Goal: Book appointment/travel/reservation

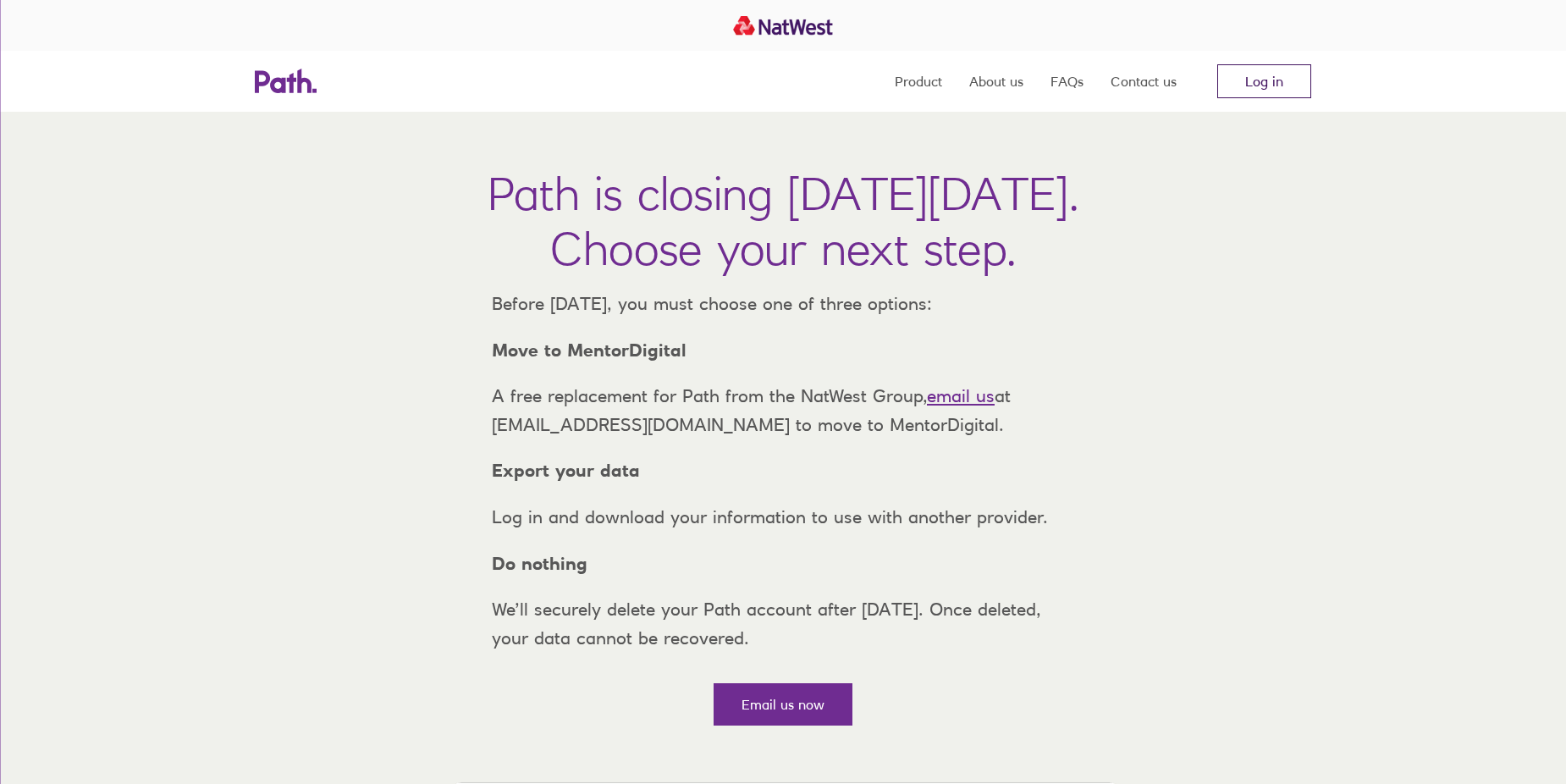
click at [1267, 72] on link "Log in" at bounding box center [1264, 80] width 94 height 33
click at [1258, 80] on link "Log in" at bounding box center [1264, 80] width 94 height 33
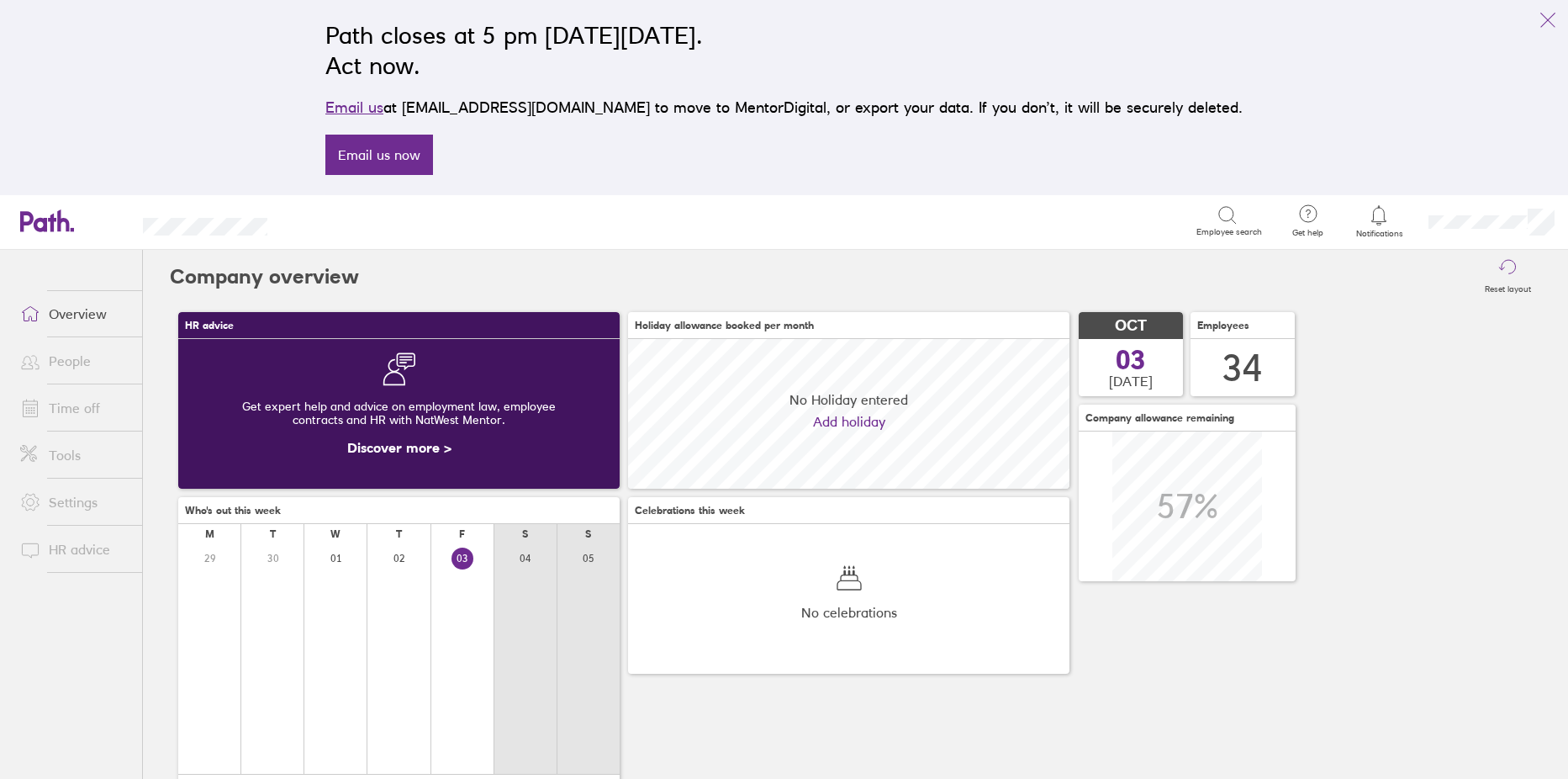
scroll to position [150, 441]
click at [55, 405] on link "Time off" at bounding box center [74, 407] width 136 height 33
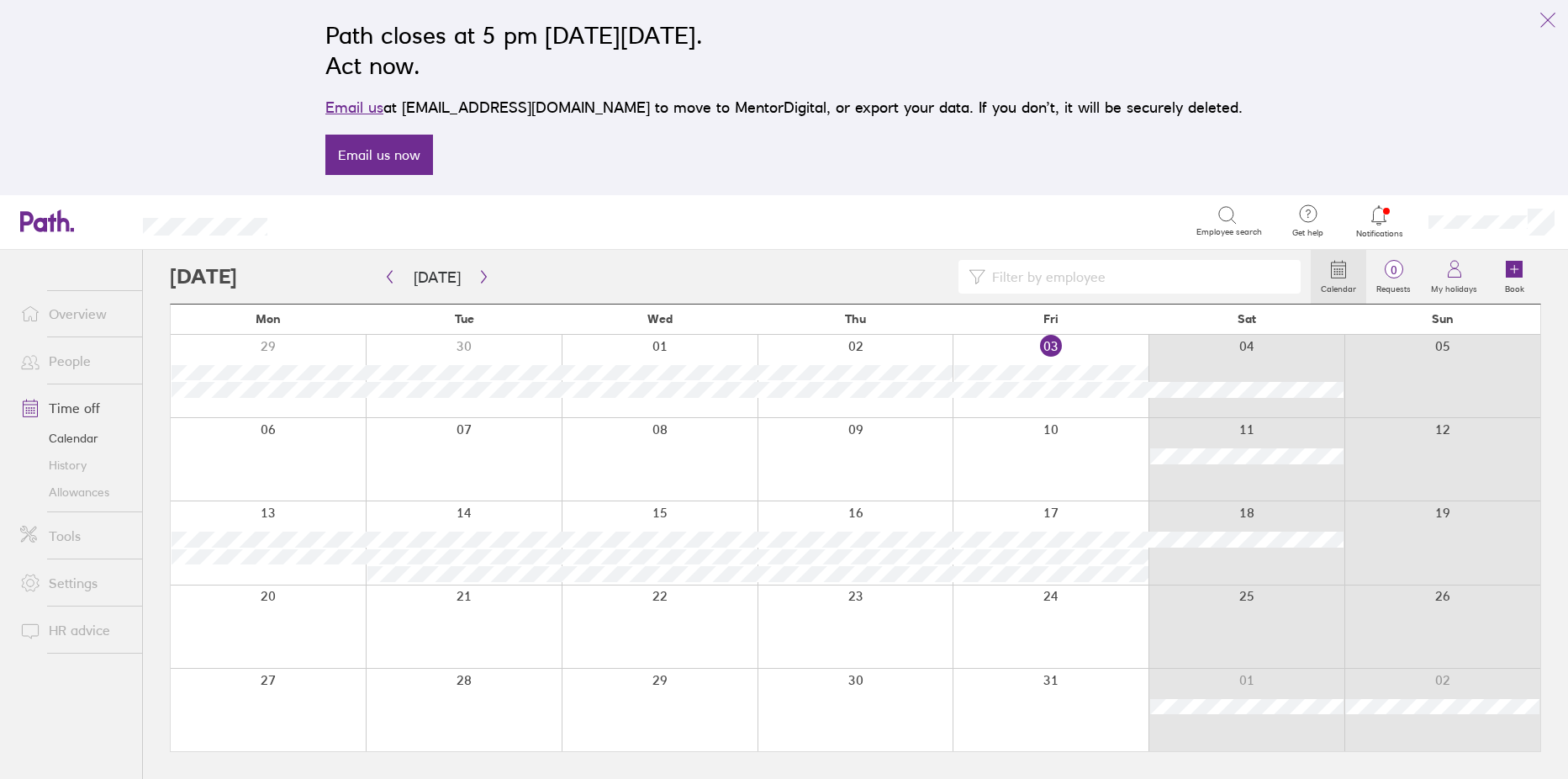
click at [63, 359] on link "People" at bounding box center [74, 360] width 136 height 33
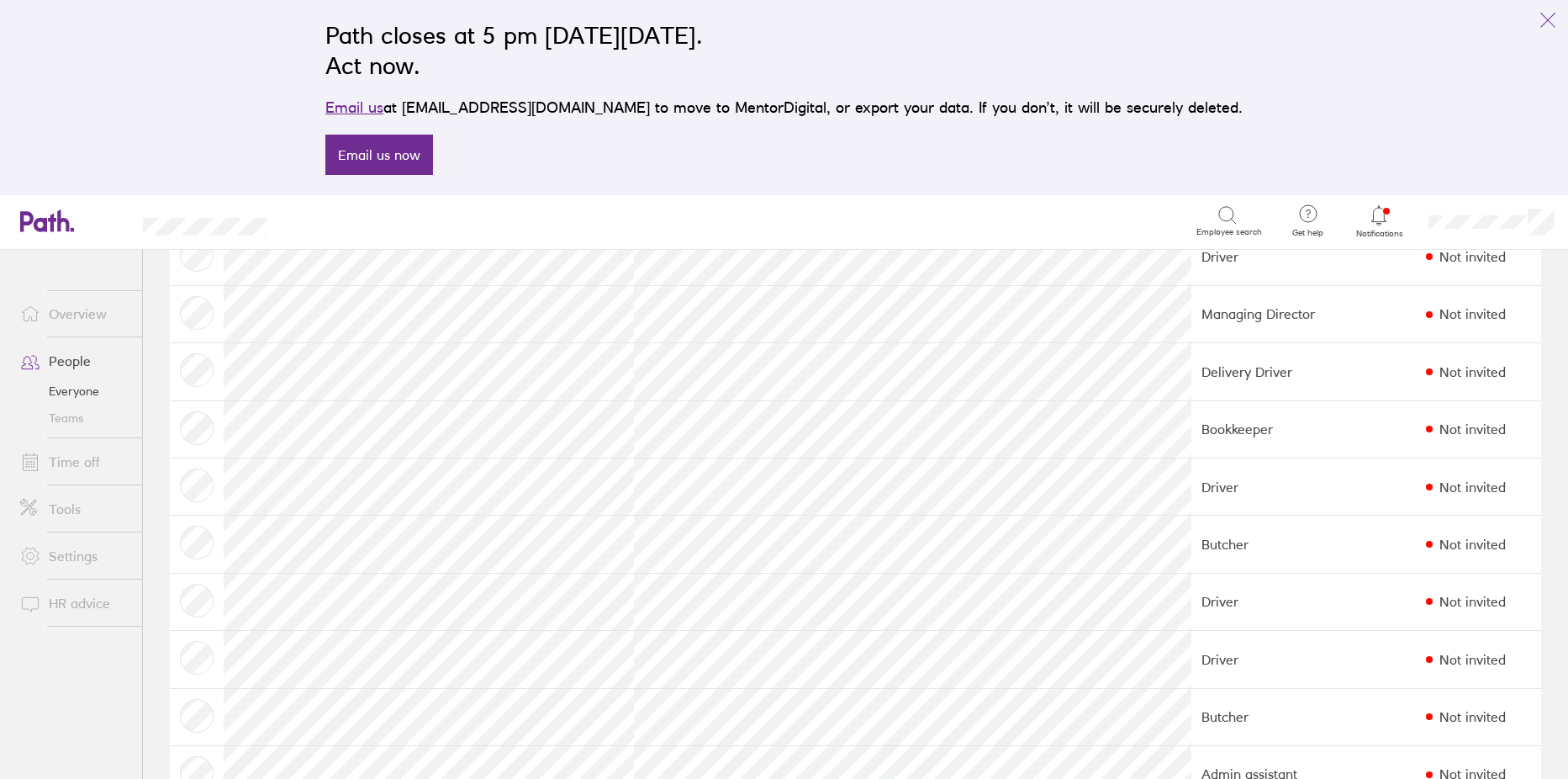
scroll to position [1345, 0]
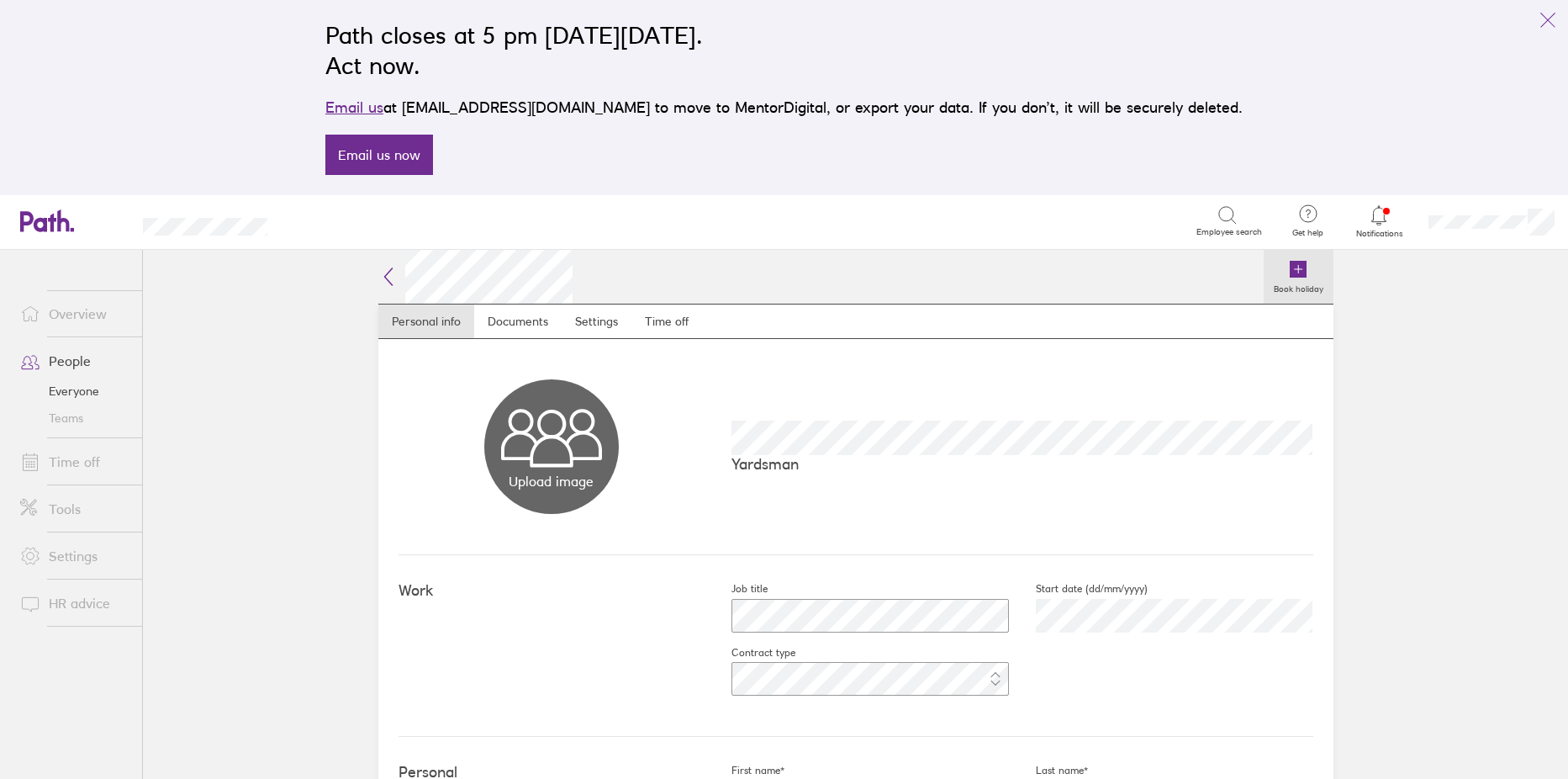
click at [1289, 265] on icon at bounding box center [1298, 269] width 17 height 17
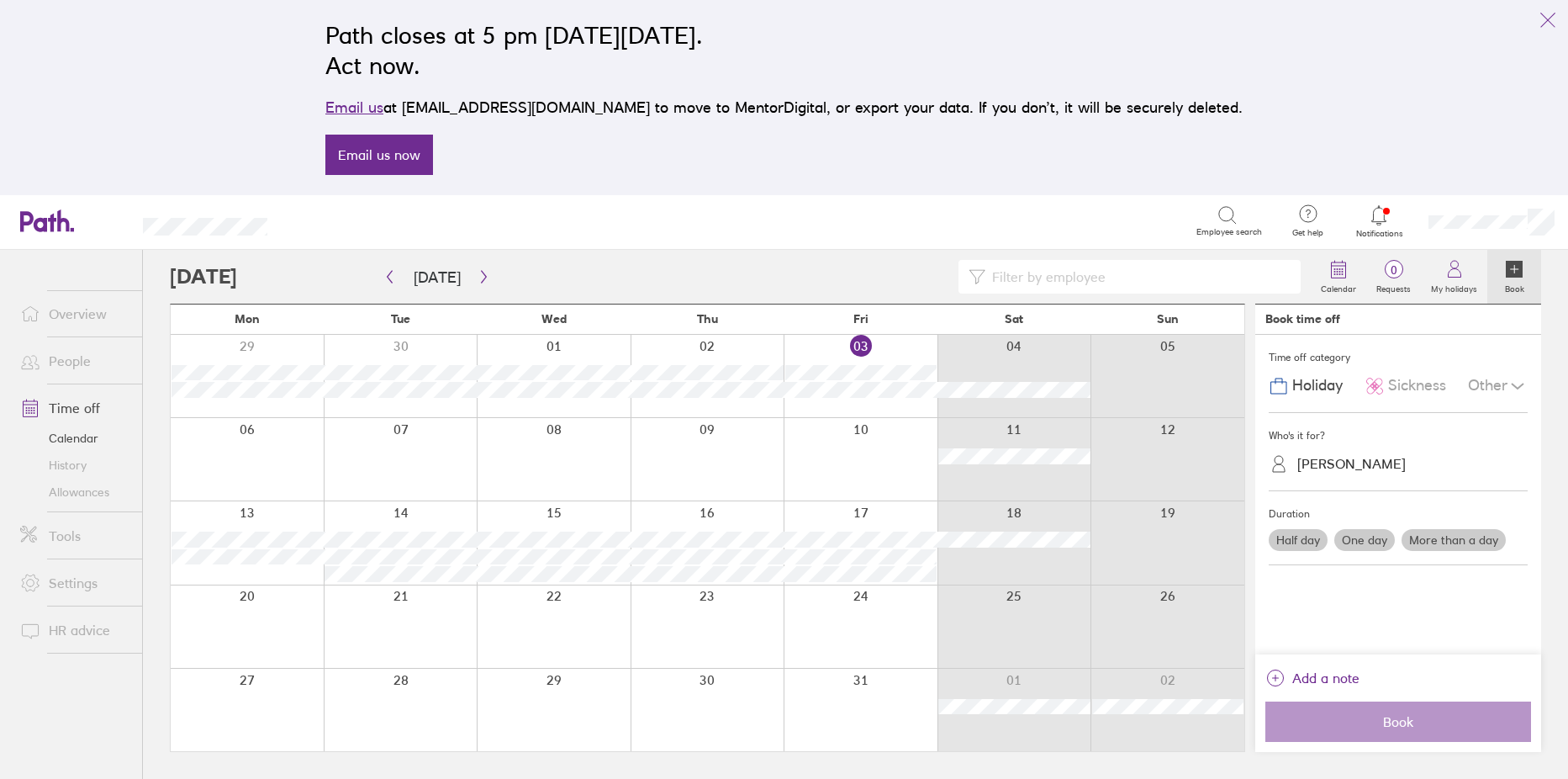
click at [571, 513] on div at bounding box center [553, 542] width 154 height 83
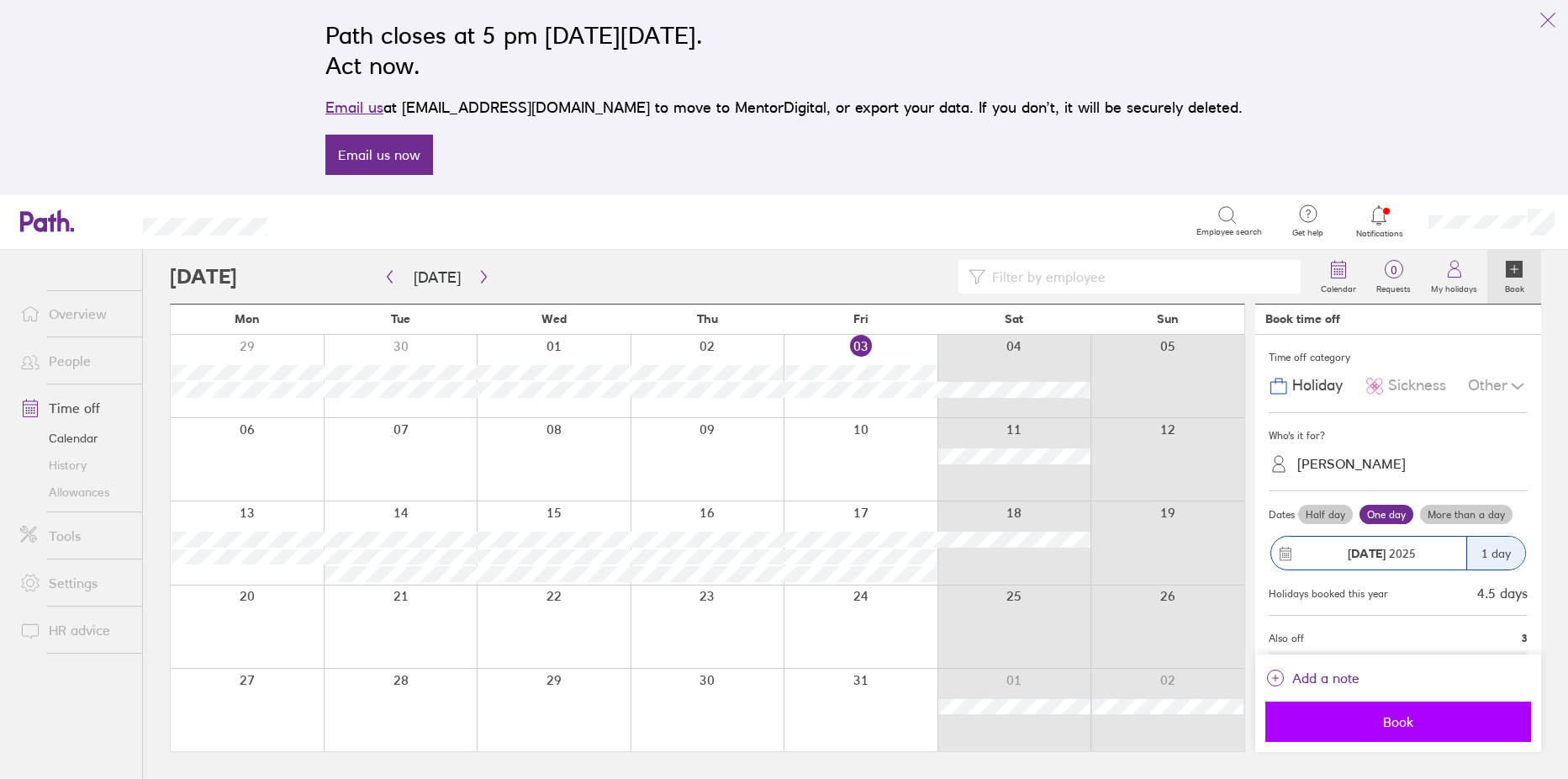
click at [1378, 724] on span "Book" at bounding box center [1397, 721] width 242 height 15
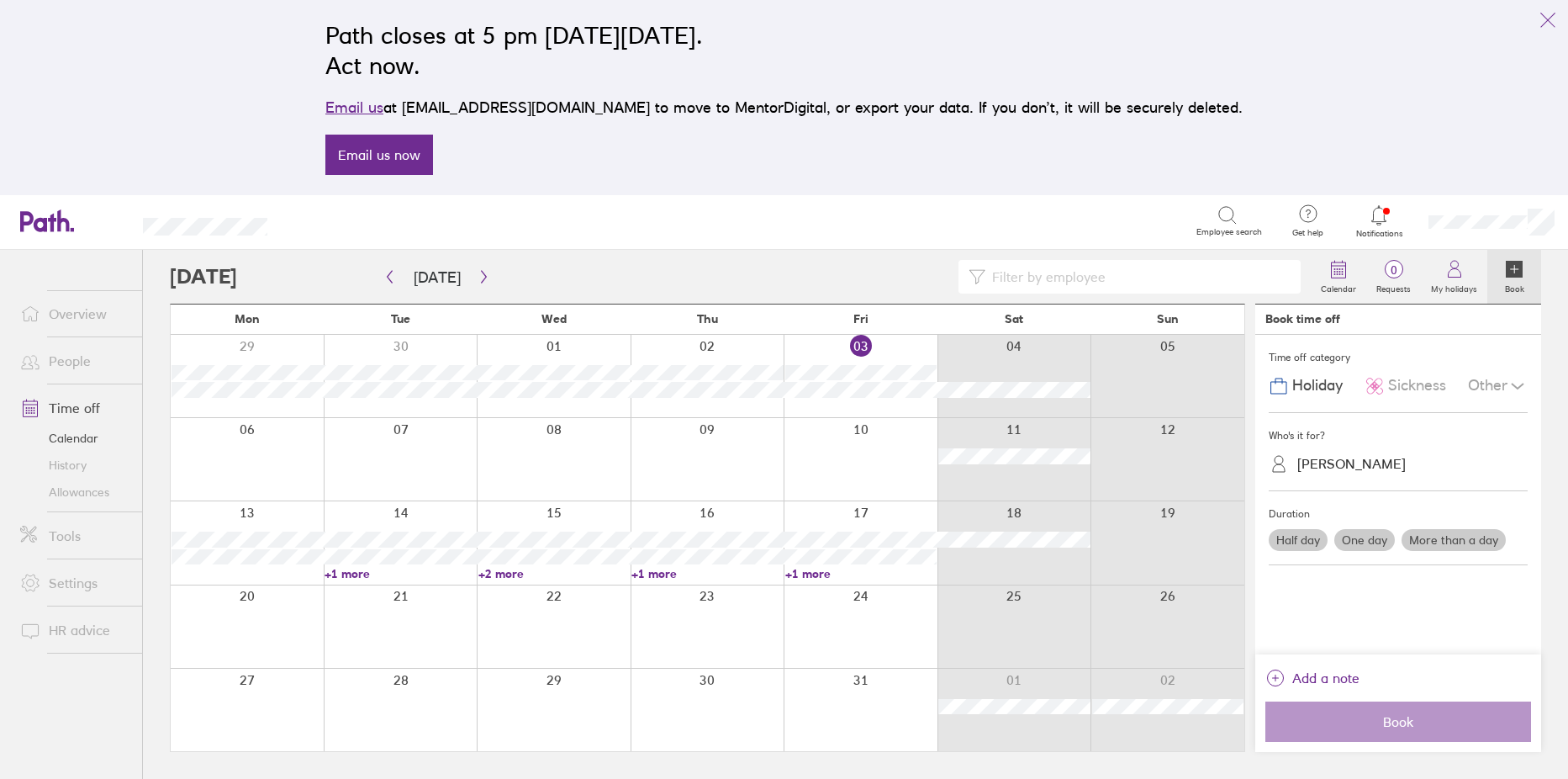
click at [61, 363] on link "People" at bounding box center [74, 360] width 136 height 33
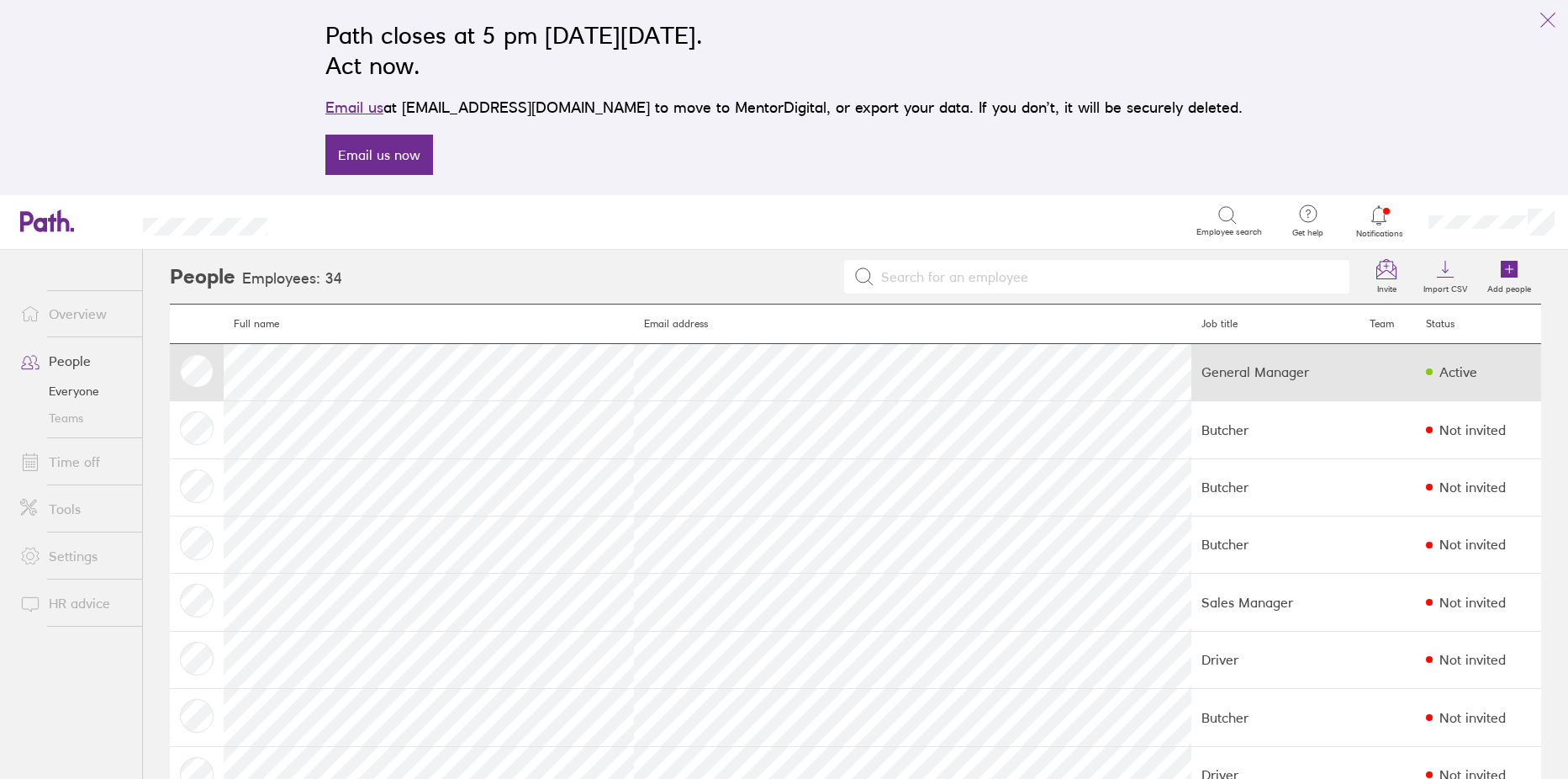
scroll to position [336, 0]
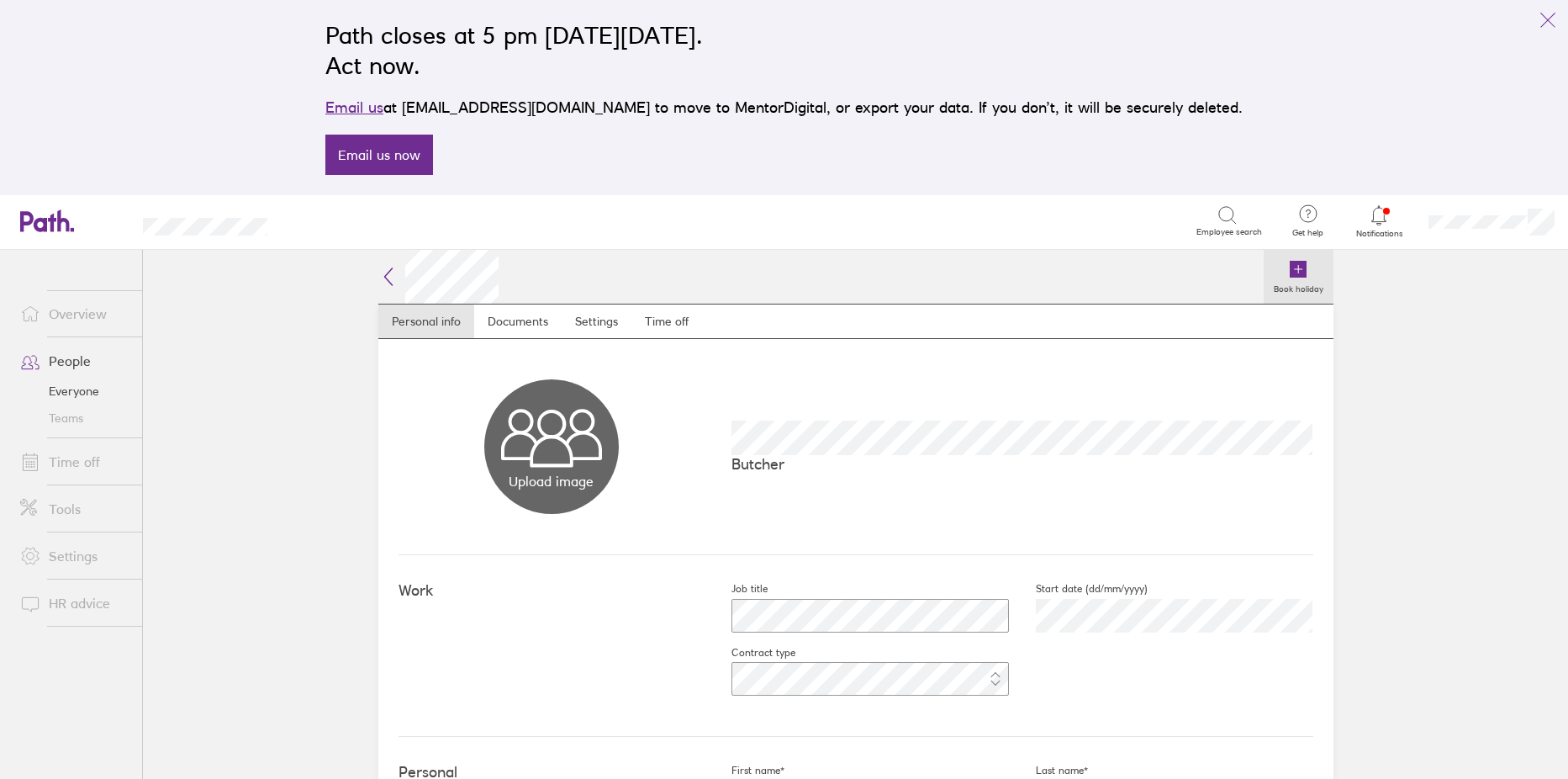
click at [1299, 269] on icon at bounding box center [1298, 269] width 17 height 17
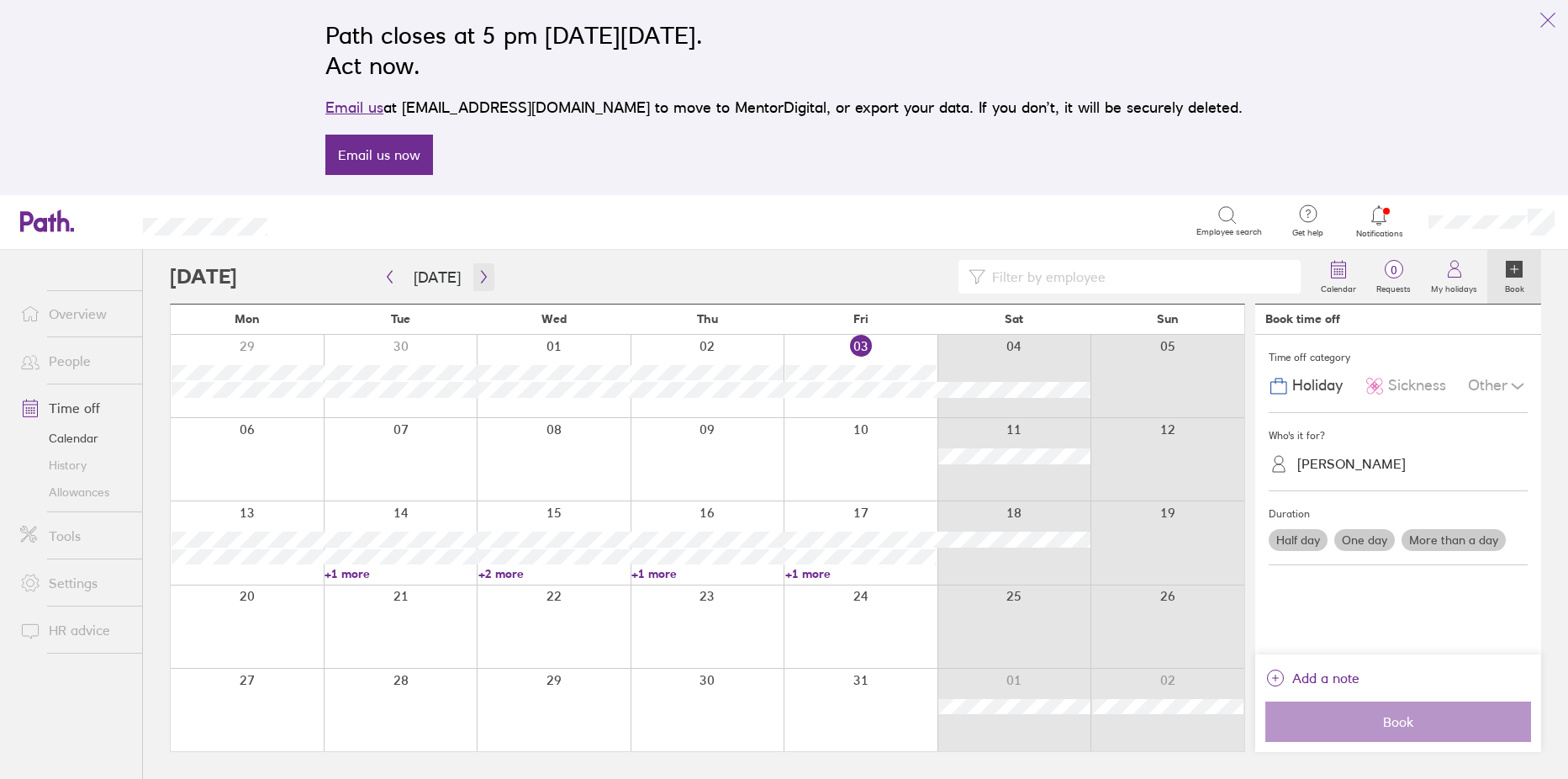
click at [482, 271] on icon "button" at bounding box center [483, 276] width 12 height 13
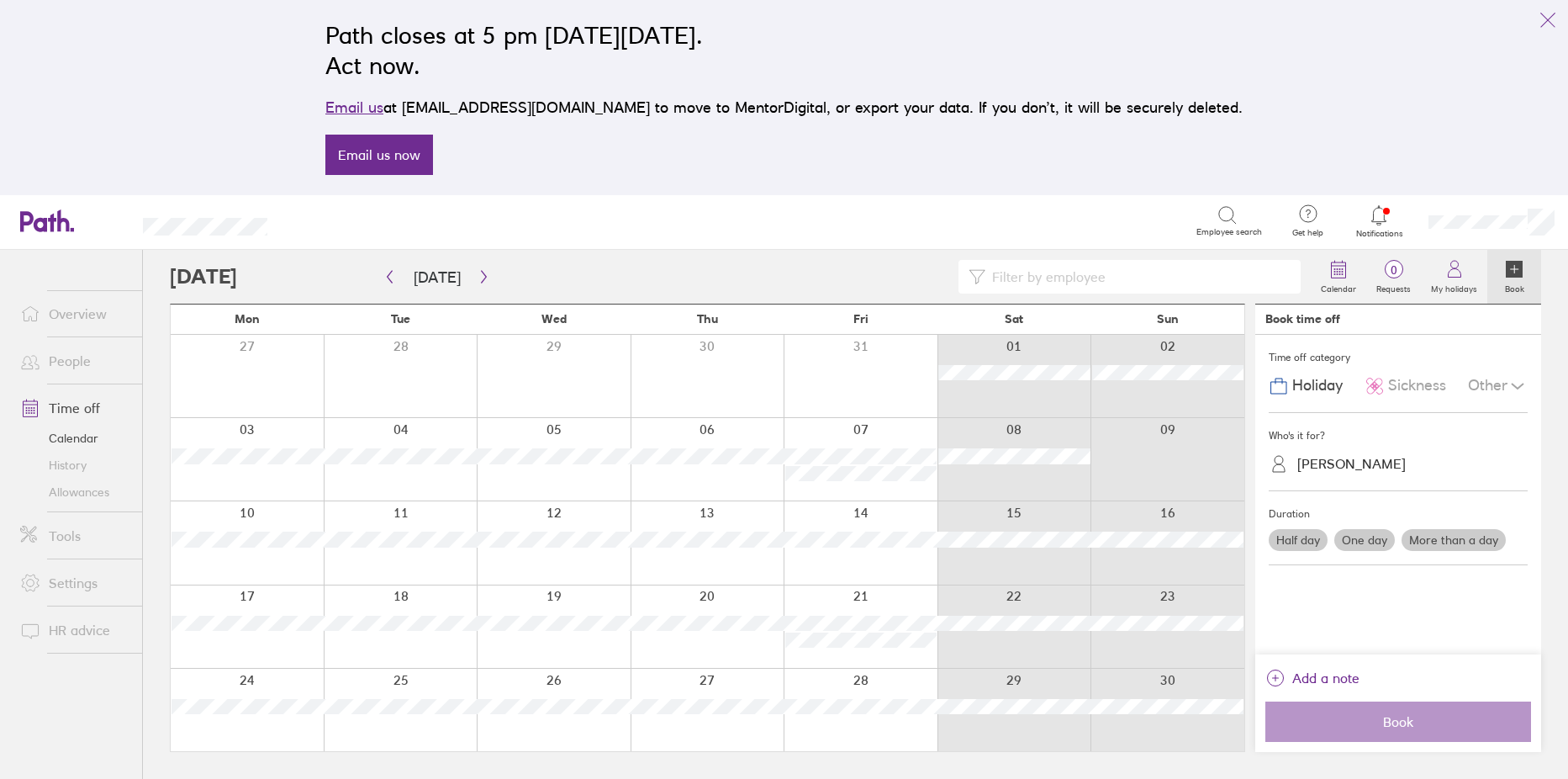
click at [223, 430] on div at bounding box center [247, 458] width 153 height 83
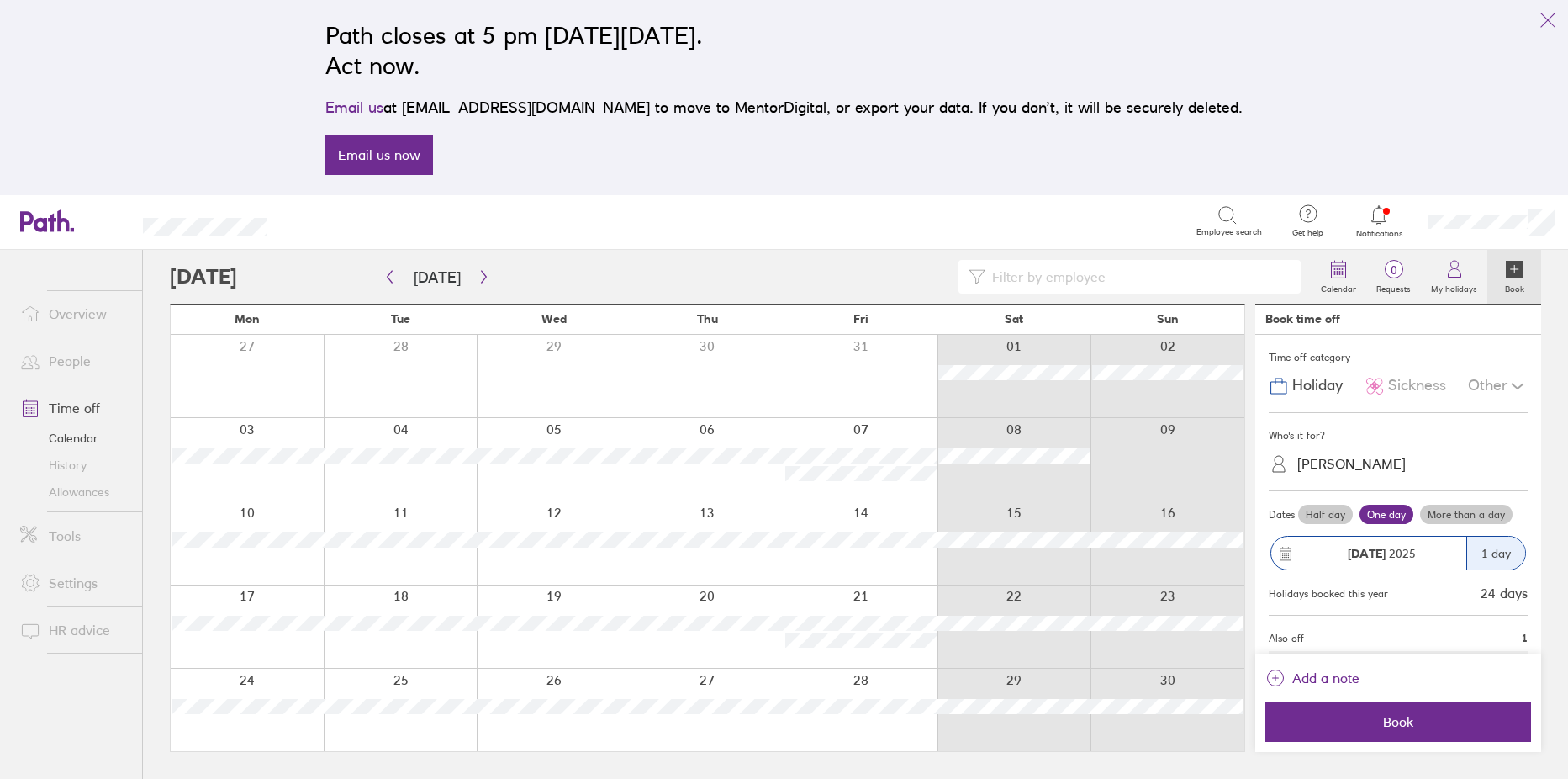
click at [1444, 511] on label "More than a day" at bounding box center [1466, 514] width 92 height 20
click at [0, 0] on input "More than a day" at bounding box center [0, 0] width 0 height 0
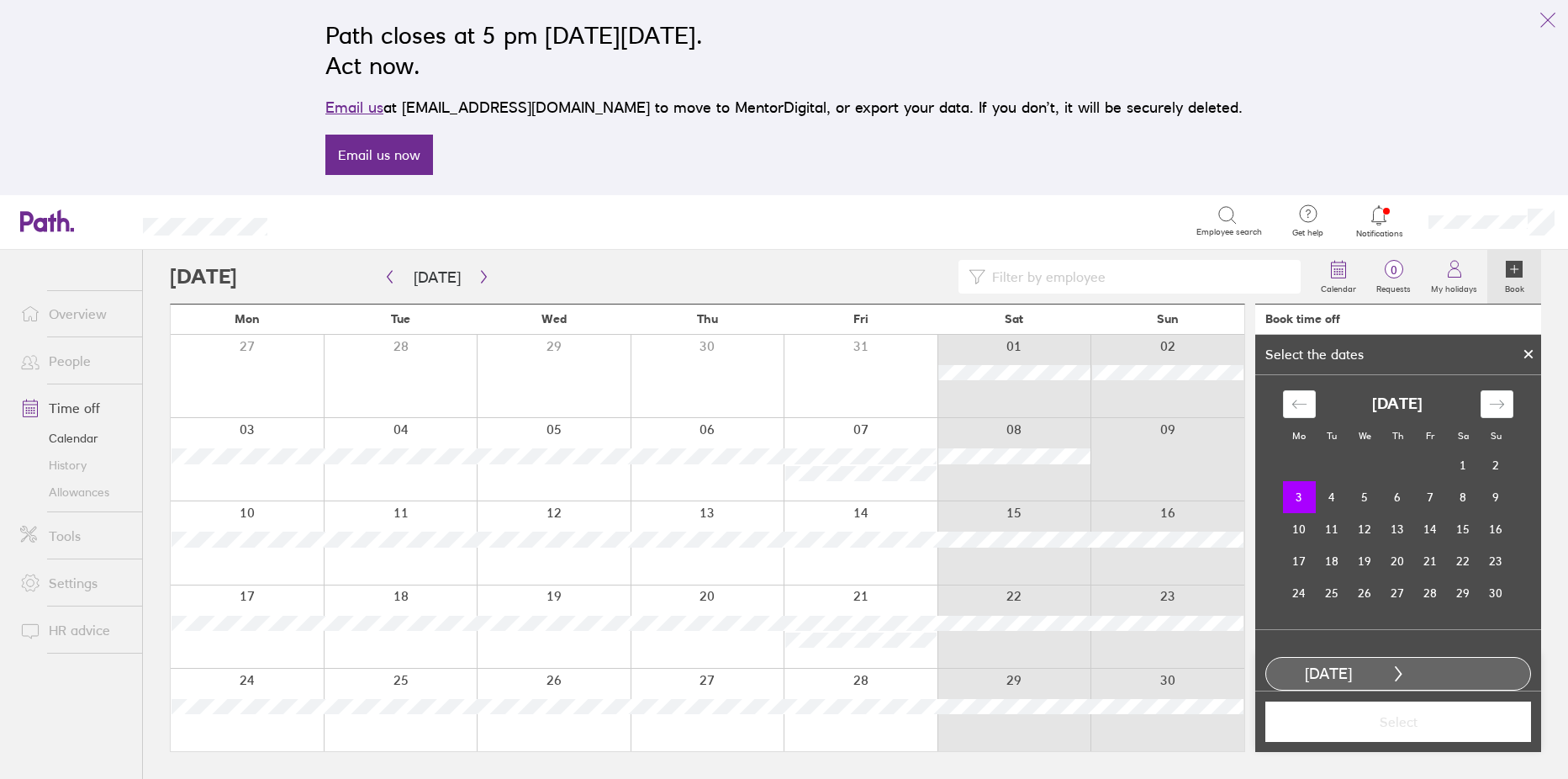
click at [232, 491] on div at bounding box center [247, 458] width 153 height 83
click at [1530, 345] on div at bounding box center [1528, 354] width 26 height 28
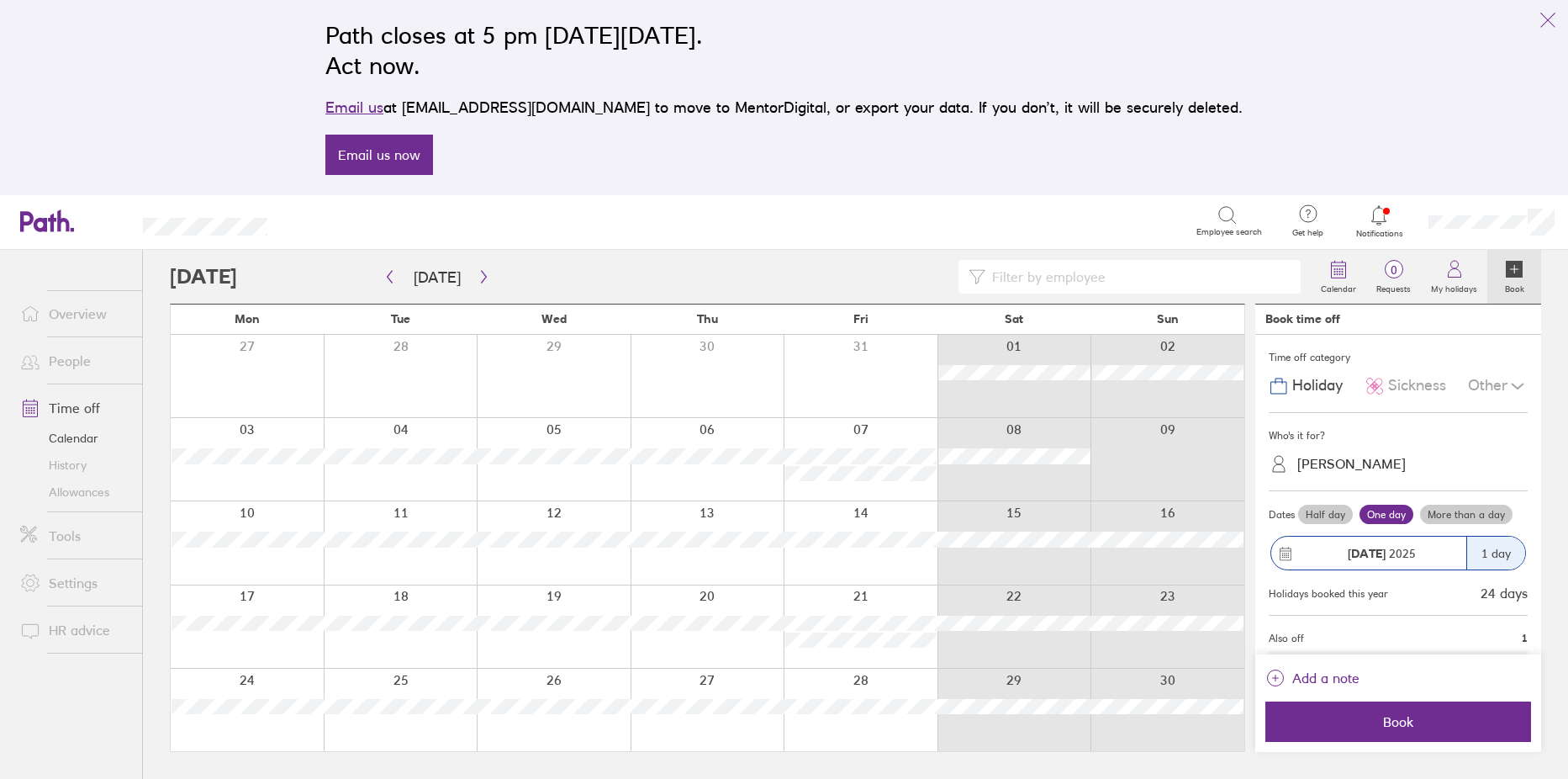
click at [1321, 519] on label "Half day" at bounding box center [1325, 514] width 55 height 20
click at [0, 0] on input "Half day" at bounding box center [0, 0] width 0 height 0
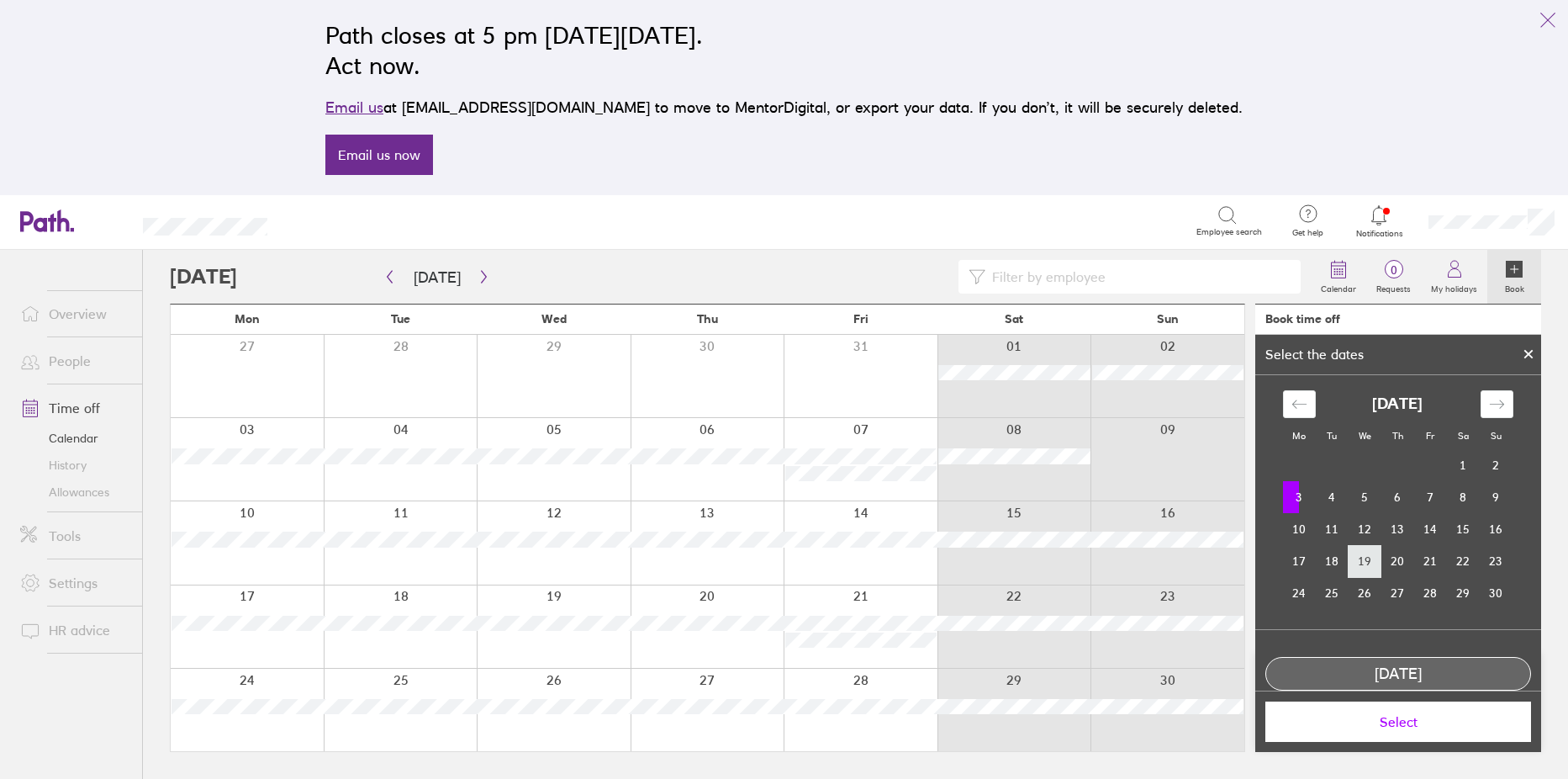
scroll to position [76, 0]
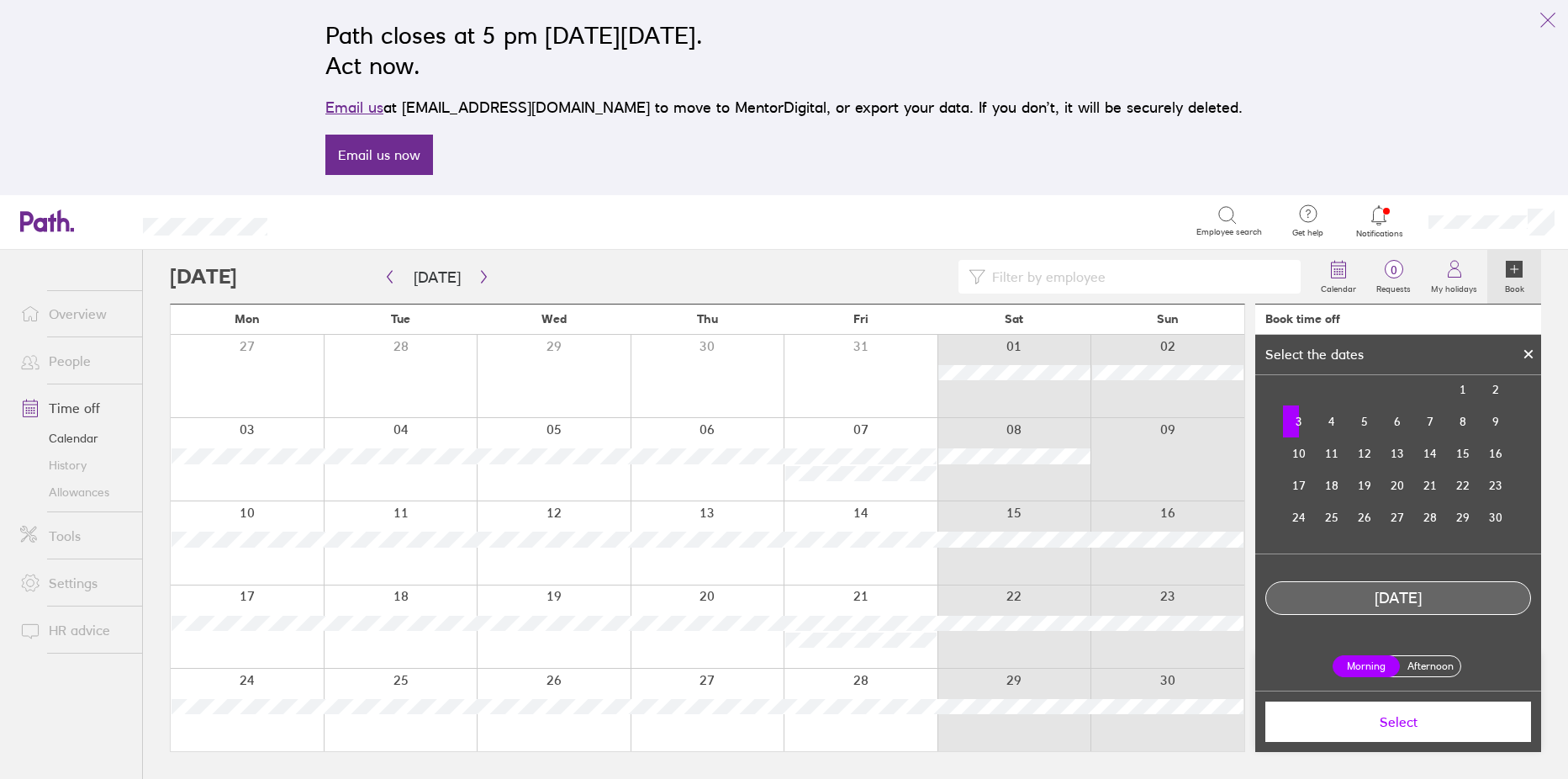
click at [1431, 657] on label "Afternoon" at bounding box center [1430, 665] width 67 height 20
click at [0, 0] on input "Afternoon" at bounding box center [0, 0] width 0 height 0
click at [1393, 719] on span "Select" at bounding box center [1397, 721] width 242 height 15
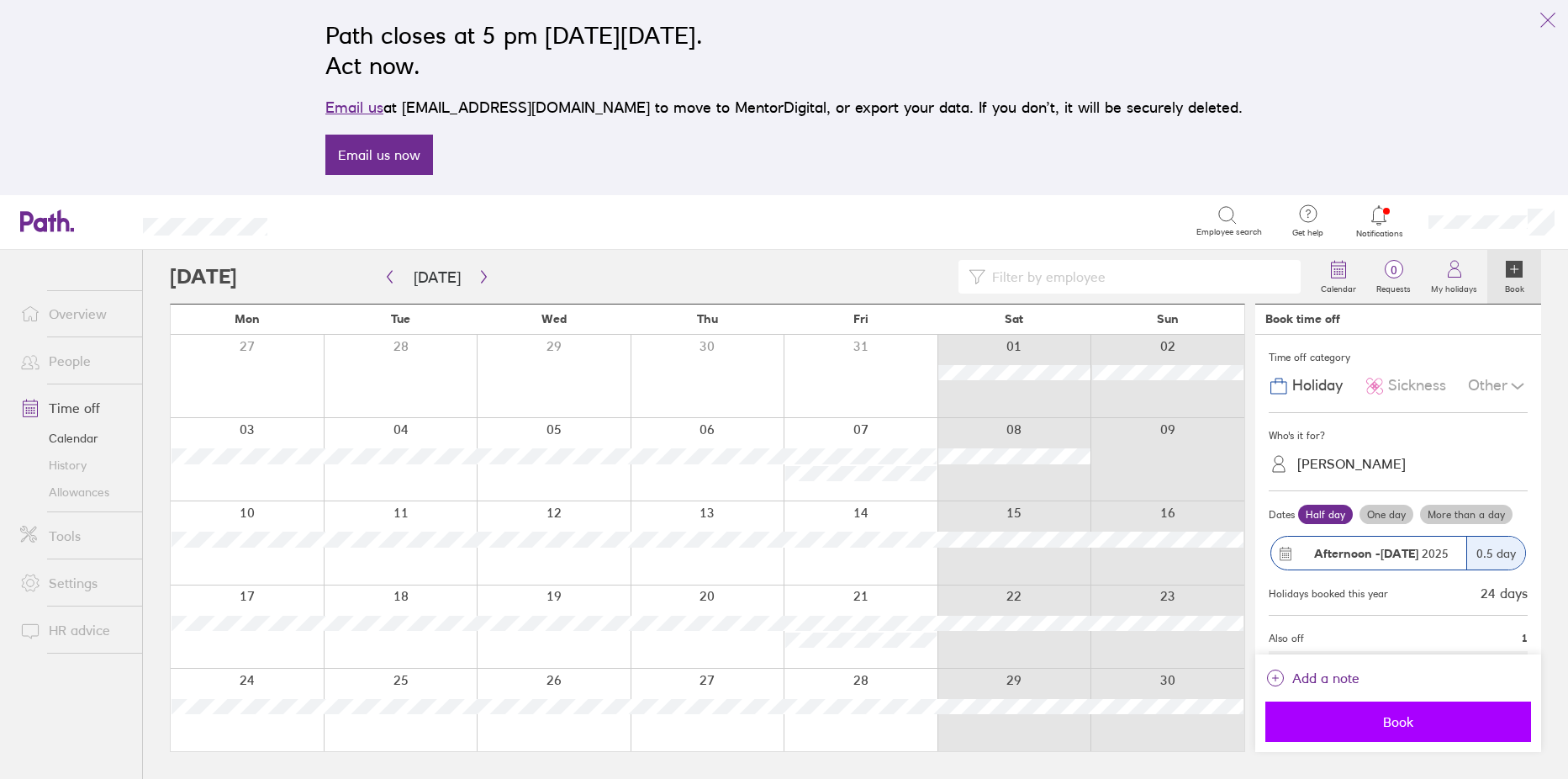
click at [1399, 720] on span "Book" at bounding box center [1397, 721] width 242 height 15
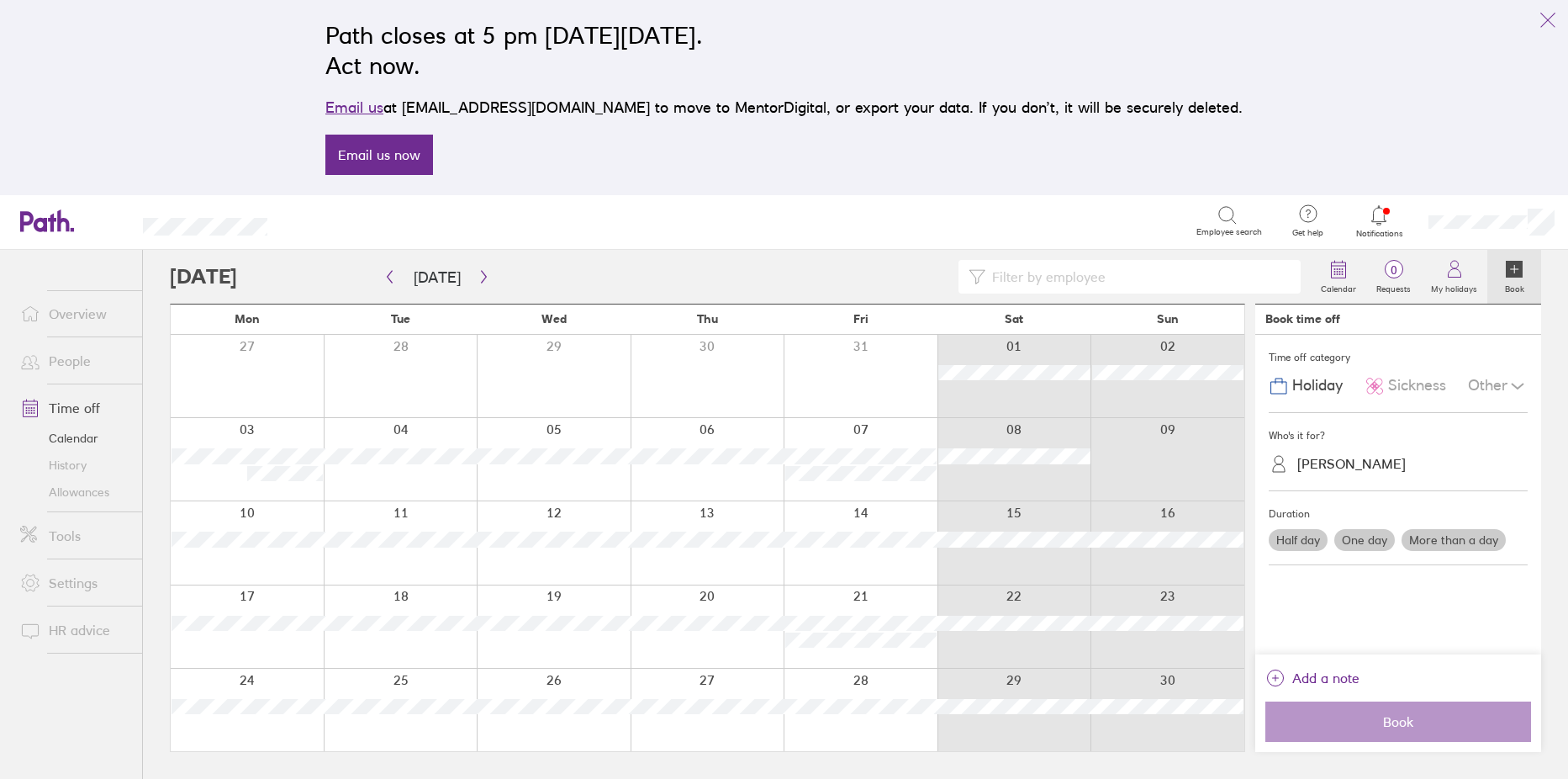
click at [367, 479] on div at bounding box center [400, 458] width 154 height 83
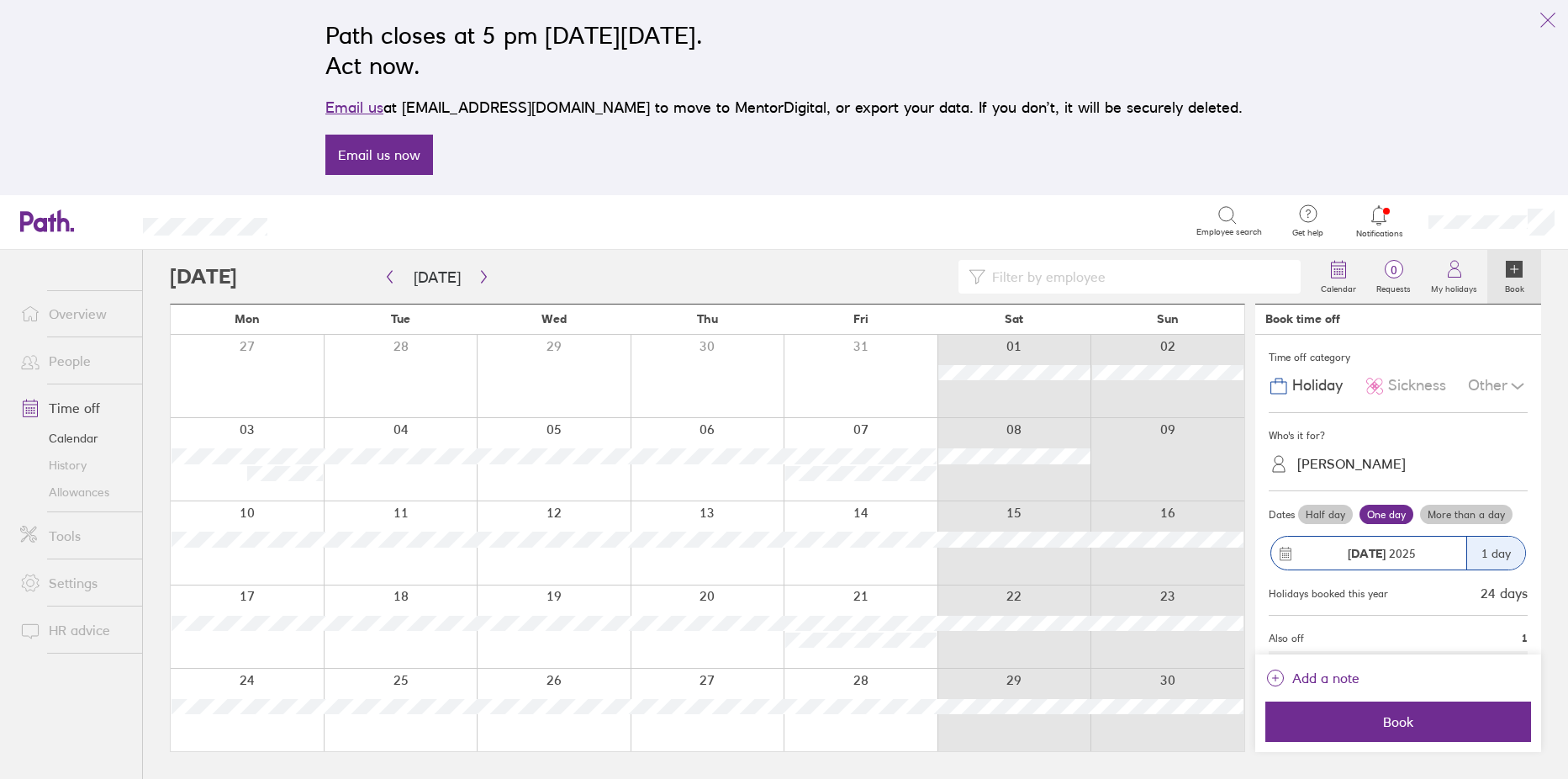
click at [1468, 514] on label "More than a day" at bounding box center [1466, 514] width 92 height 20
click at [0, 0] on input "More than a day" at bounding box center [0, 0] width 0 height 0
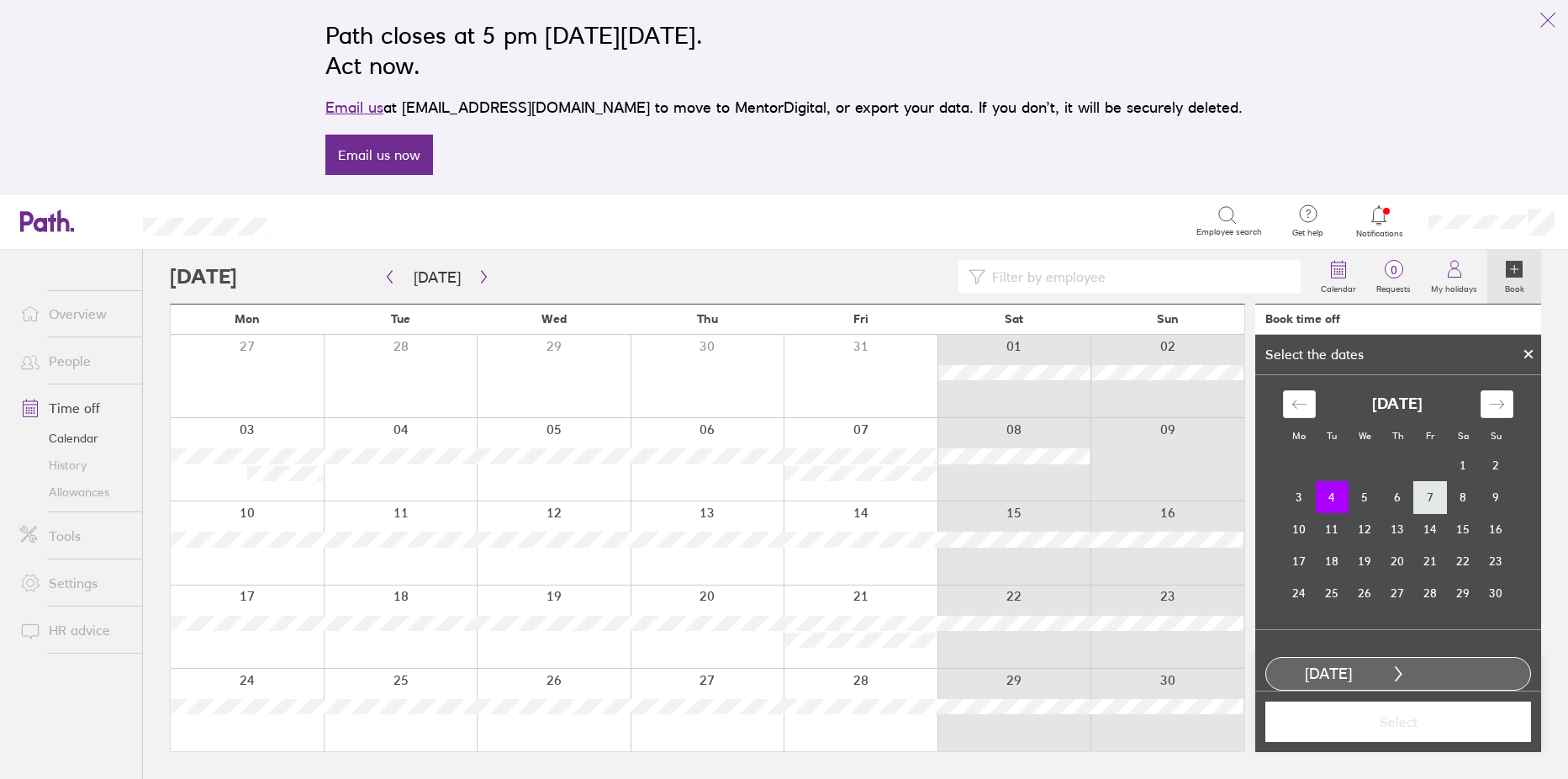
click at [1430, 494] on td "7" at bounding box center [1430, 497] width 33 height 32
click at [1421, 714] on span "Select" at bounding box center [1397, 721] width 242 height 15
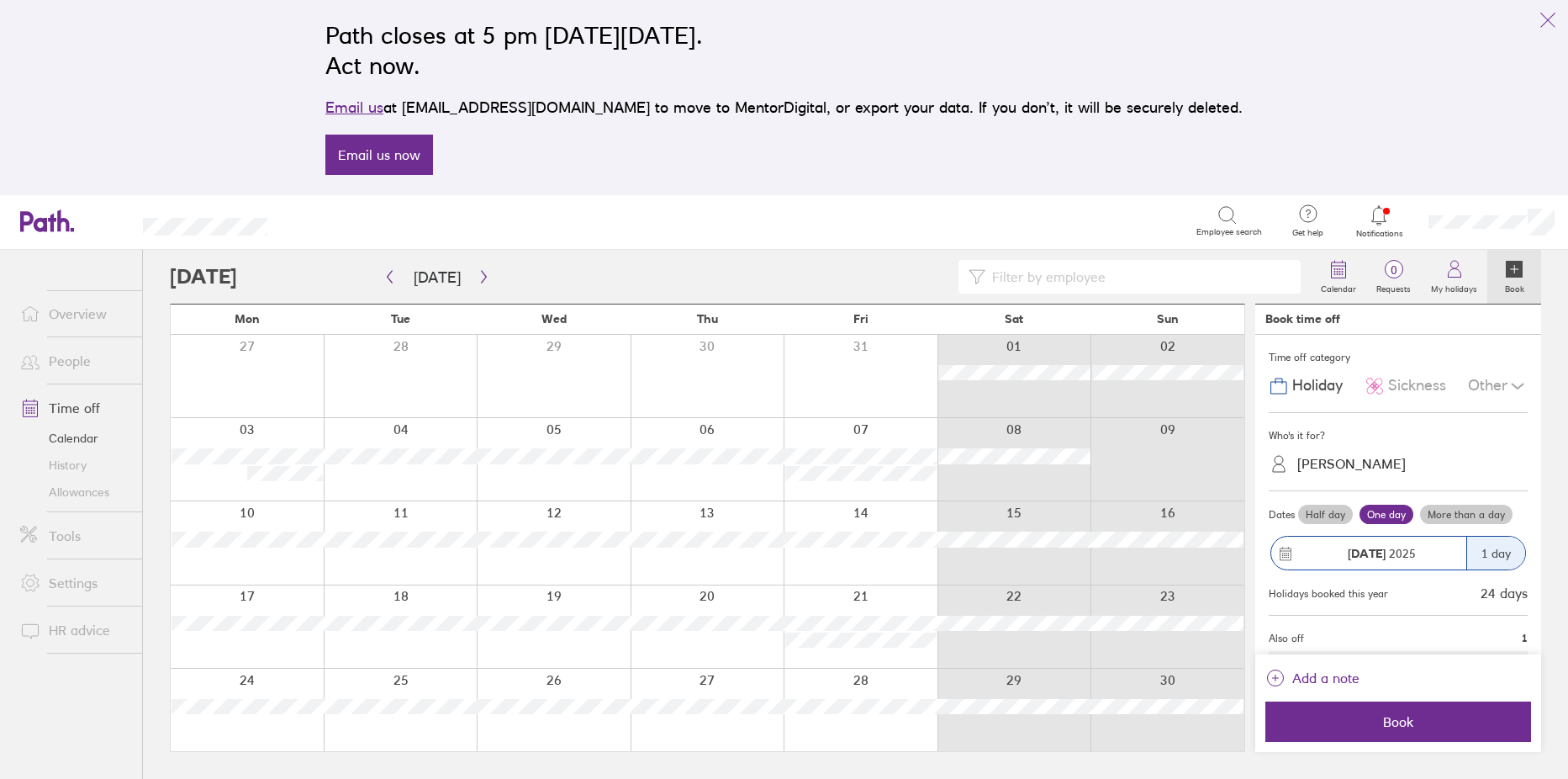
click at [1421, 714] on span "Book" at bounding box center [1397, 721] width 242 height 15
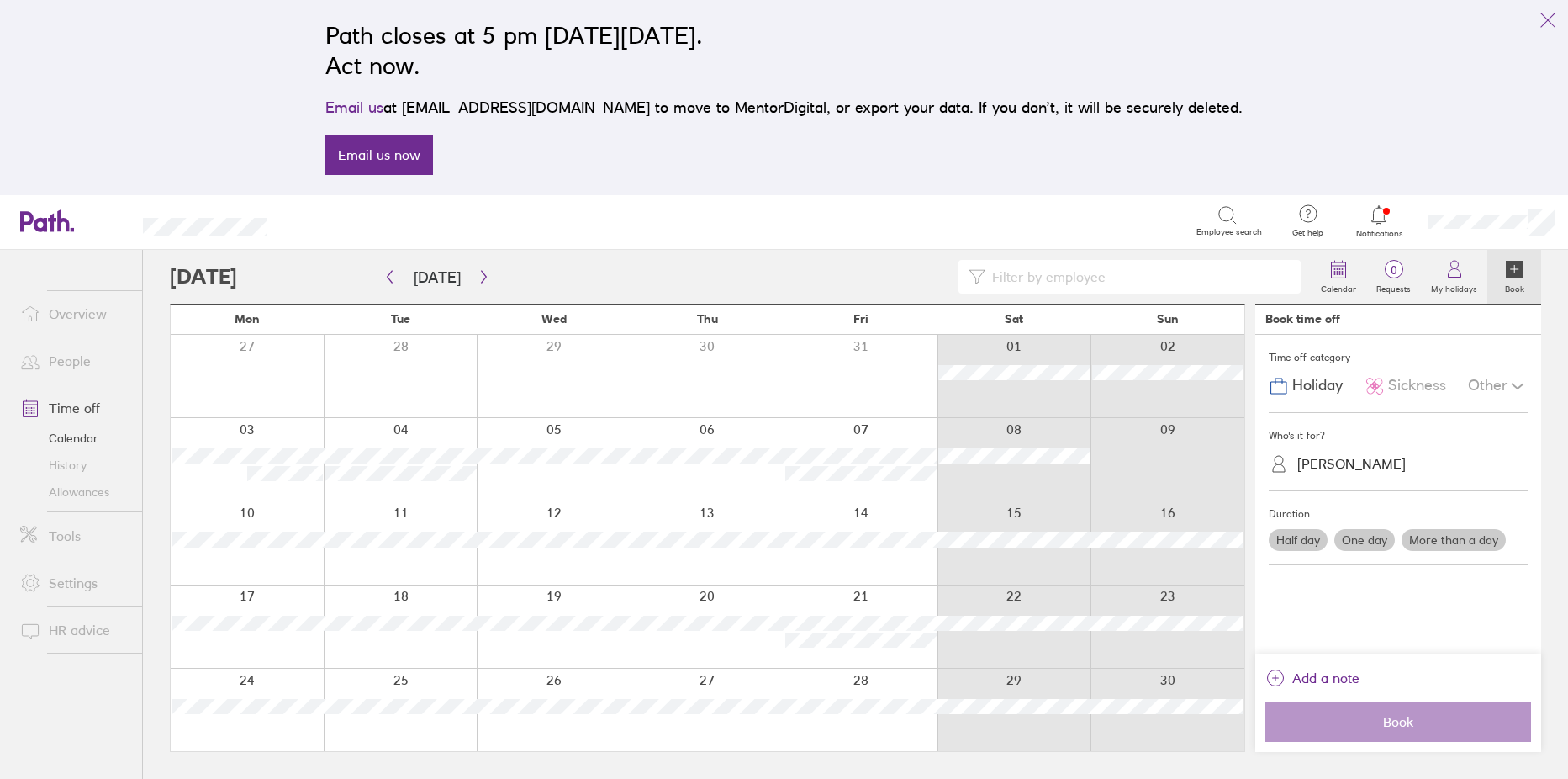
click at [571, 481] on div at bounding box center [553, 458] width 154 height 83
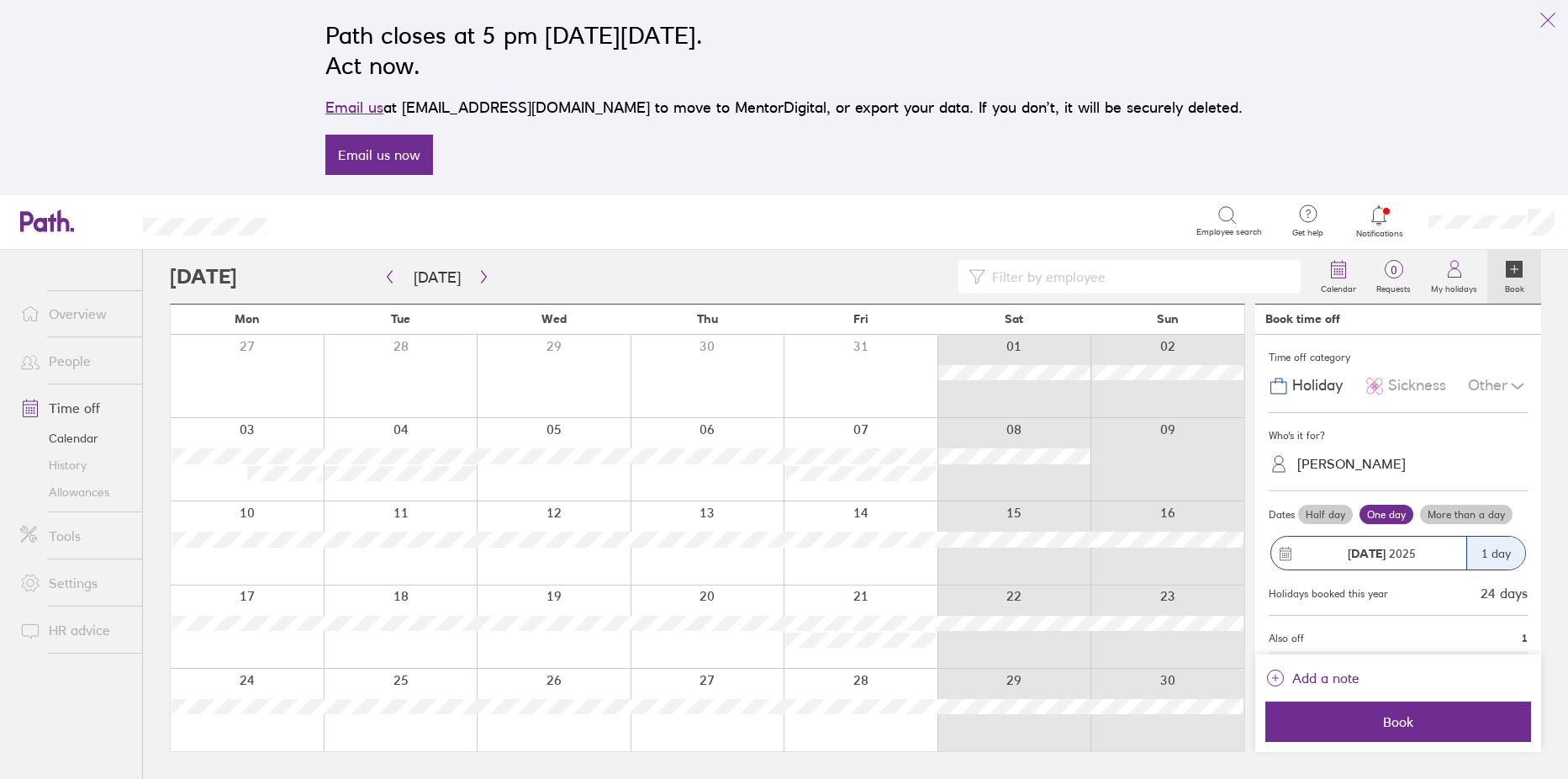
click at [1449, 509] on label "More than a day" at bounding box center [1466, 514] width 92 height 20
click at [0, 0] on input "More than a day" at bounding box center [0, 0] width 0 height 0
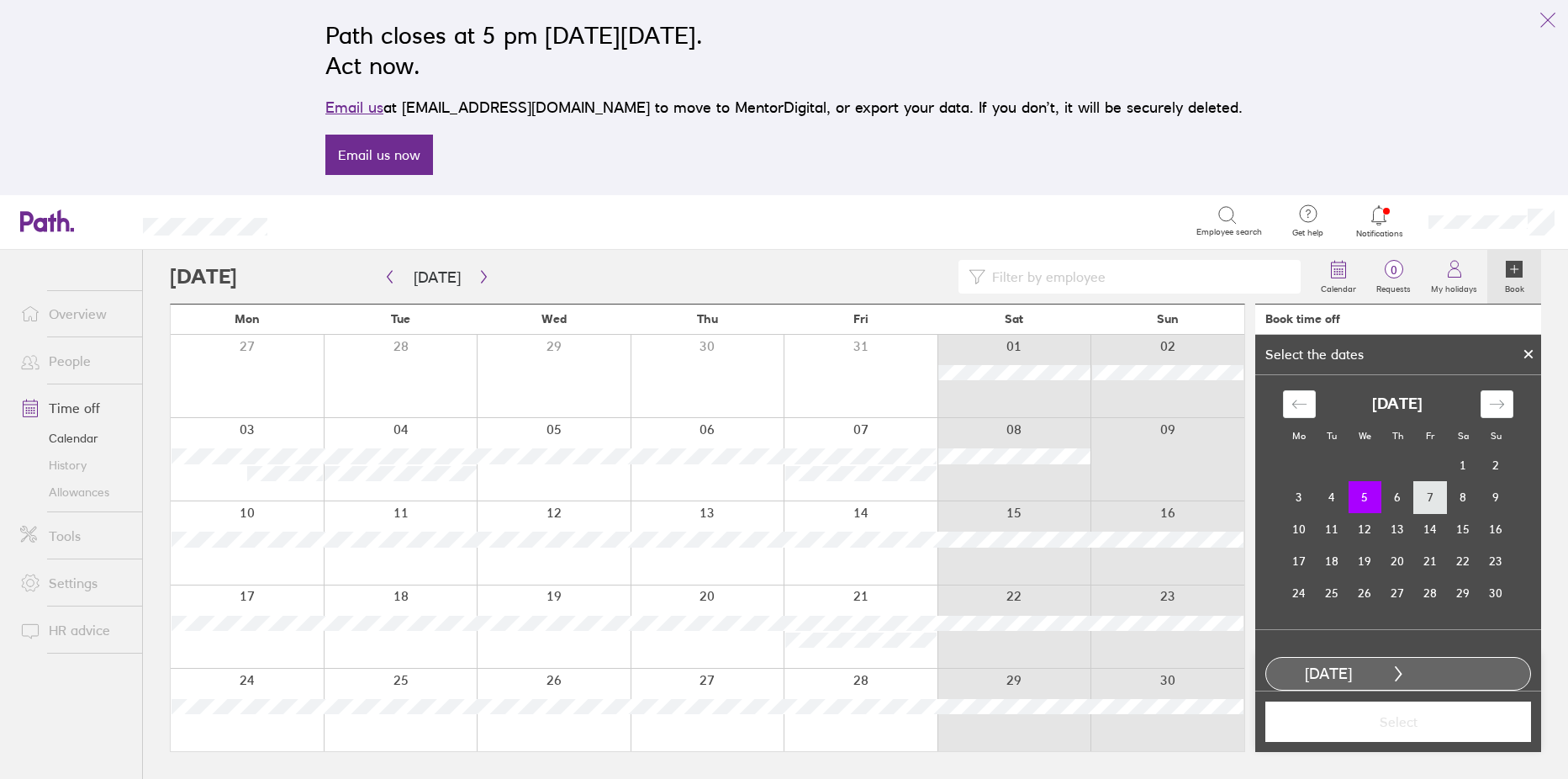
click at [1433, 495] on td "7" at bounding box center [1430, 497] width 33 height 32
click at [1426, 717] on span "Select" at bounding box center [1397, 721] width 242 height 15
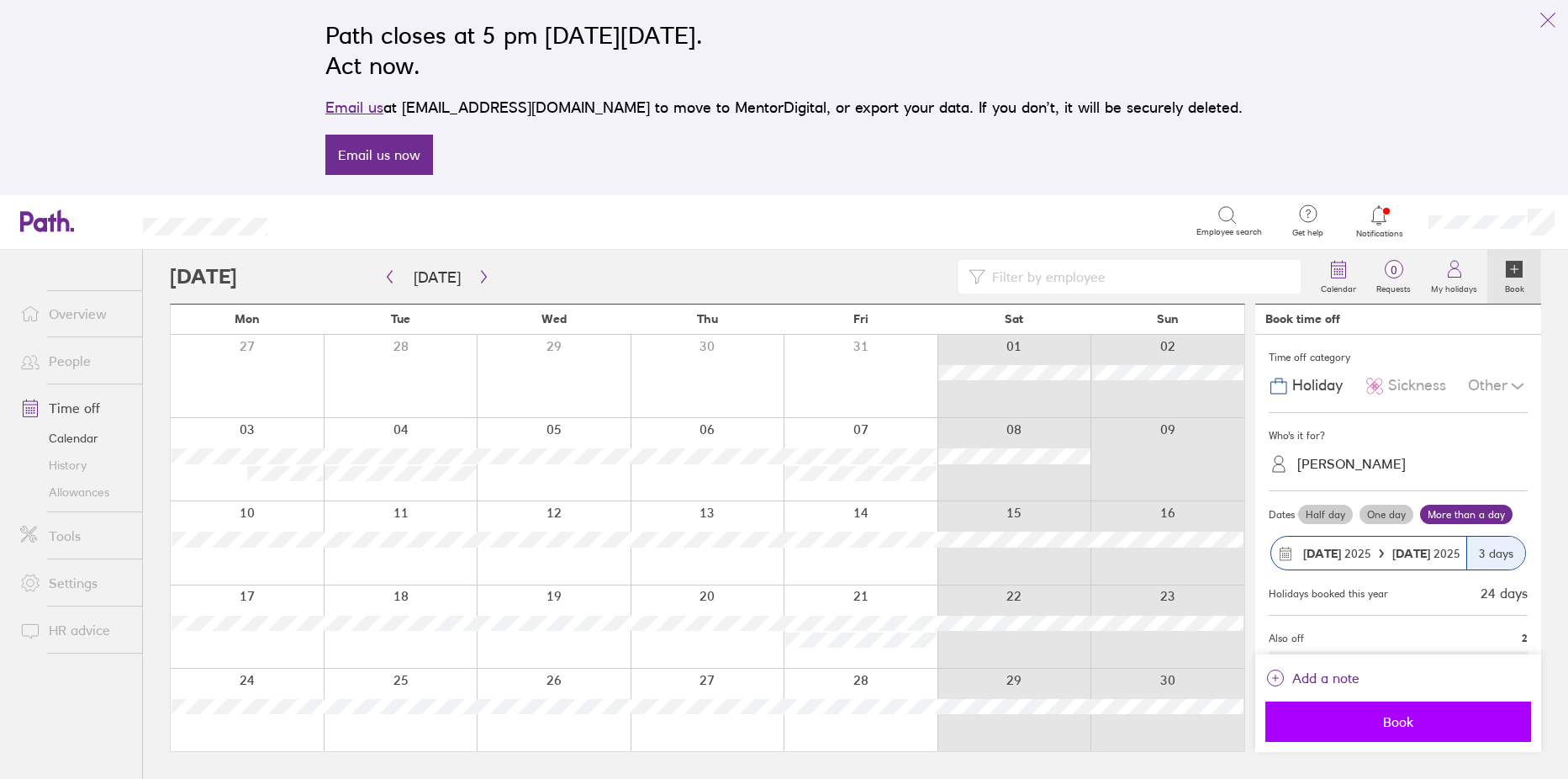
click at [1442, 714] on span "Book" at bounding box center [1397, 721] width 242 height 15
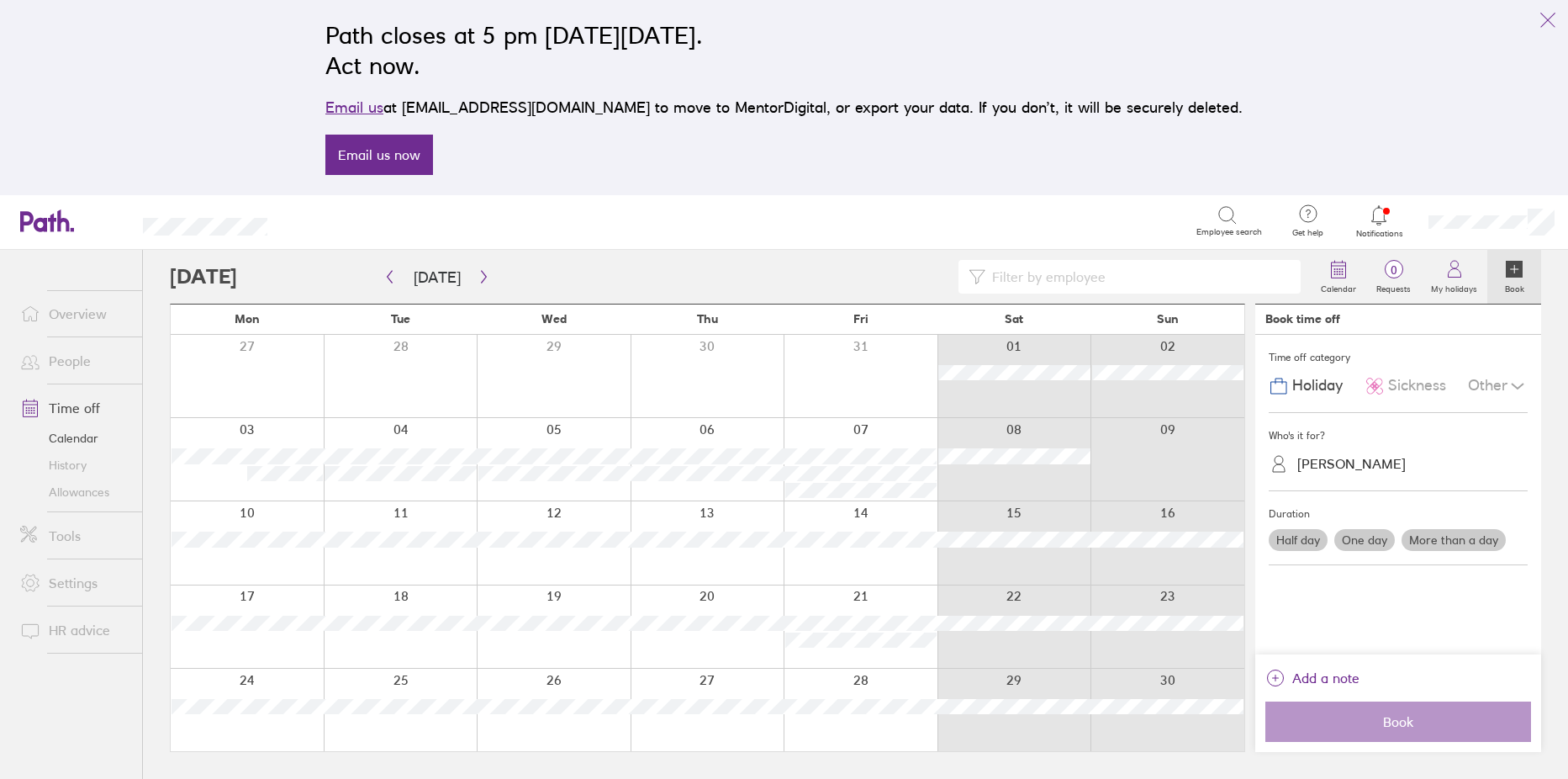
click at [1004, 478] on div at bounding box center [1014, 458] width 154 height 83
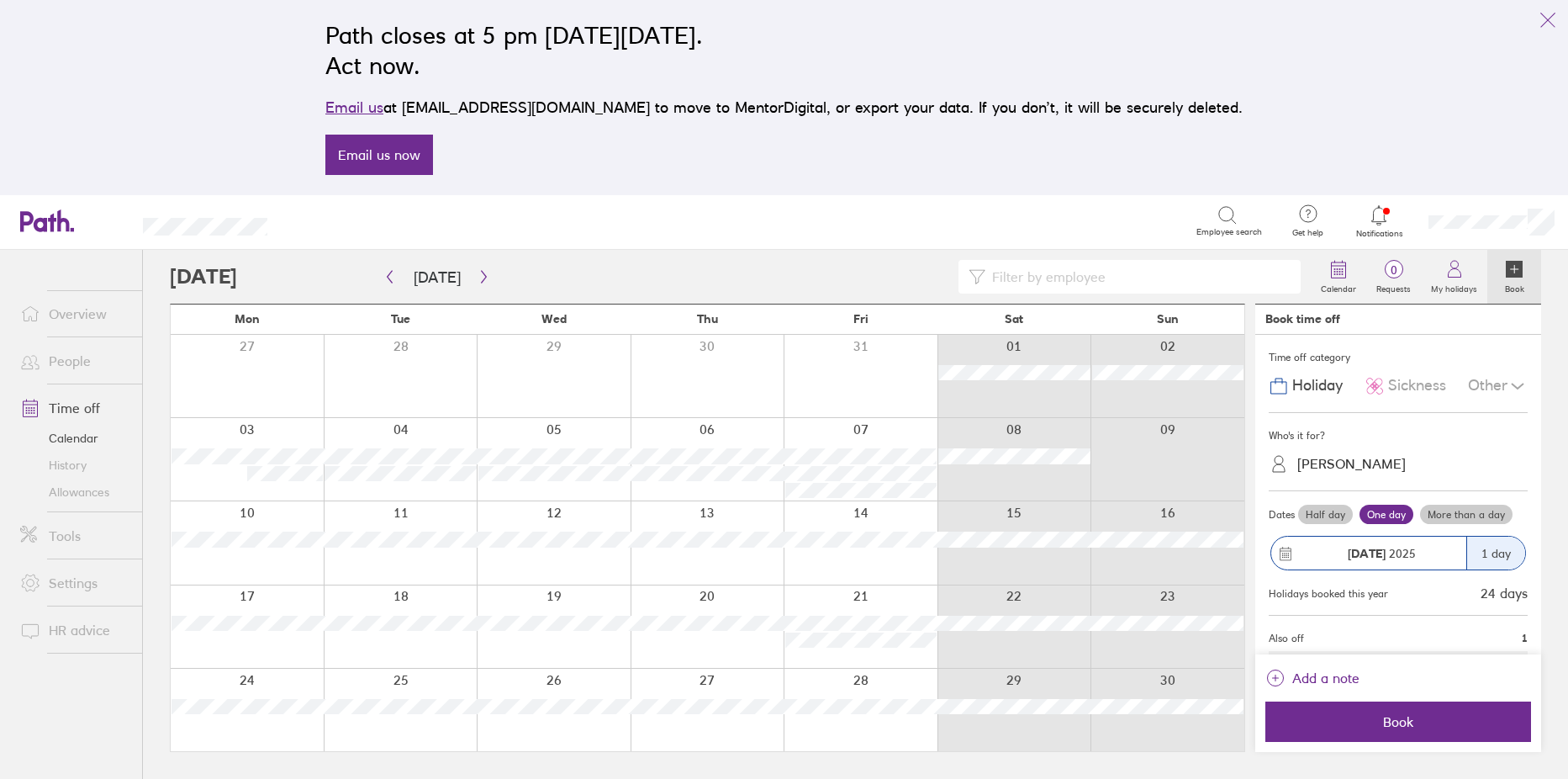
click at [995, 489] on div at bounding box center [1014, 458] width 154 height 83
click at [1328, 519] on label "Half day" at bounding box center [1325, 514] width 55 height 20
click at [0, 0] on input "Half day" at bounding box center [0, 0] width 0 height 0
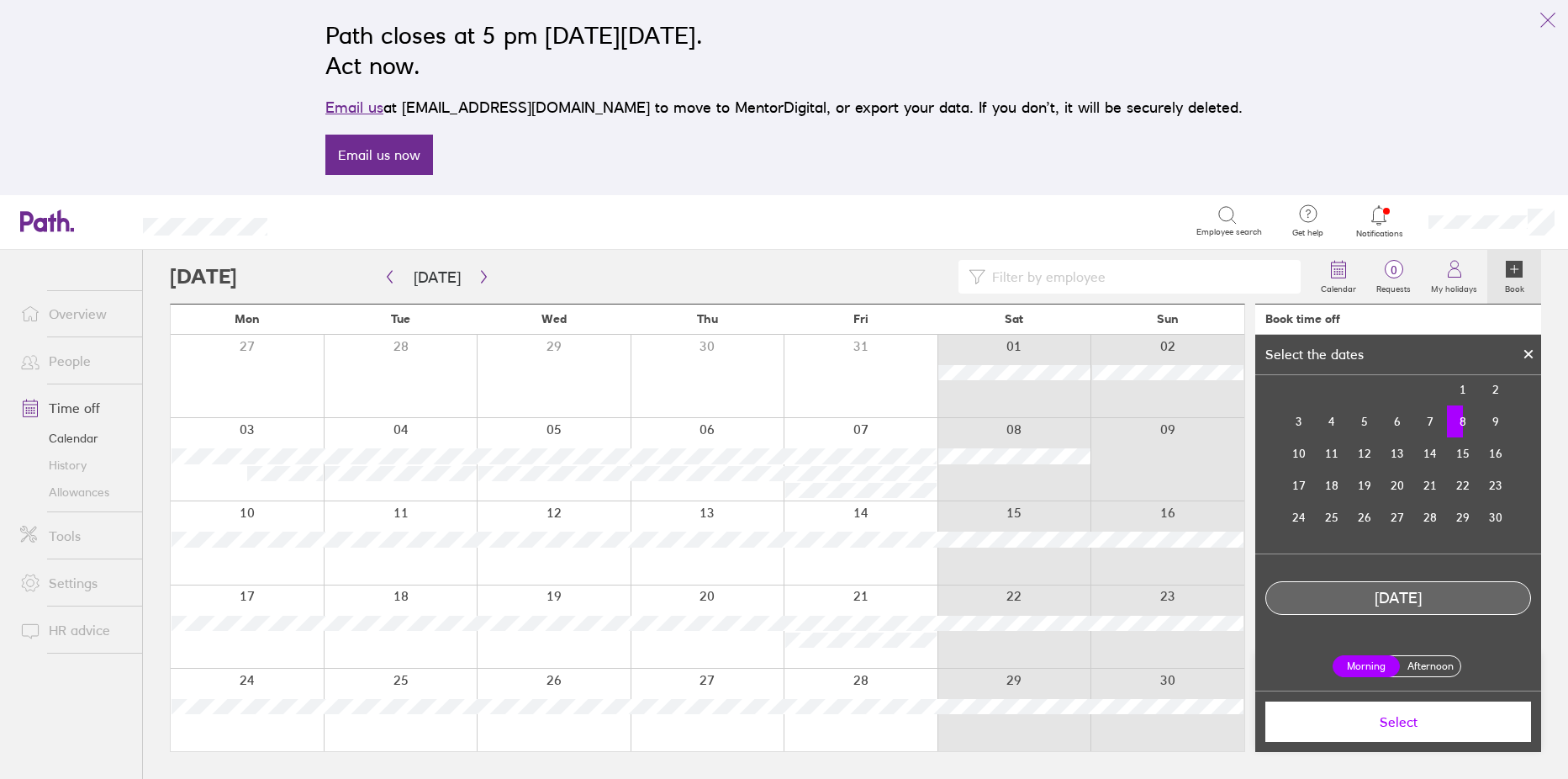
click at [1355, 660] on label "Morning" at bounding box center [1365, 665] width 67 height 22
click at [0, 0] on input "Morning" at bounding box center [0, 0] width 0 height 0
click at [1433, 663] on label "Afternoon" at bounding box center [1430, 665] width 67 height 20
click at [0, 0] on input "Afternoon" at bounding box center [0, 0] width 0 height 0
click at [1404, 717] on span "Select" at bounding box center [1397, 721] width 242 height 15
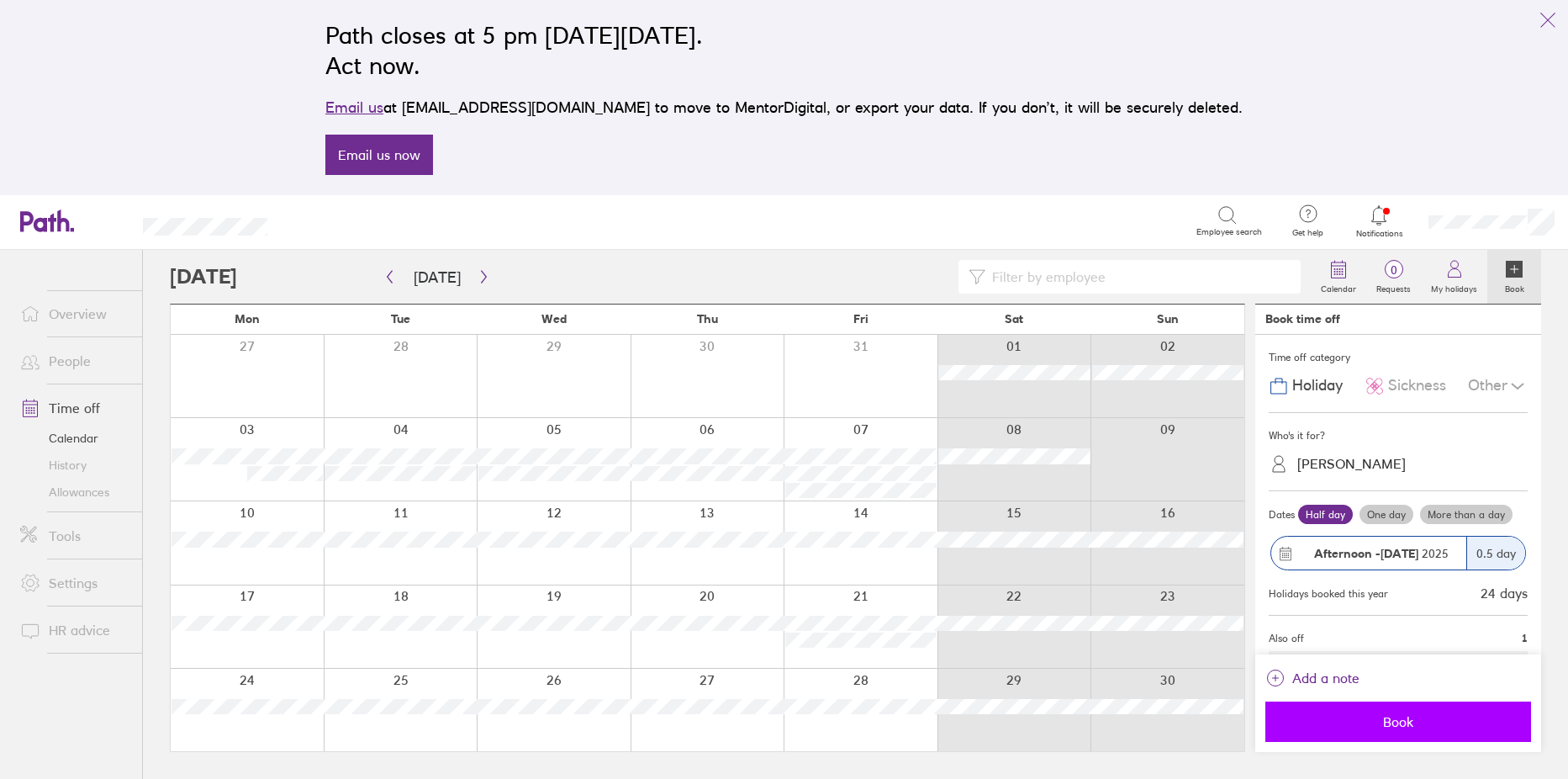
click at [1350, 724] on span "Book" at bounding box center [1397, 721] width 242 height 15
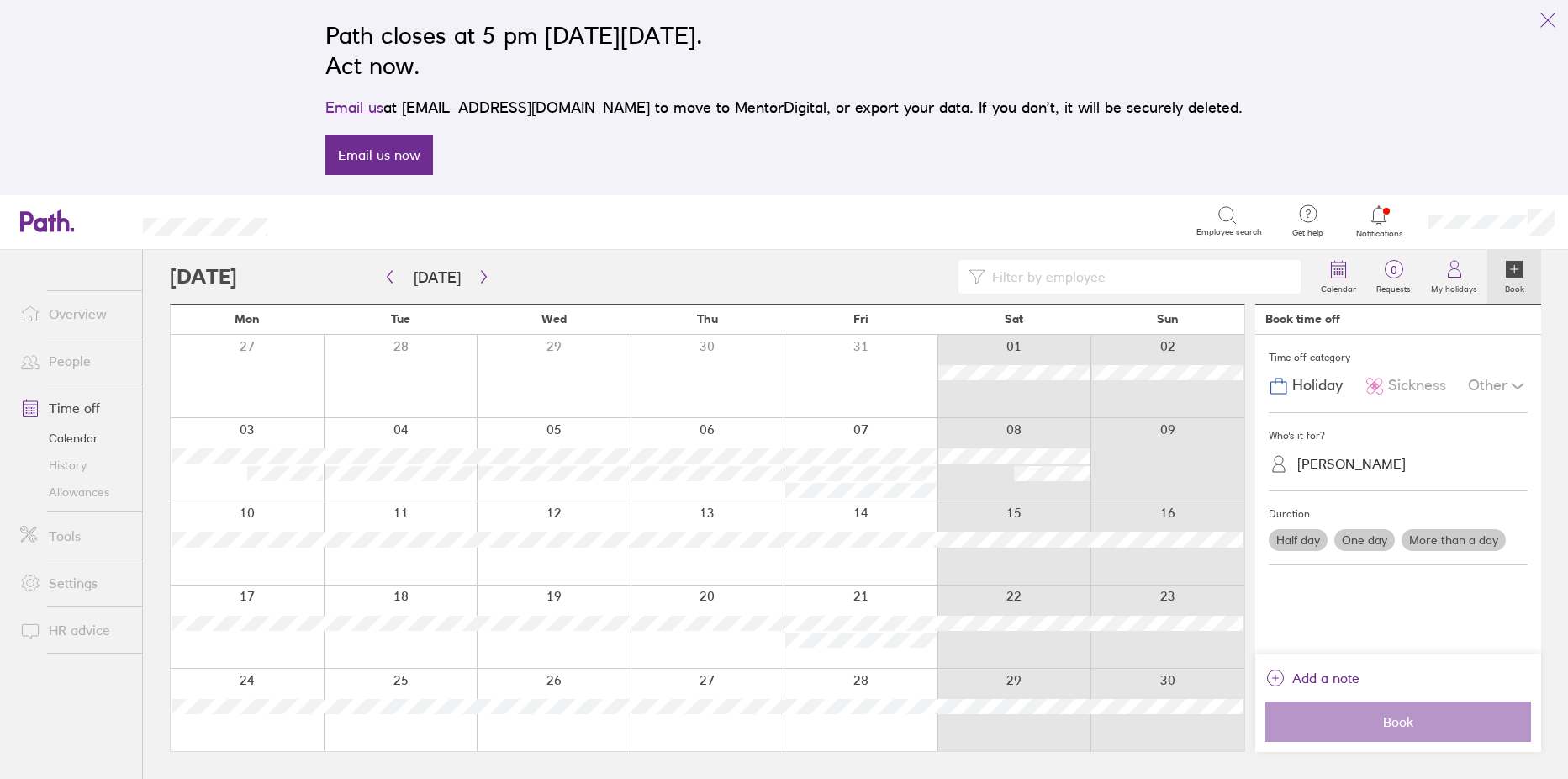
click at [79, 366] on link "People" at bounding box center [74, 360] width 136 height 33
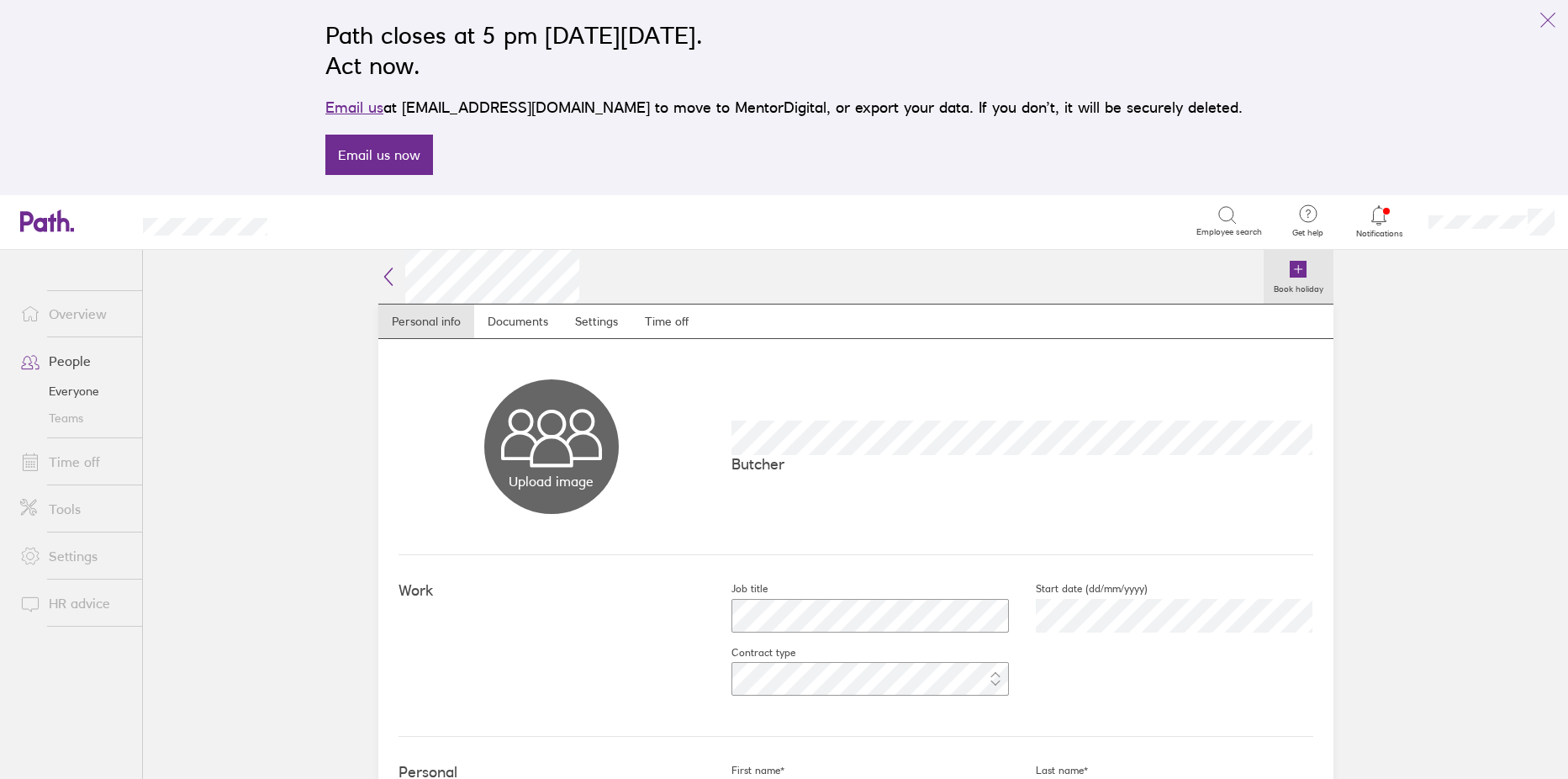
click at [1289, 267] on icon at bounding box center [1298, 269] width 17 height 17
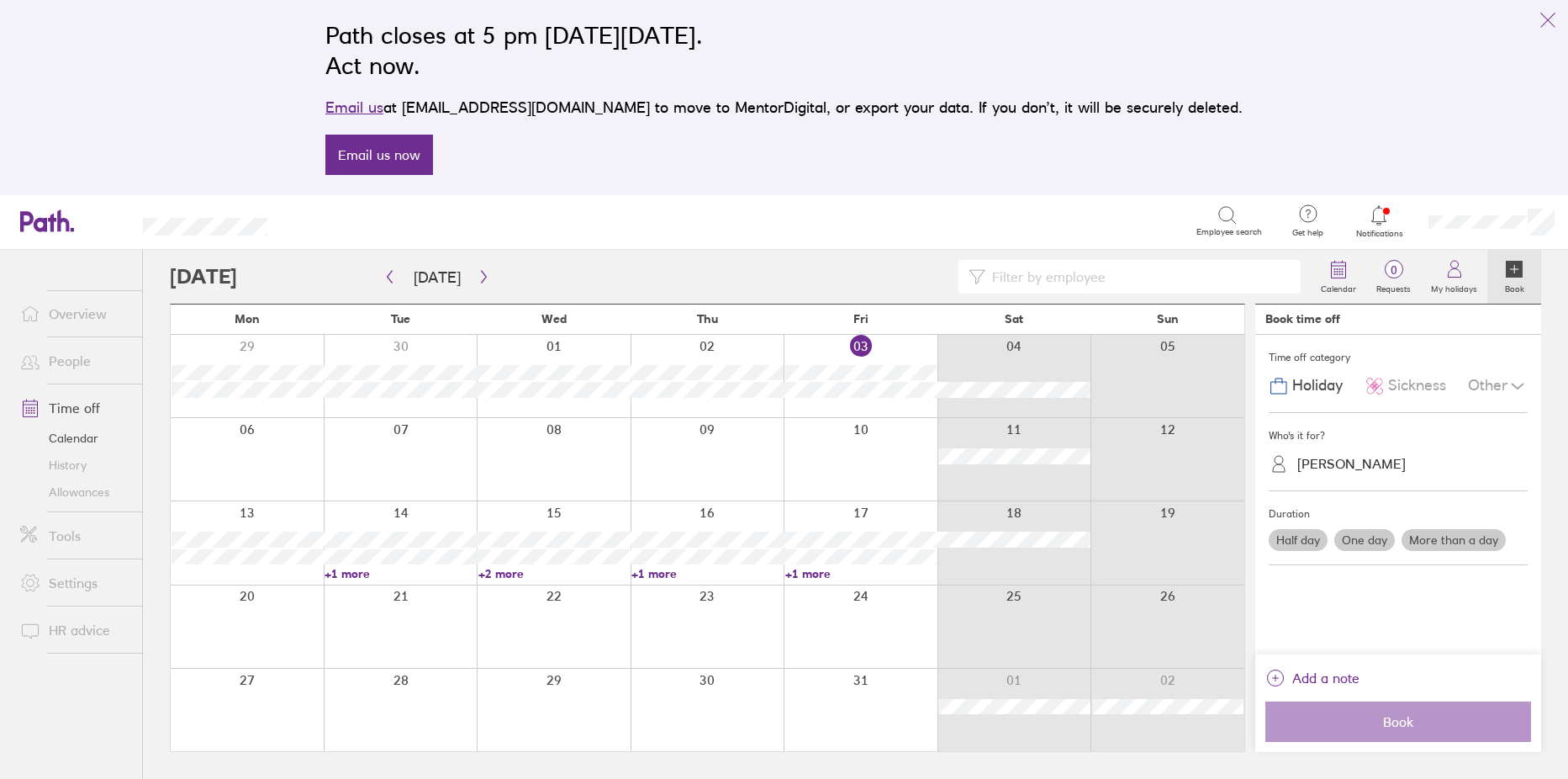
click at [867, 472] on div at bounding box center [860, 458] width 154 height 83
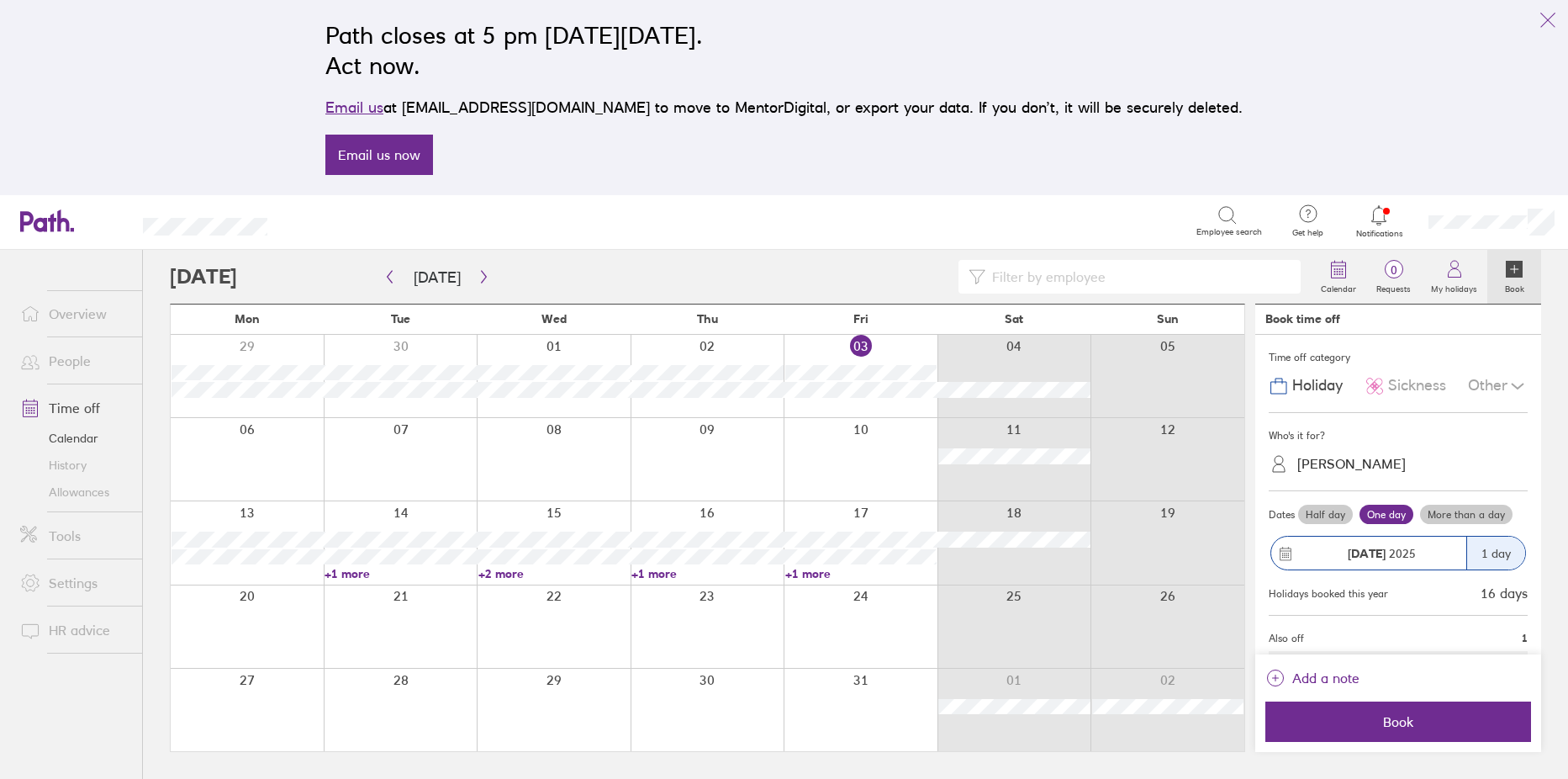
click at [1457, 514] on label "More than a day" at bounding box center [1466, 514] width 92 height 20
click at [0, 0] on input "More than a day" at bounding box center [0, 0] width 0 height 0
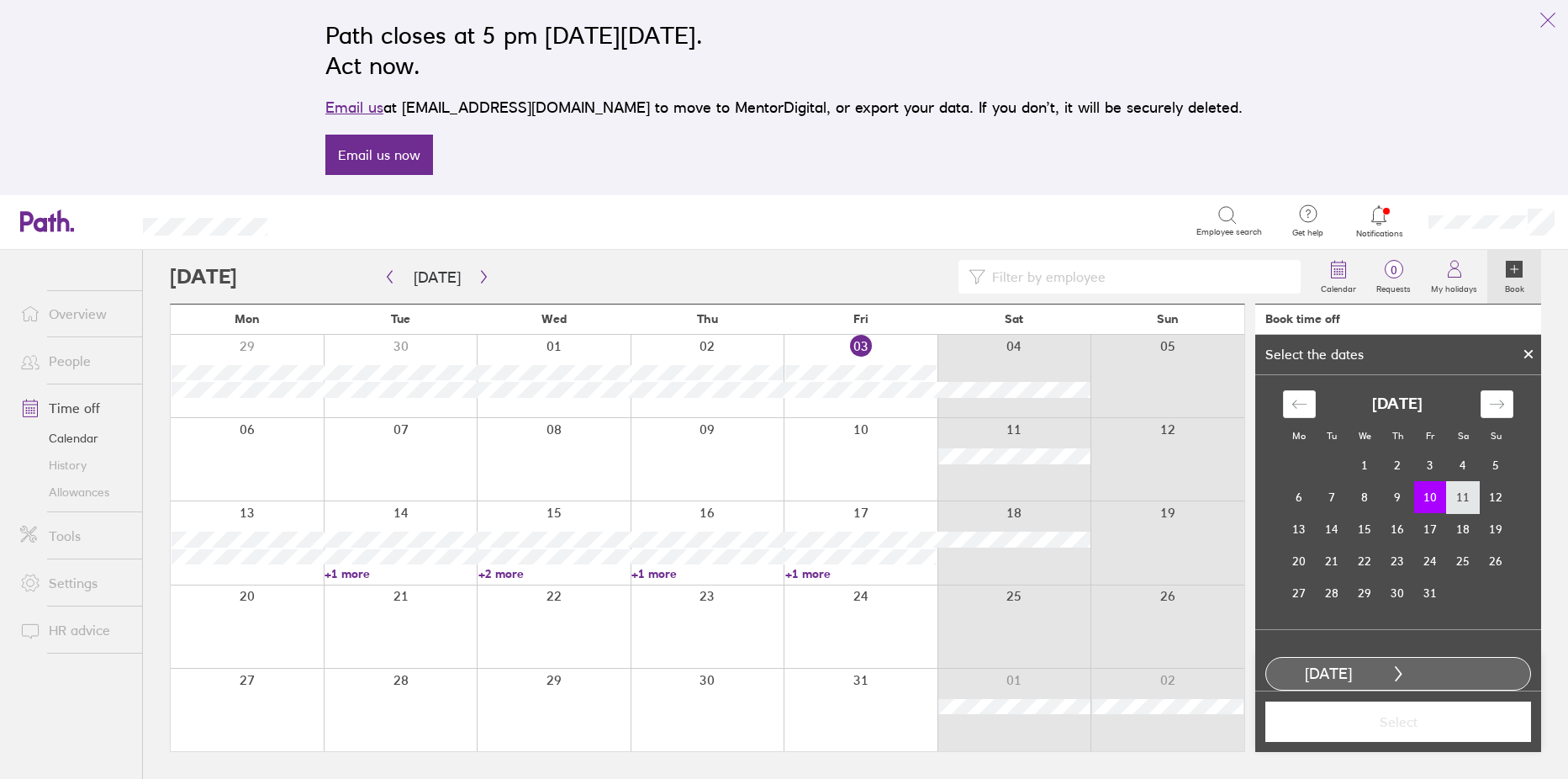
click at [1455, 494] on td "11" at bounding box center [1463, 497] width 33 height 32
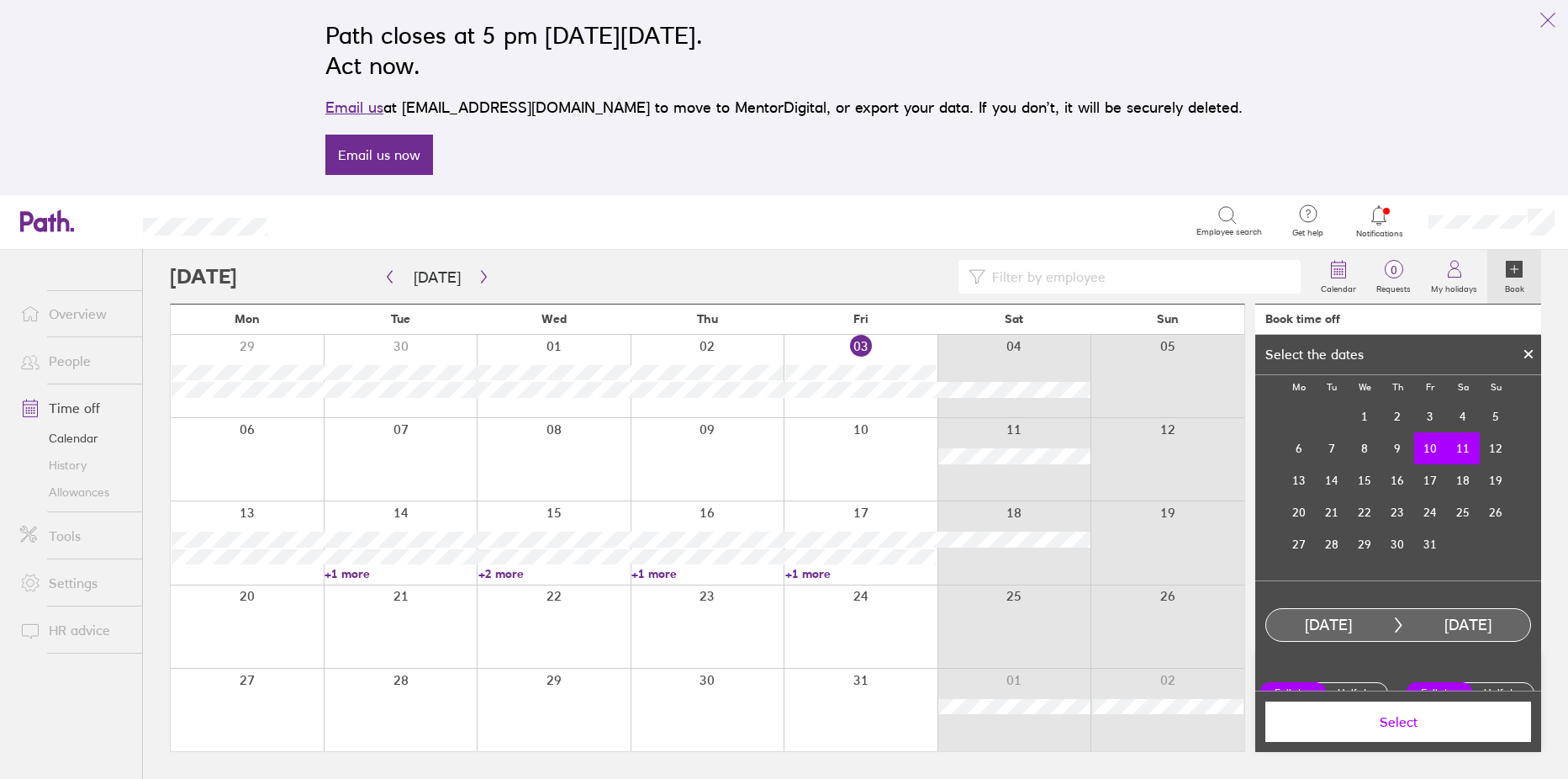
scroll to position [76, 0]
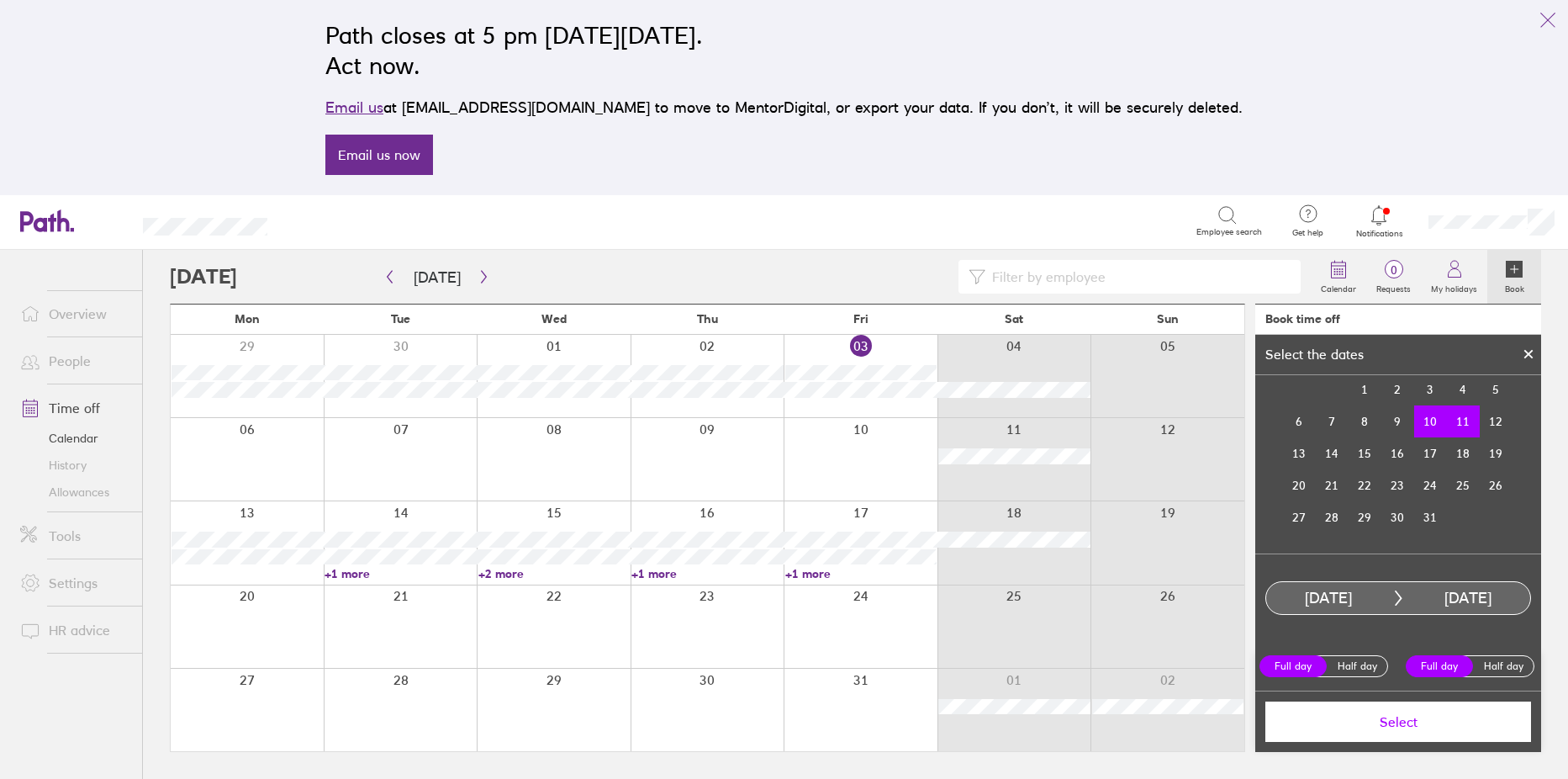
click at [1485, 664] on label "Half day" at bounding box center [1503, 665] width 67 height 20
click at [0, 0] on input "Half day" at bounding box center [0, 0] width 0 height 0
click at [1370, 715] on span "Select" at bounding box center [1397, 721] width 242 height 15
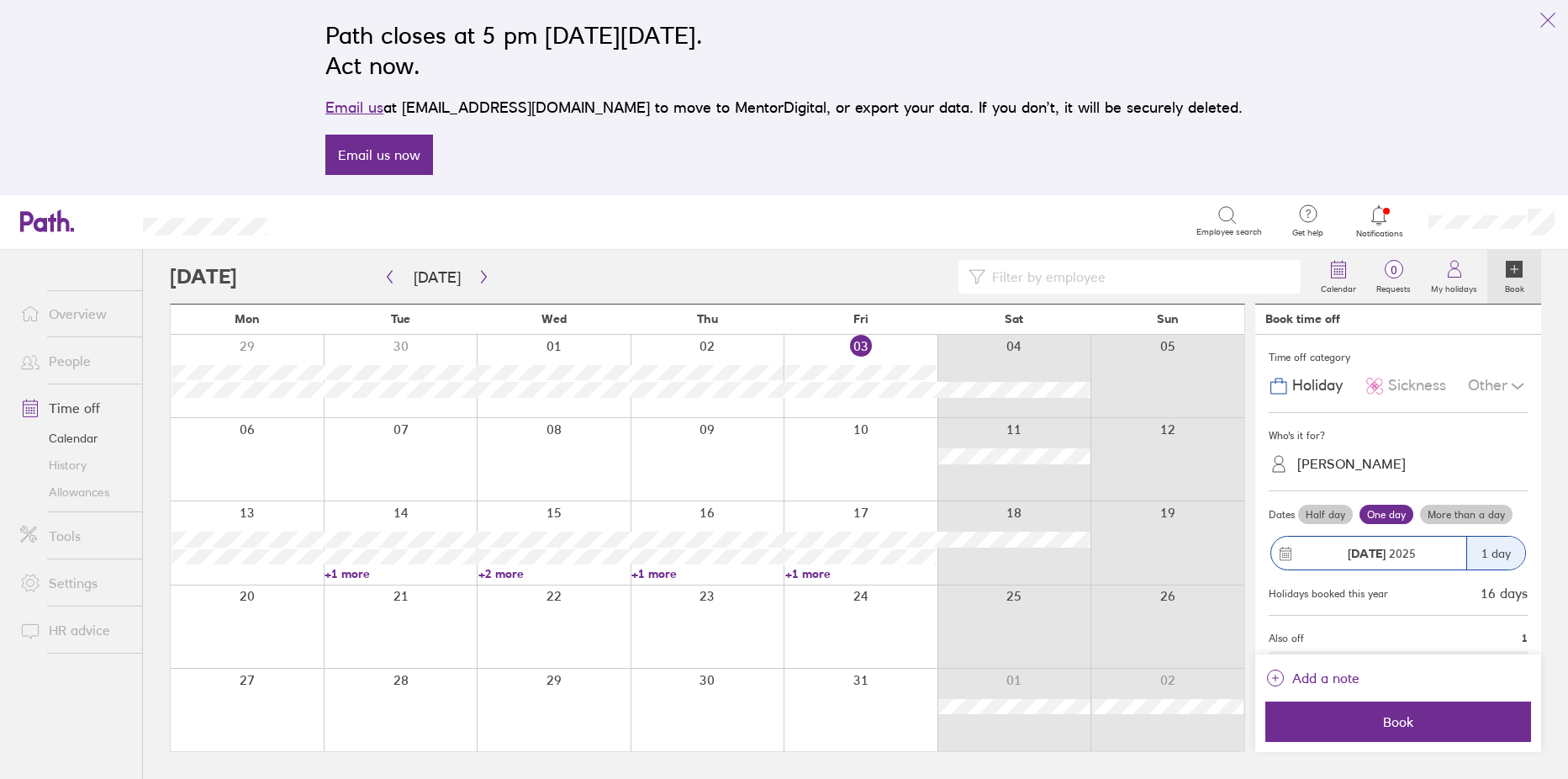
click at [1370, 715] on span "Book" at bounding box center [1397, 721] width 242 height 15
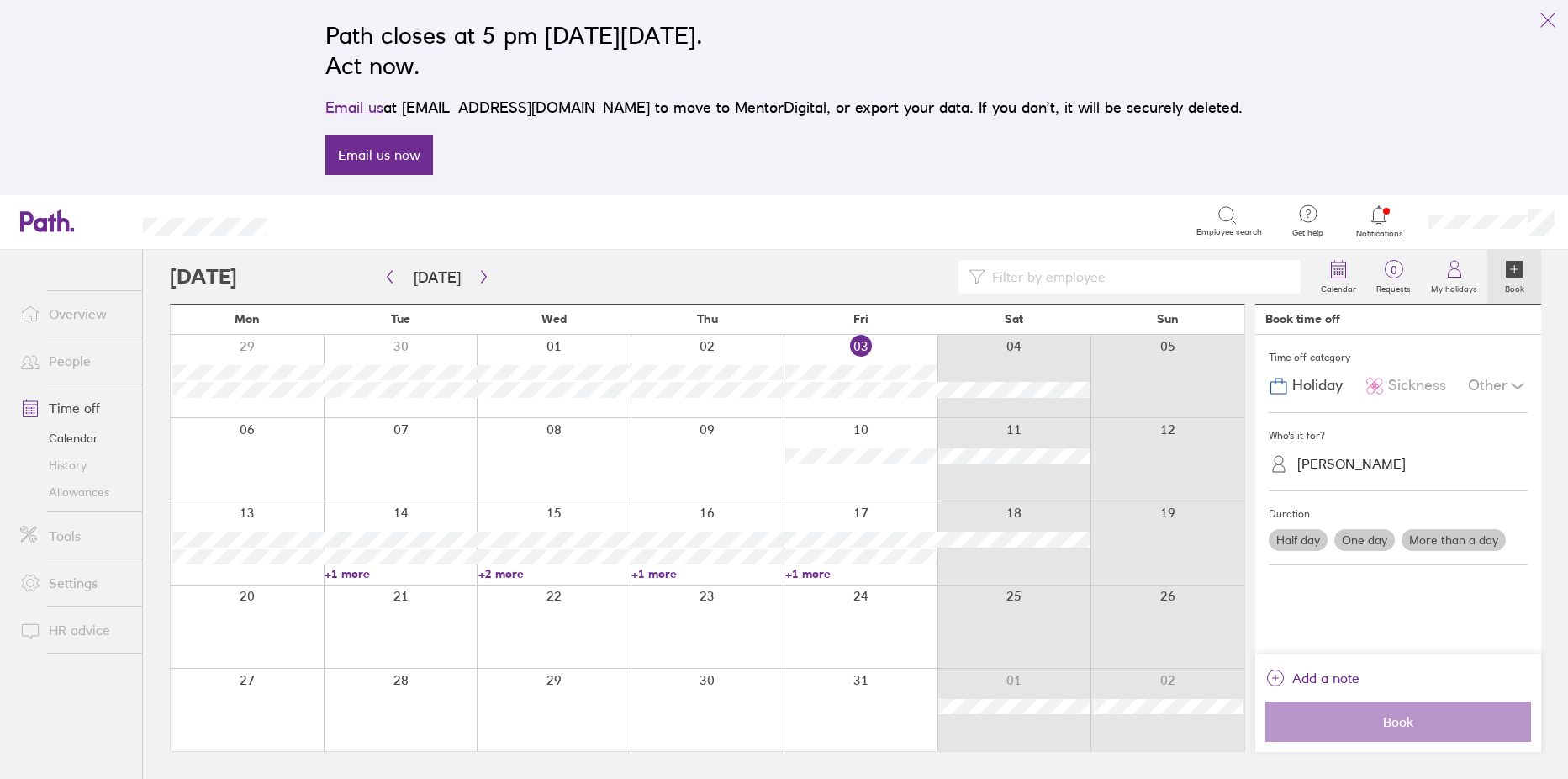
click at [78, 362] on link "People" at bounding box center [74, 360] width 136 height 33
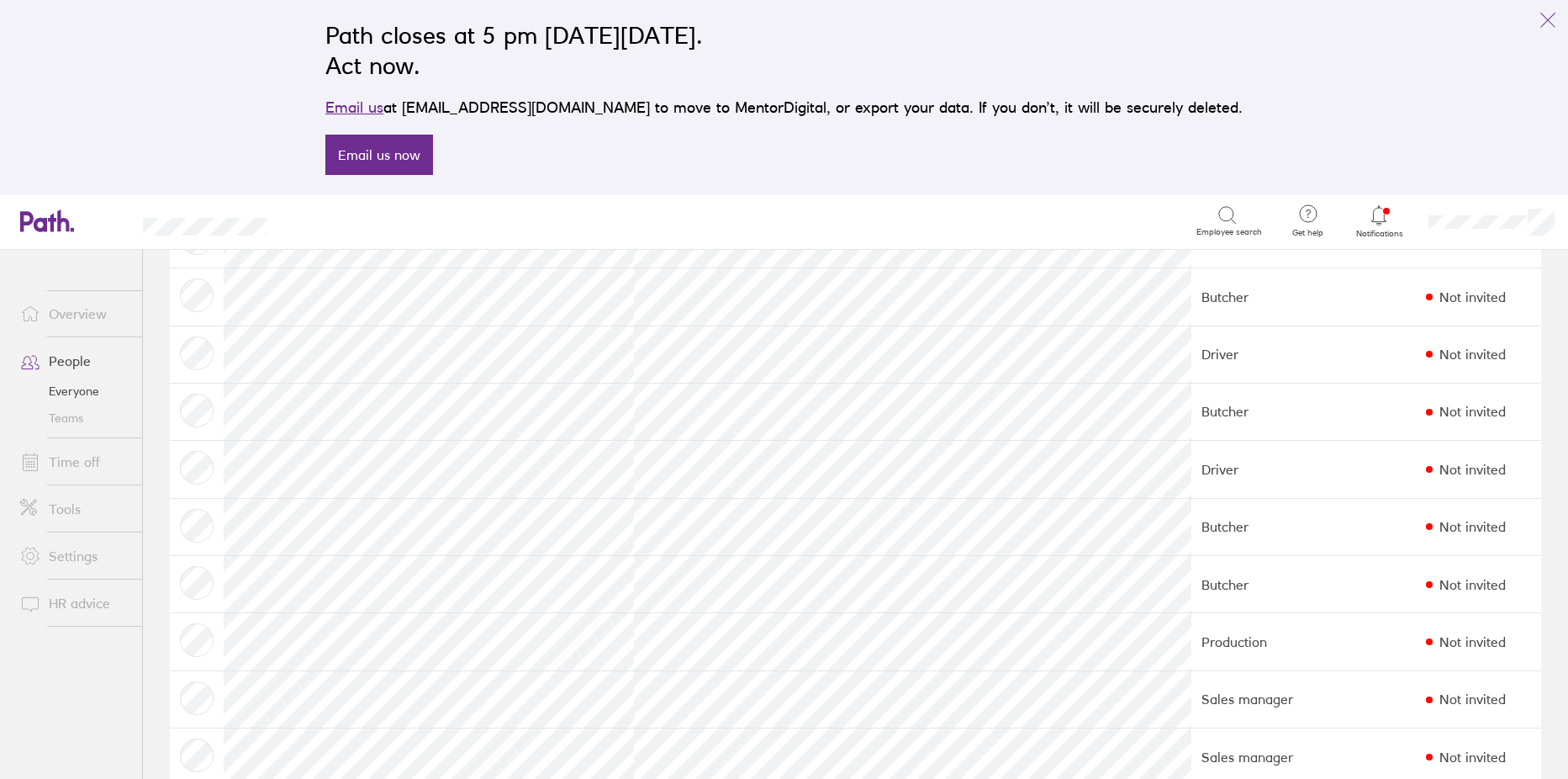
scroll to position [505, 0]
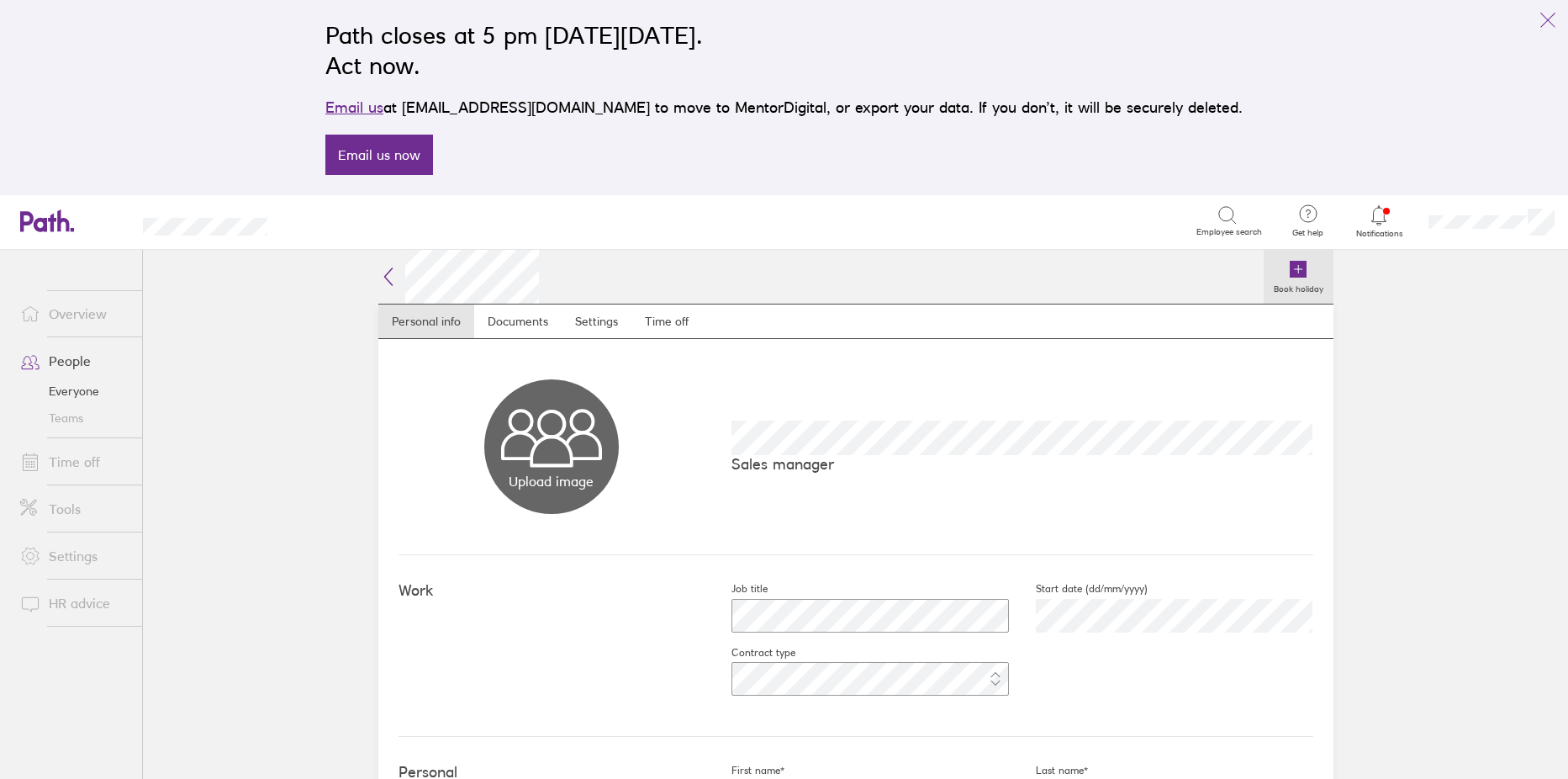
click at [1294, 266] on icon at bounding box center [1298, 269] width 17 height 17
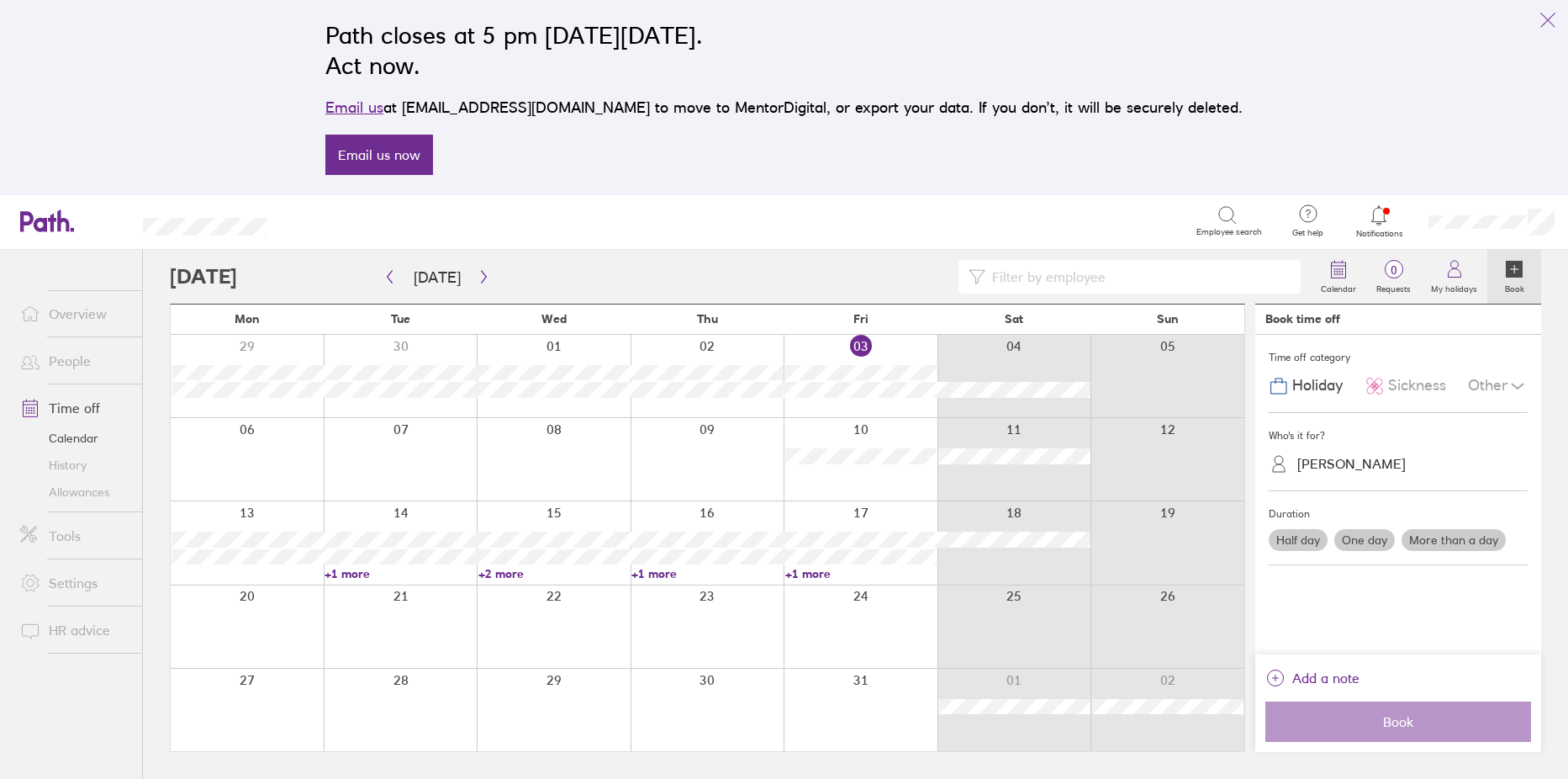
click at [705, 440] on div at bounding box center [708, 458] width 154 height 83
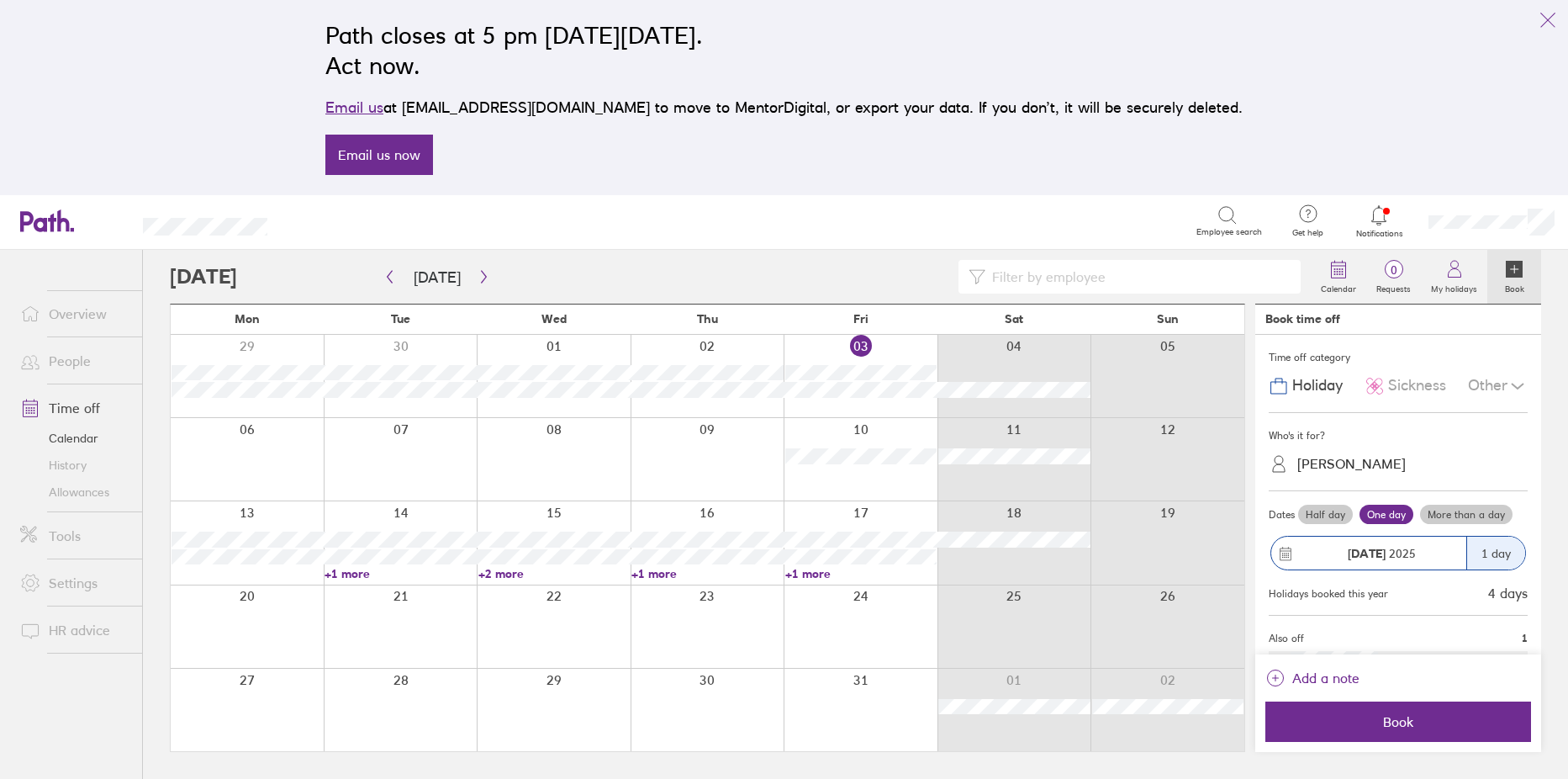
click at [1477, 510] on label "More than a day" at bounding box center [1466, 514] width 92 height 20
click at [0, 0] on input "More than a day" at bounding box center [0, 0] width 0 height 0
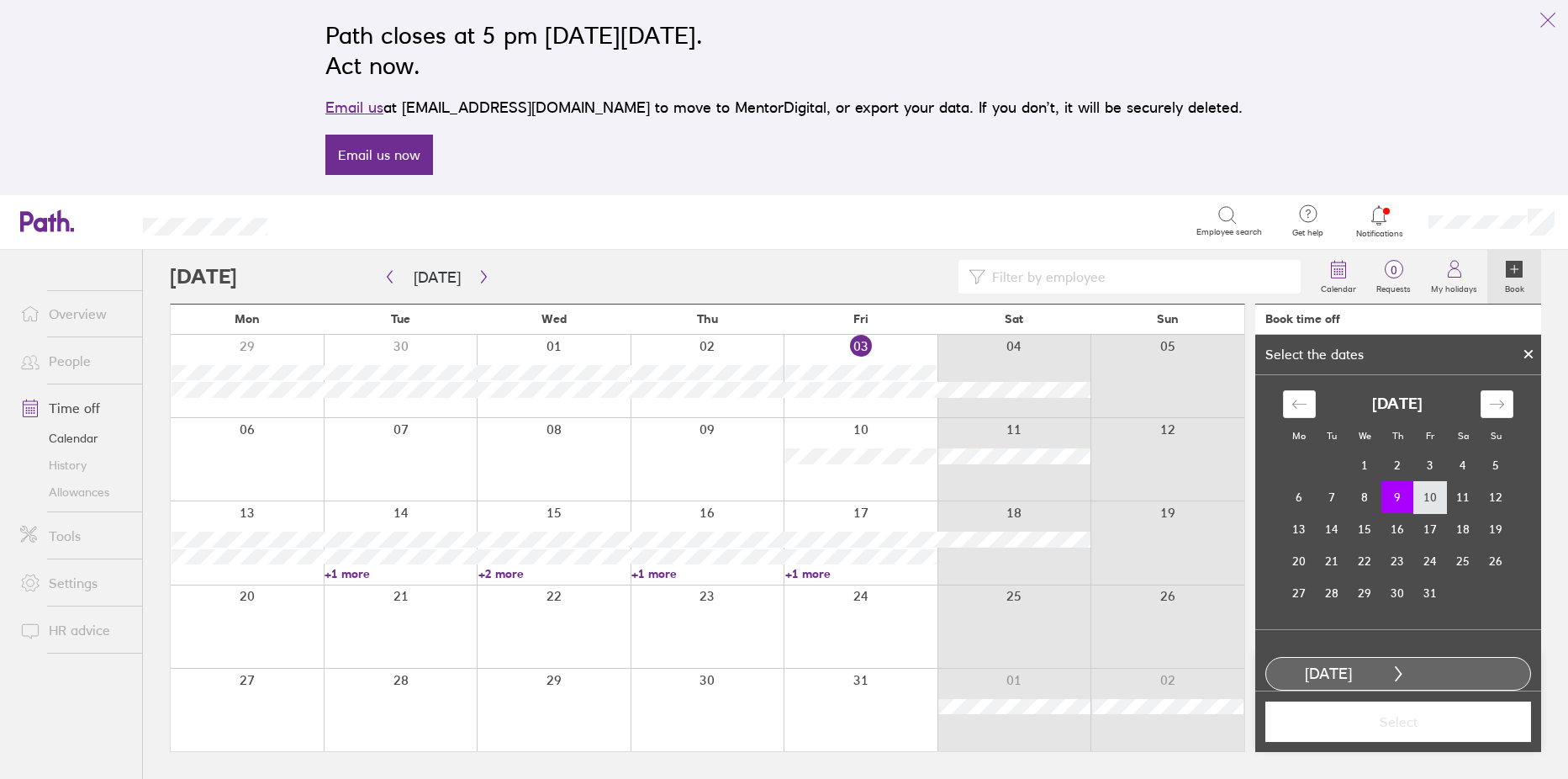
click at [1436, 501] on td "10" at bounding box center [1430, 497] width 33 height 32
click at [1421, 705] on button "Select" at bounding box center [1398, 721] width 266 height 41
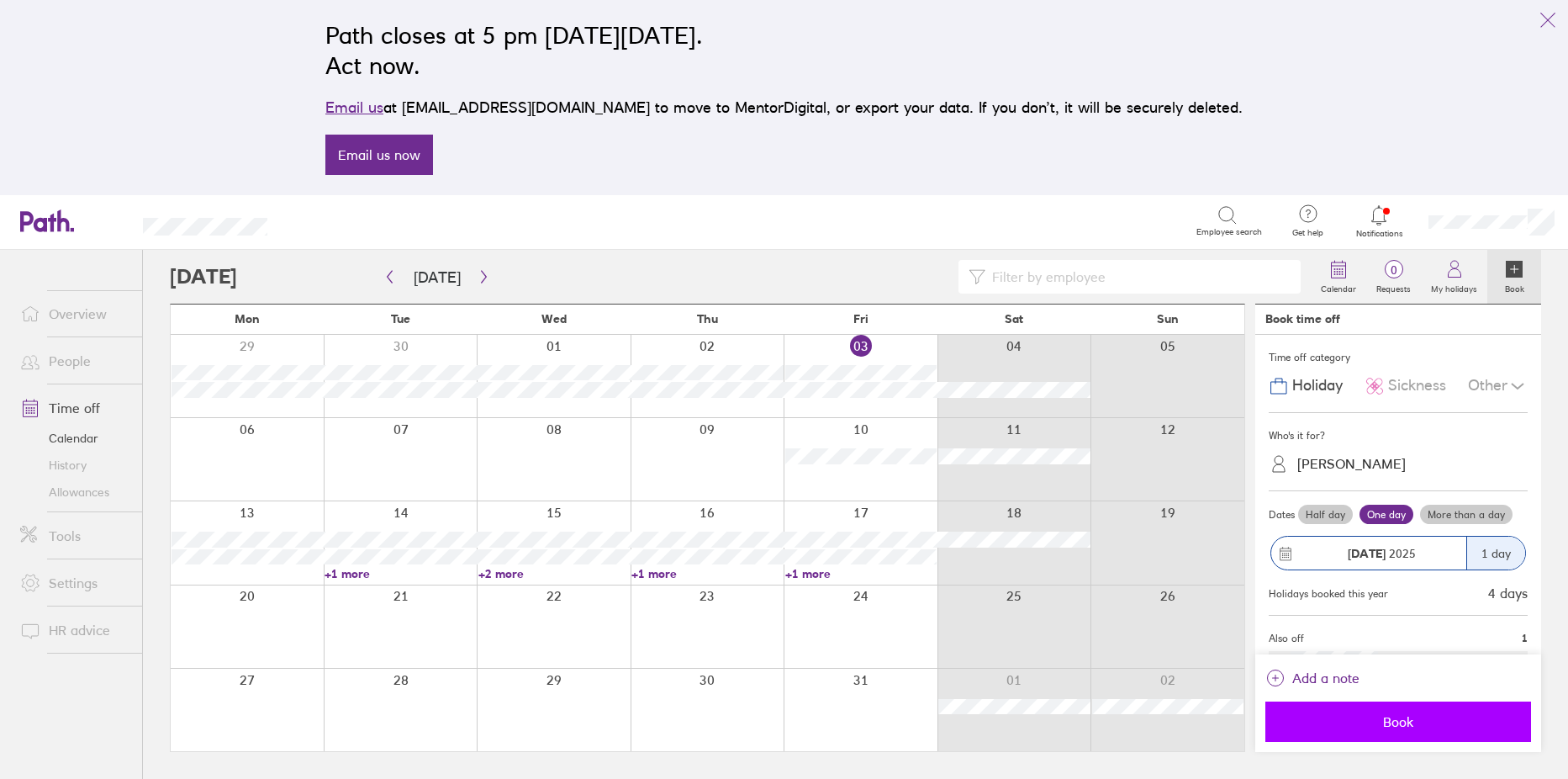
click at [1441, 716] on span "Book" at bounding box center [1397, 721] width 242 height 15
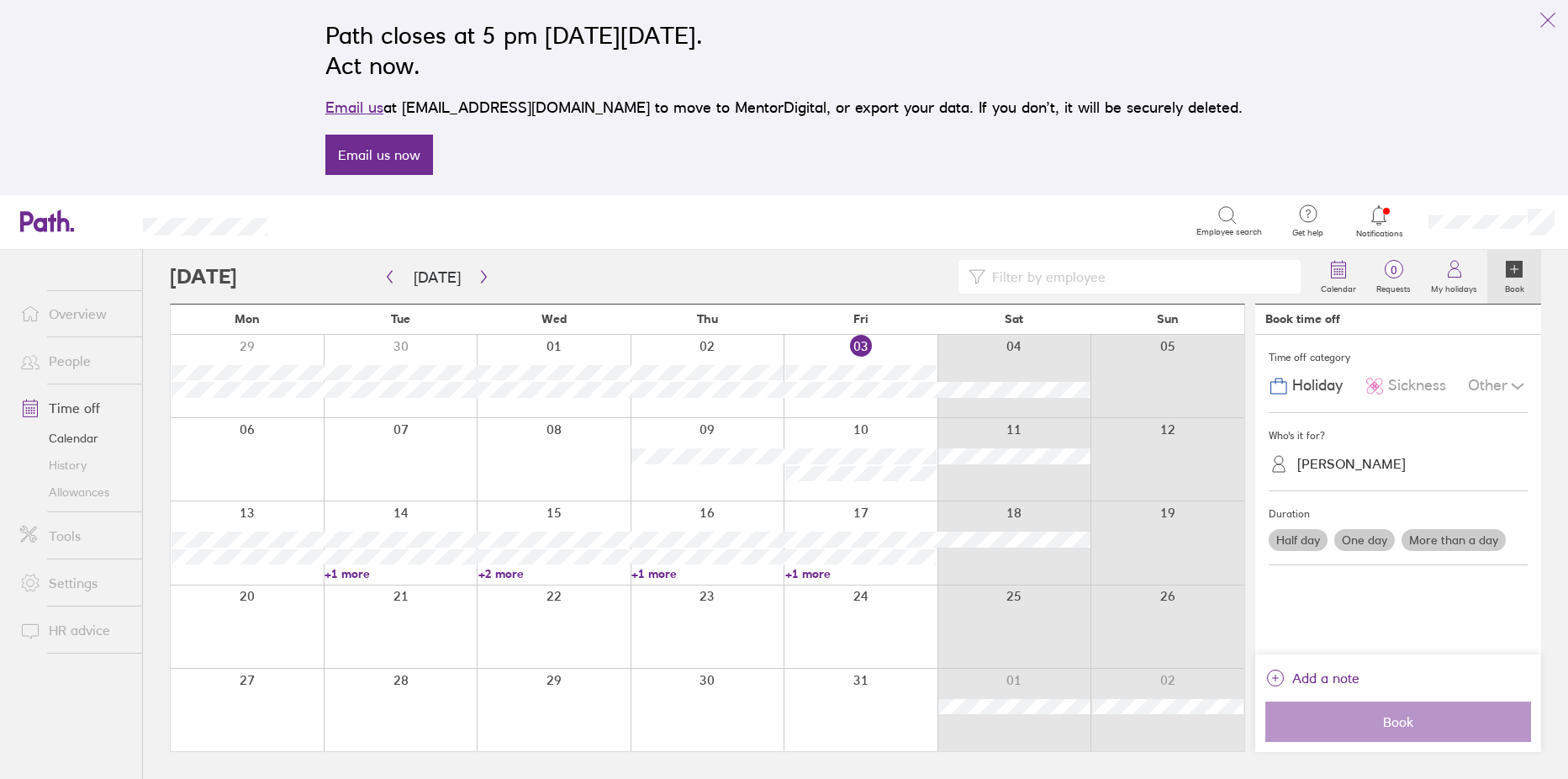
click at [225, 515] on div at bounding box center [247, 542] width 153 height 83
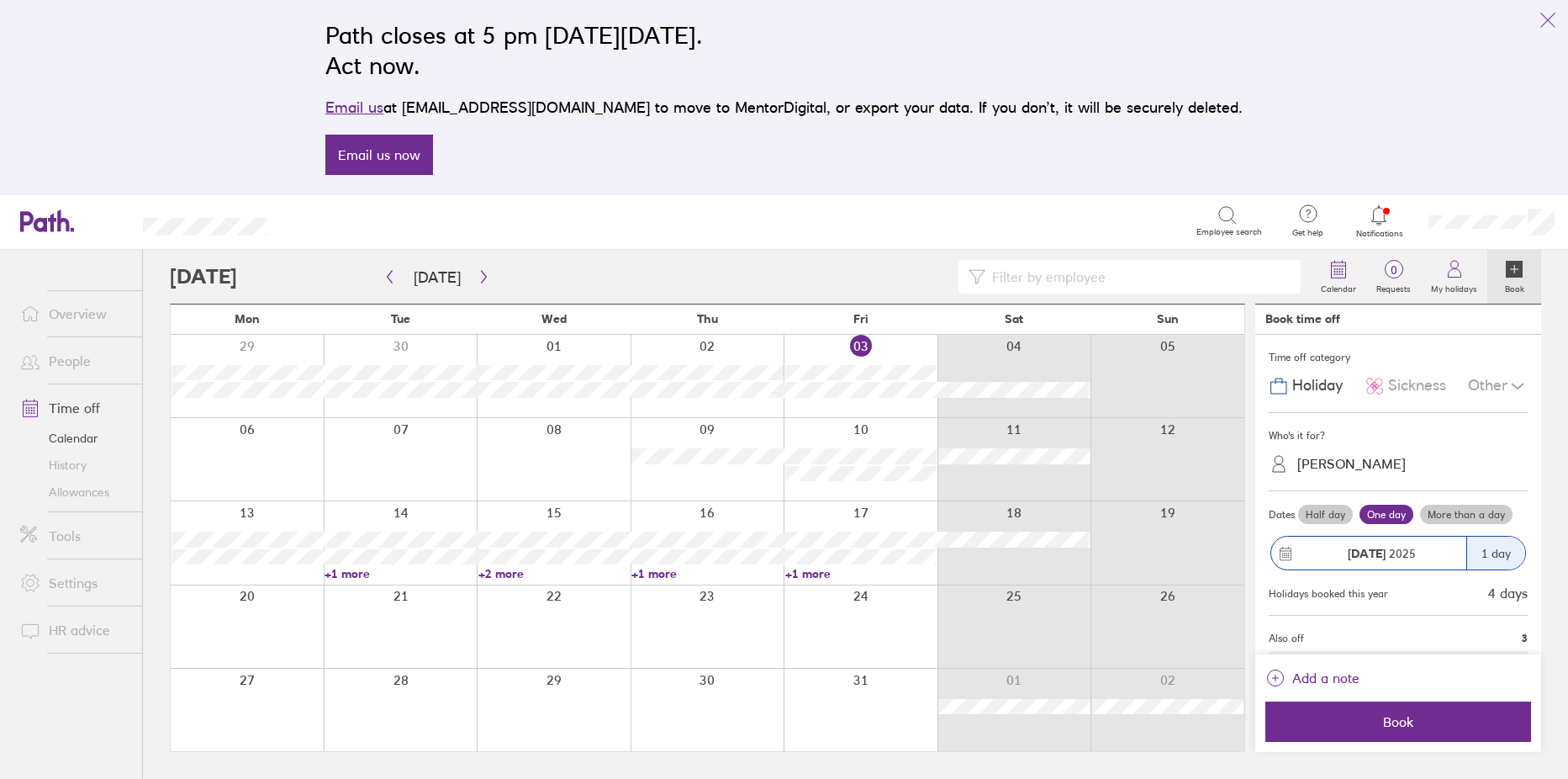
click at [252, 510] on div at bounding box center [247, 542] width 153 height 83
click at [1473, 513] on label "More than a day" at bounding box center [1466, 514] width 92 height 20
click at [0, 0] on input "More than a day" at bounding box center [0, 0] width 0 height 0
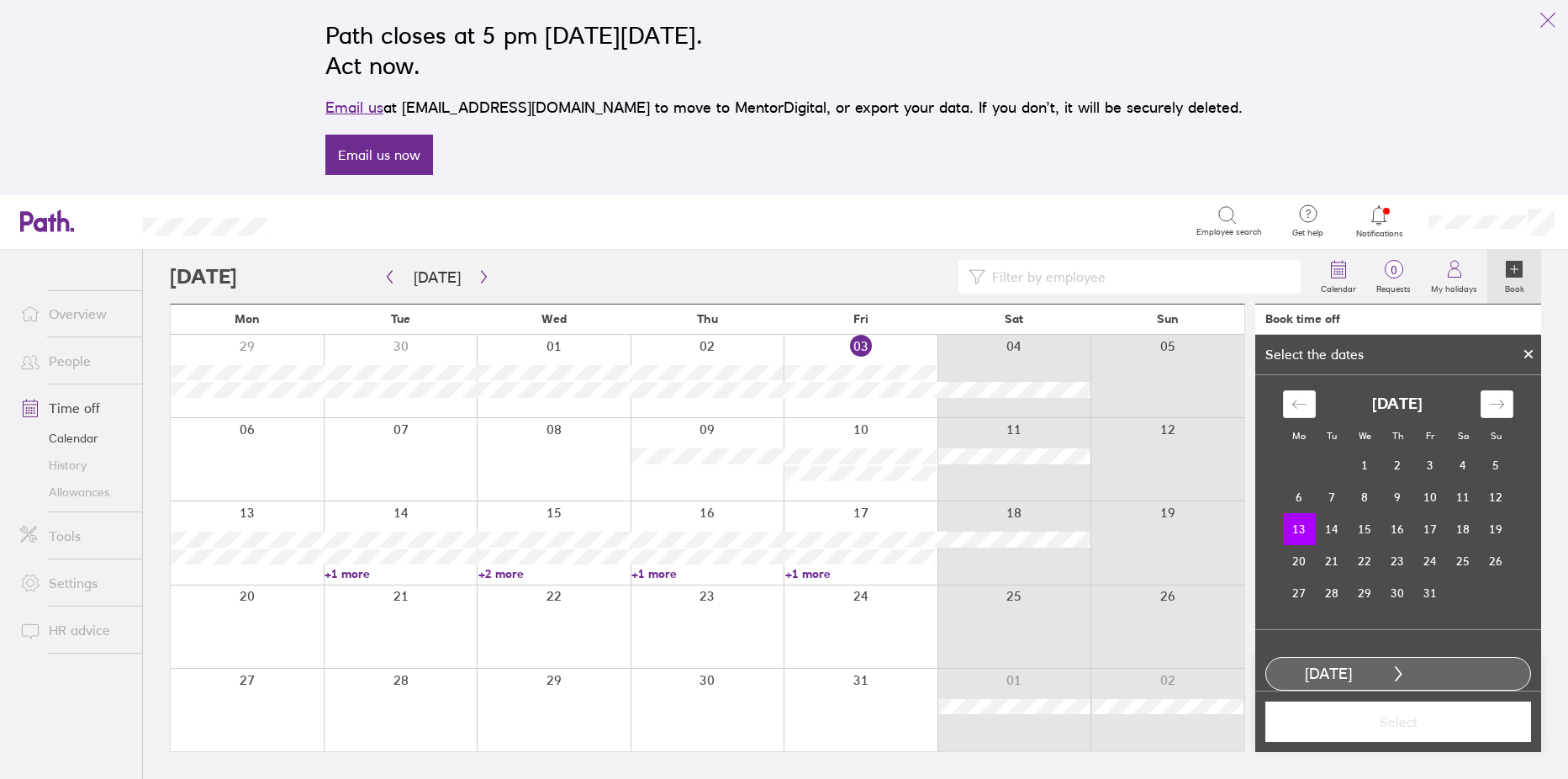
click at [907, 517] on div at bounding box center [860, 542] width 154 height 83
click at [1428, 533] on td "17" at bounding box center [1430, 529] width 33 height 32
click at [1430, 714] on span "Select" at bounding box center [1397, 721] width 242 height 15
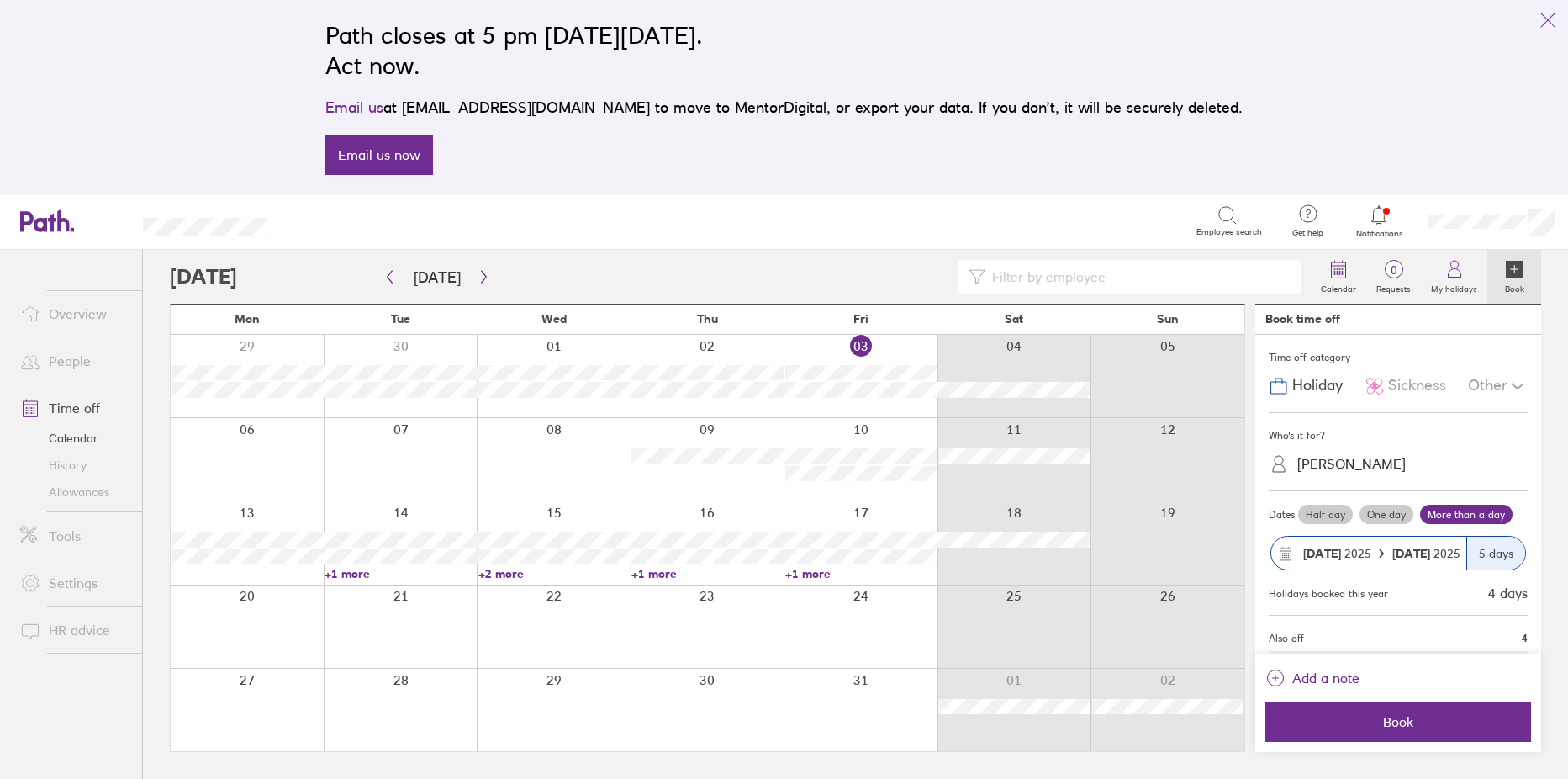
click at [1430, 714] on span "Book" at bounding box center [1397, 721] width 242 height 15
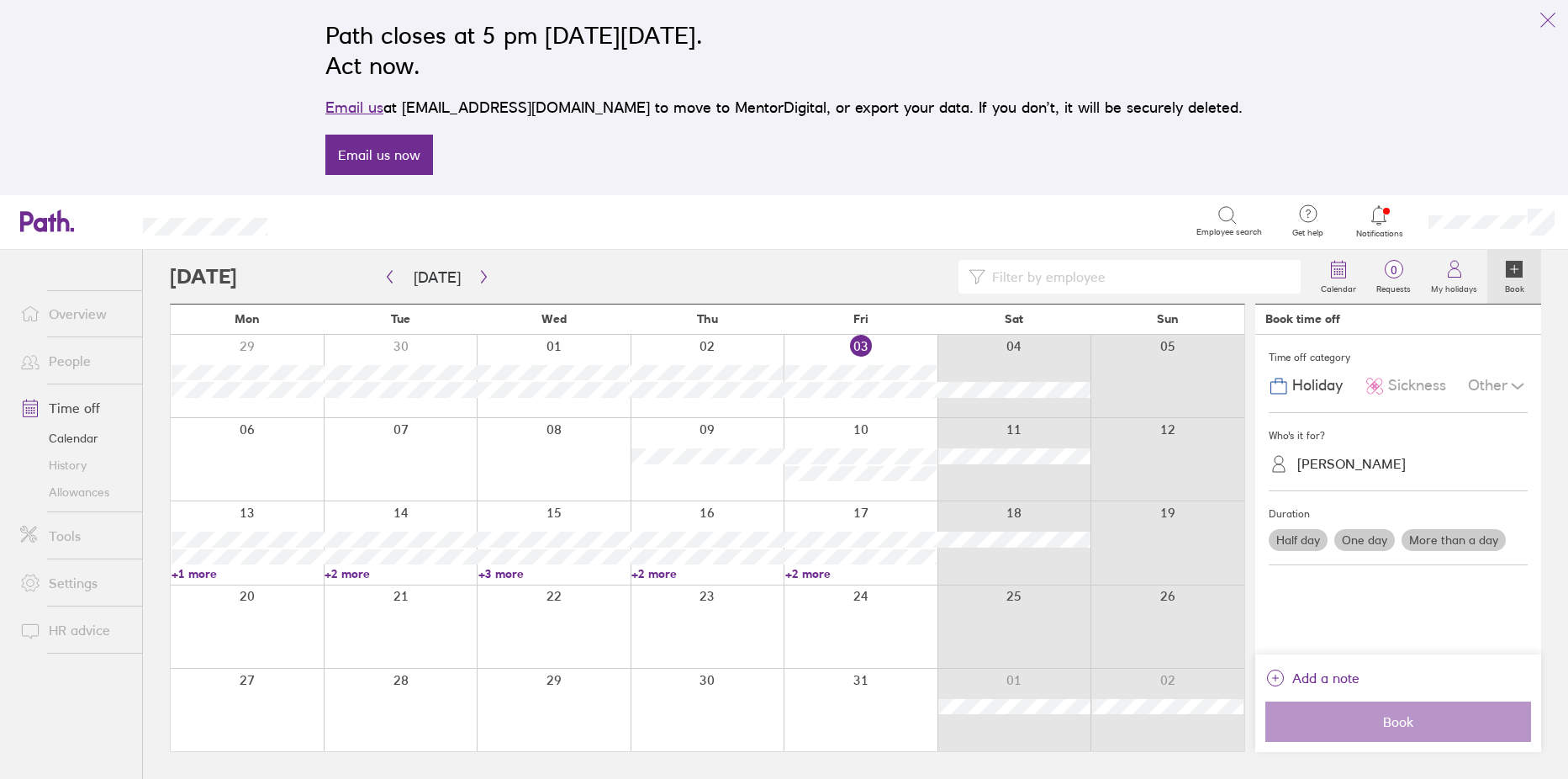
click at [60, 365] on link "People" at bounding box center [74, 360] width 136 height 33
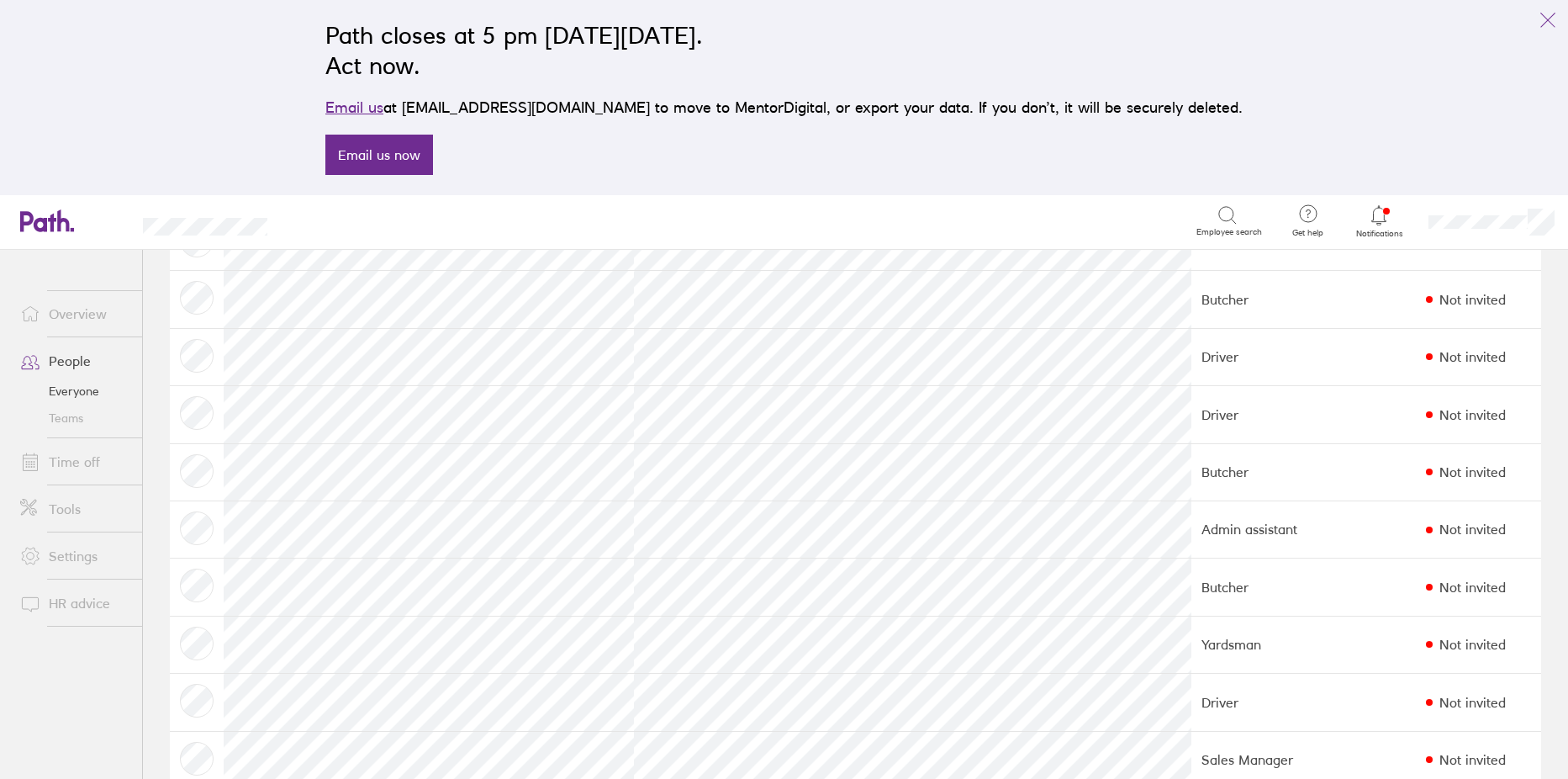
scroll to position [1345, 0]
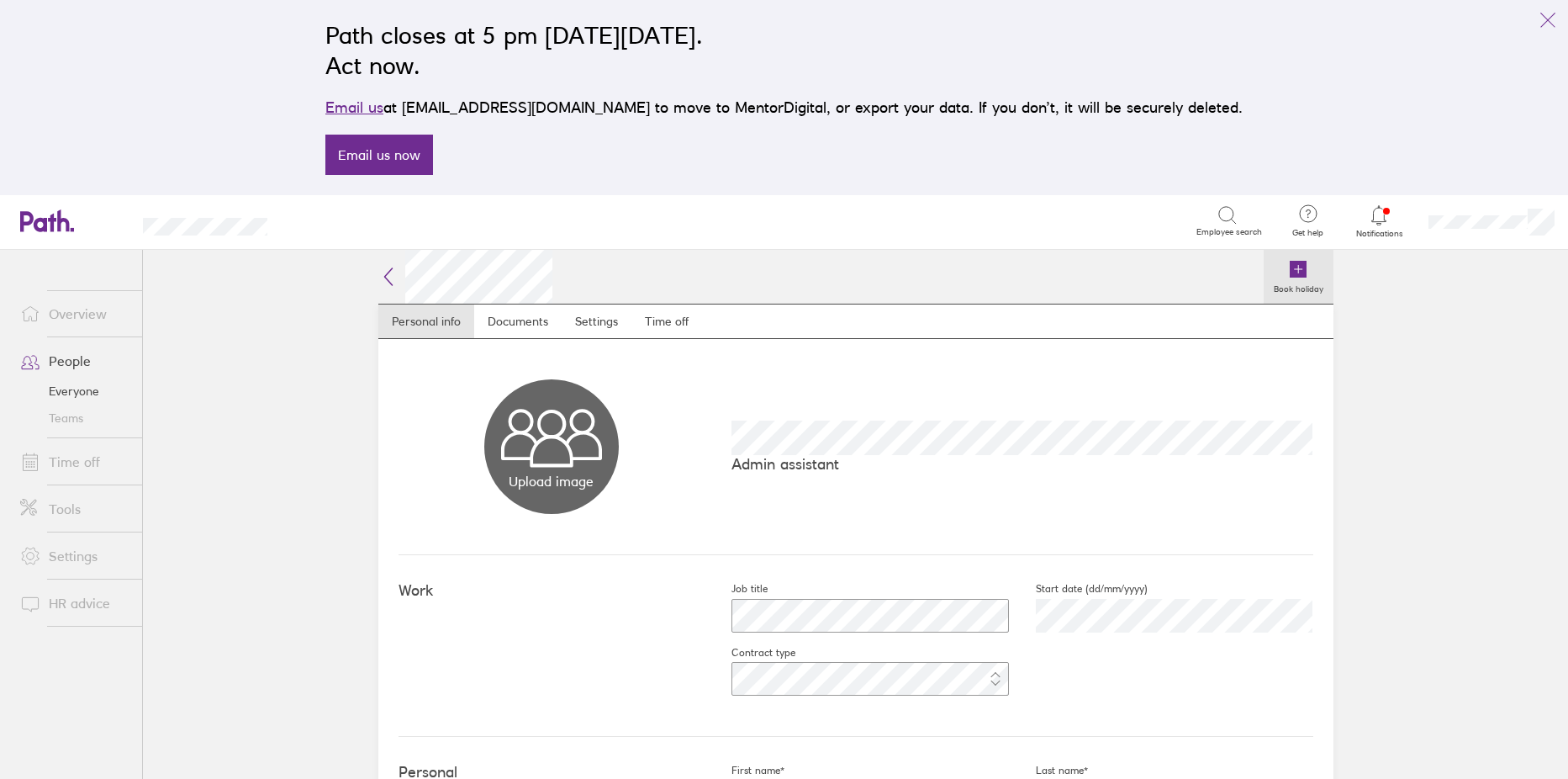
click at [1299, 265] on icon at bounding box center [1298, 269] width 17 height 17
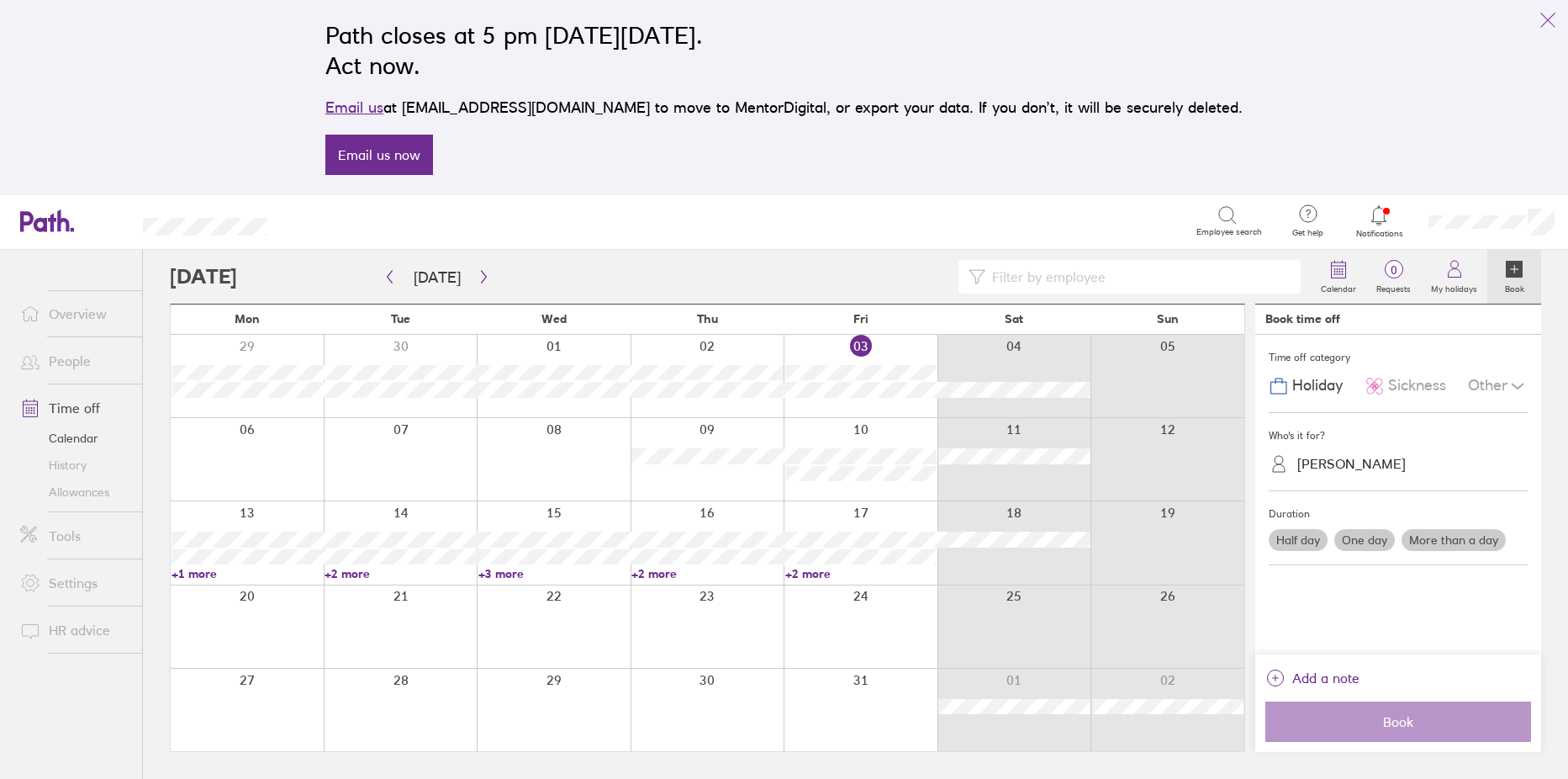
click at [203, 629] on div at bounding box center [247, 626] width 153 height 83
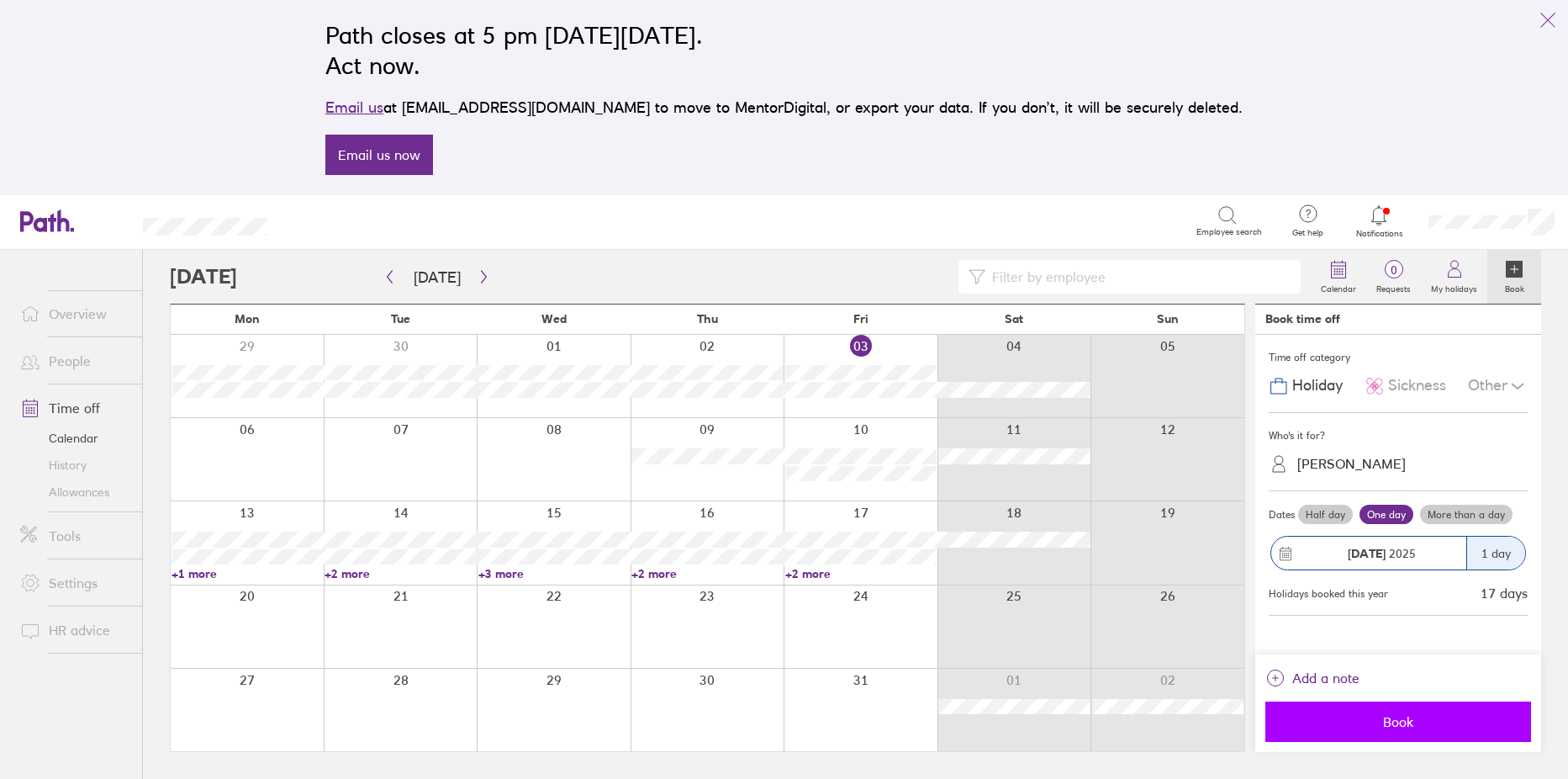
click at [1393, 726] on span "Book" at bounding box center [1397, 721] width 242 height 15
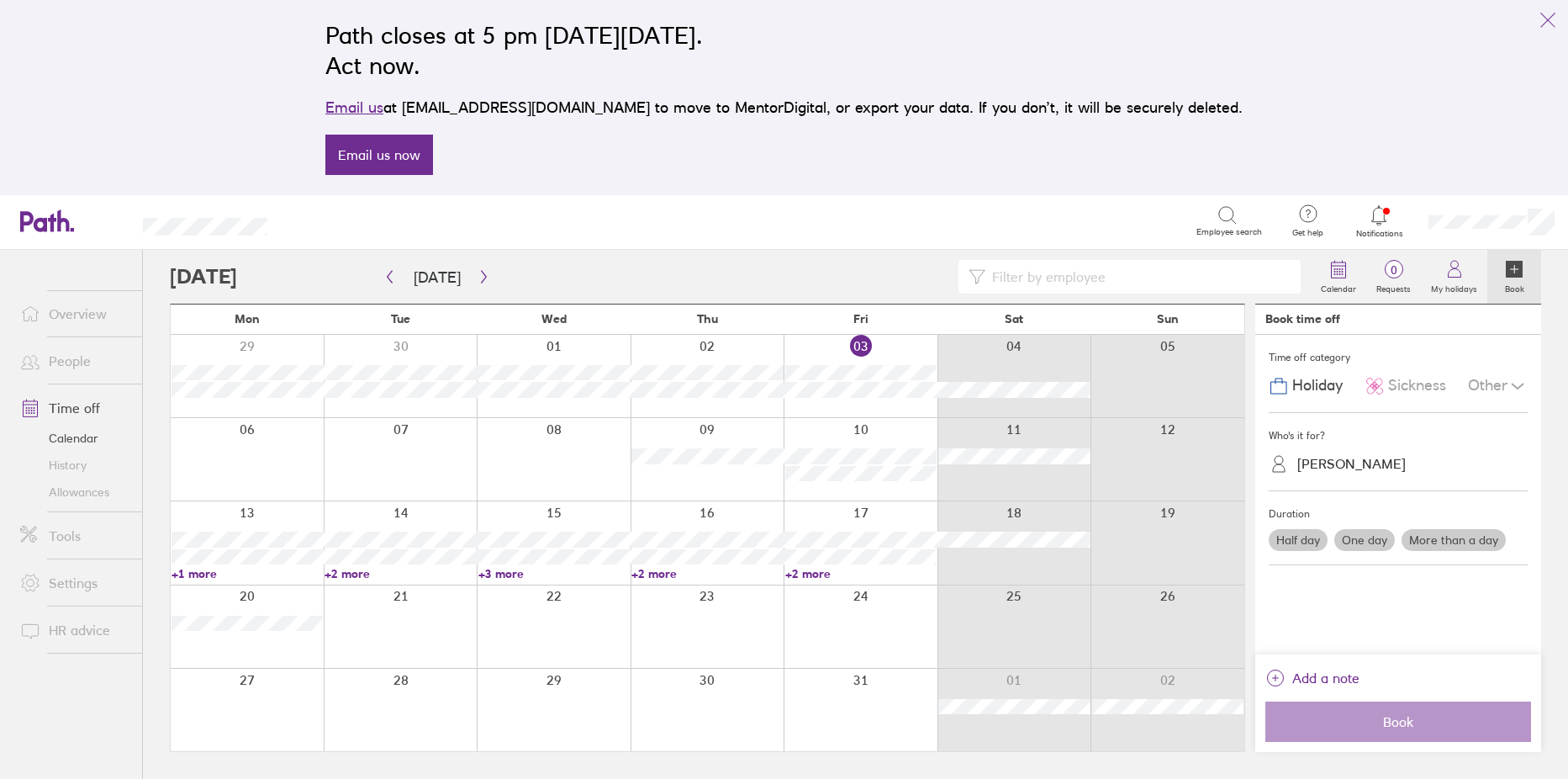
click at [55, 369] on link "People" at bounding box center [74, 360] width 136 height 33
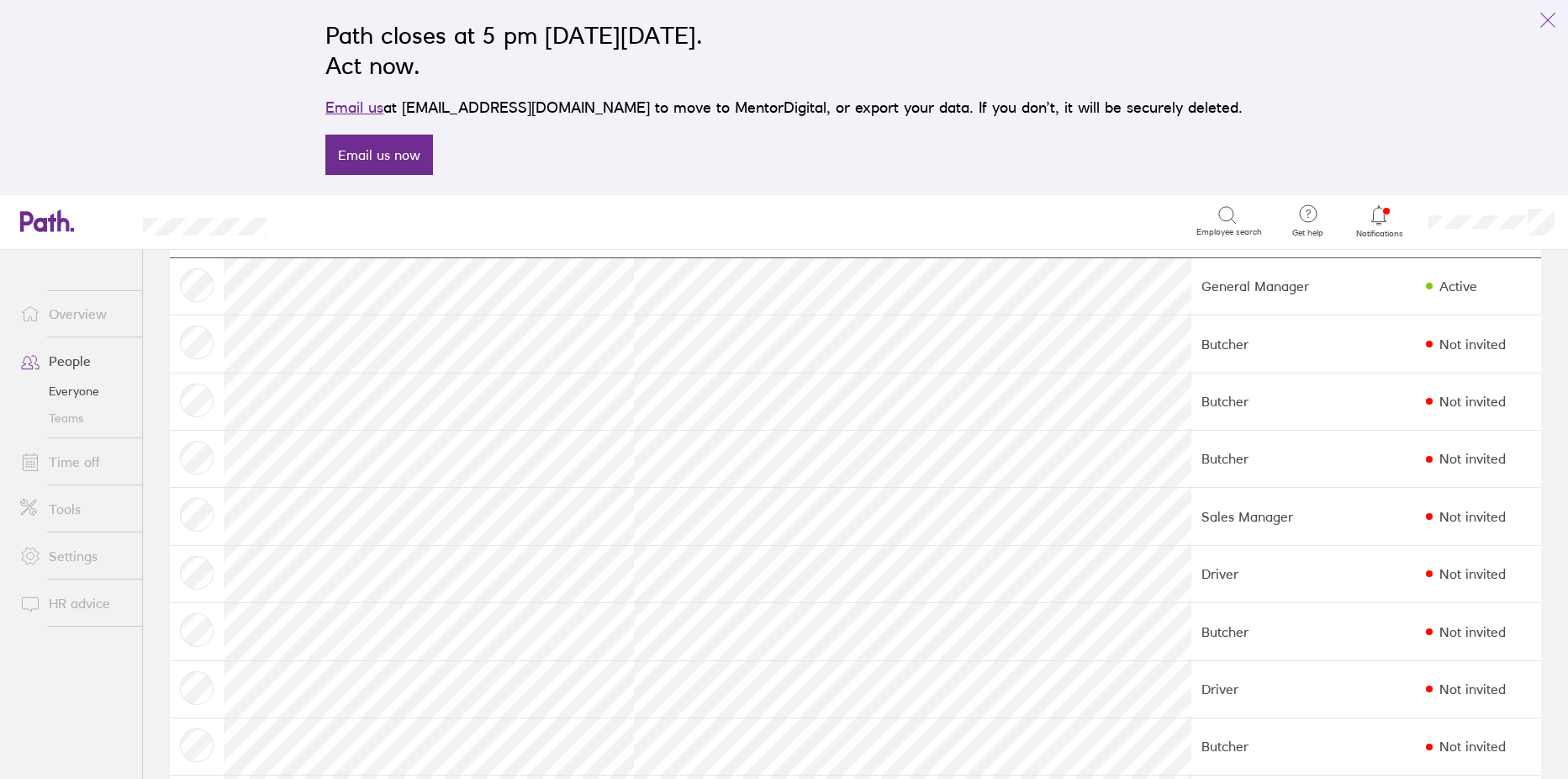
scroll to position [168, 0]
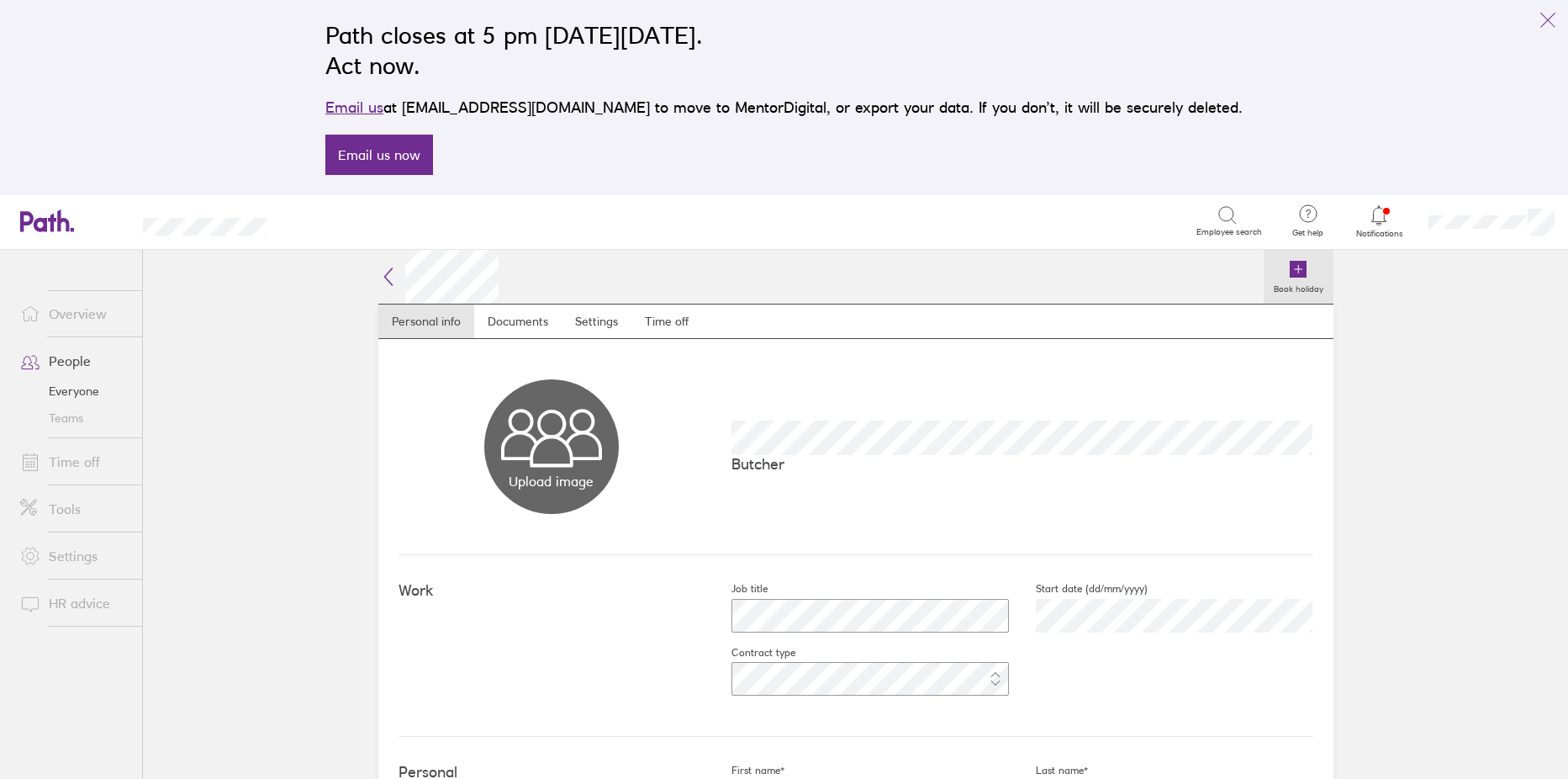
click at [1294, 262] on icon at bounding box center [1298, 269] width 17 height 17
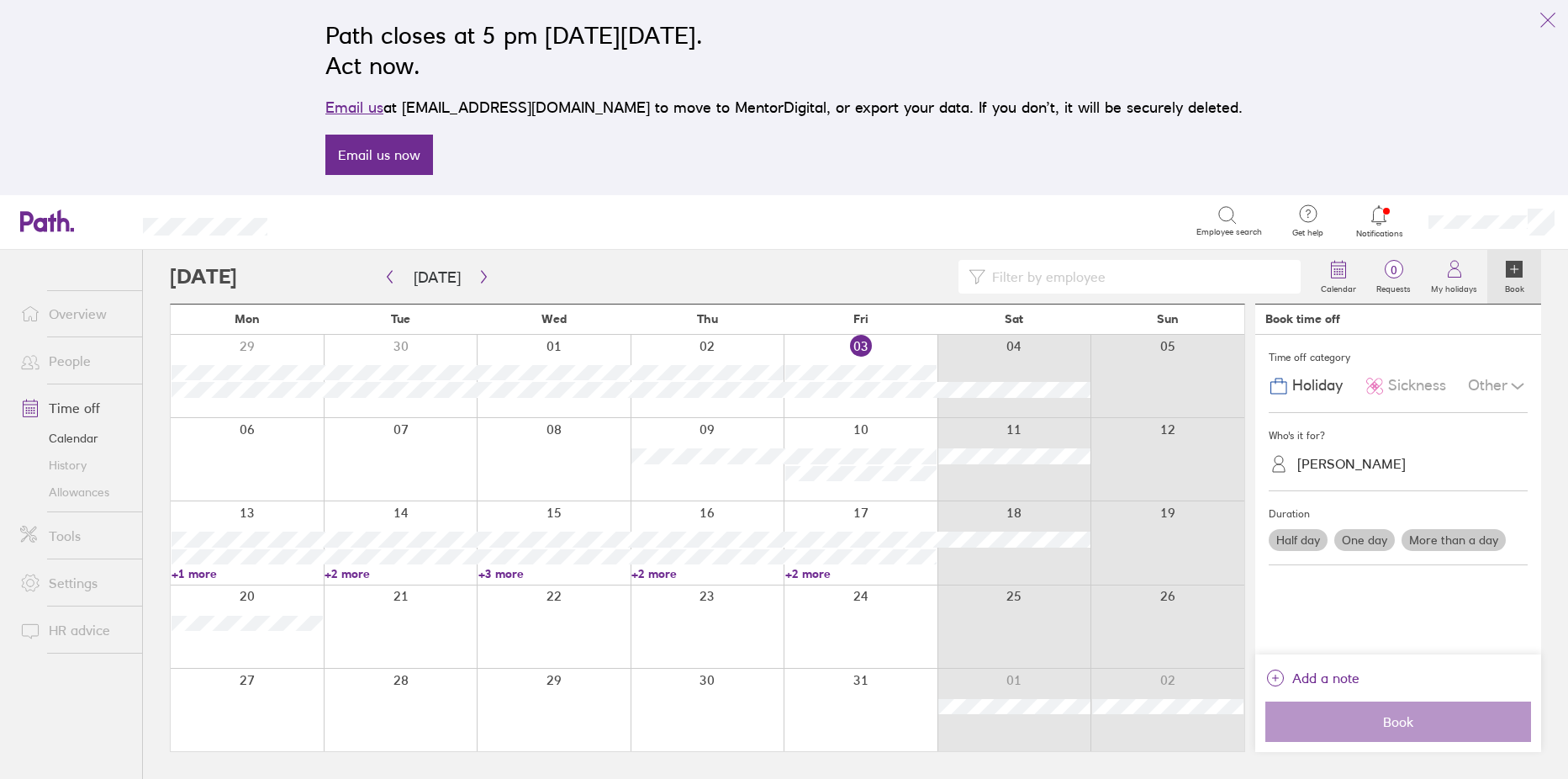
click at [402, 350] on div at bounding box center [400, 376] width 154 height 83
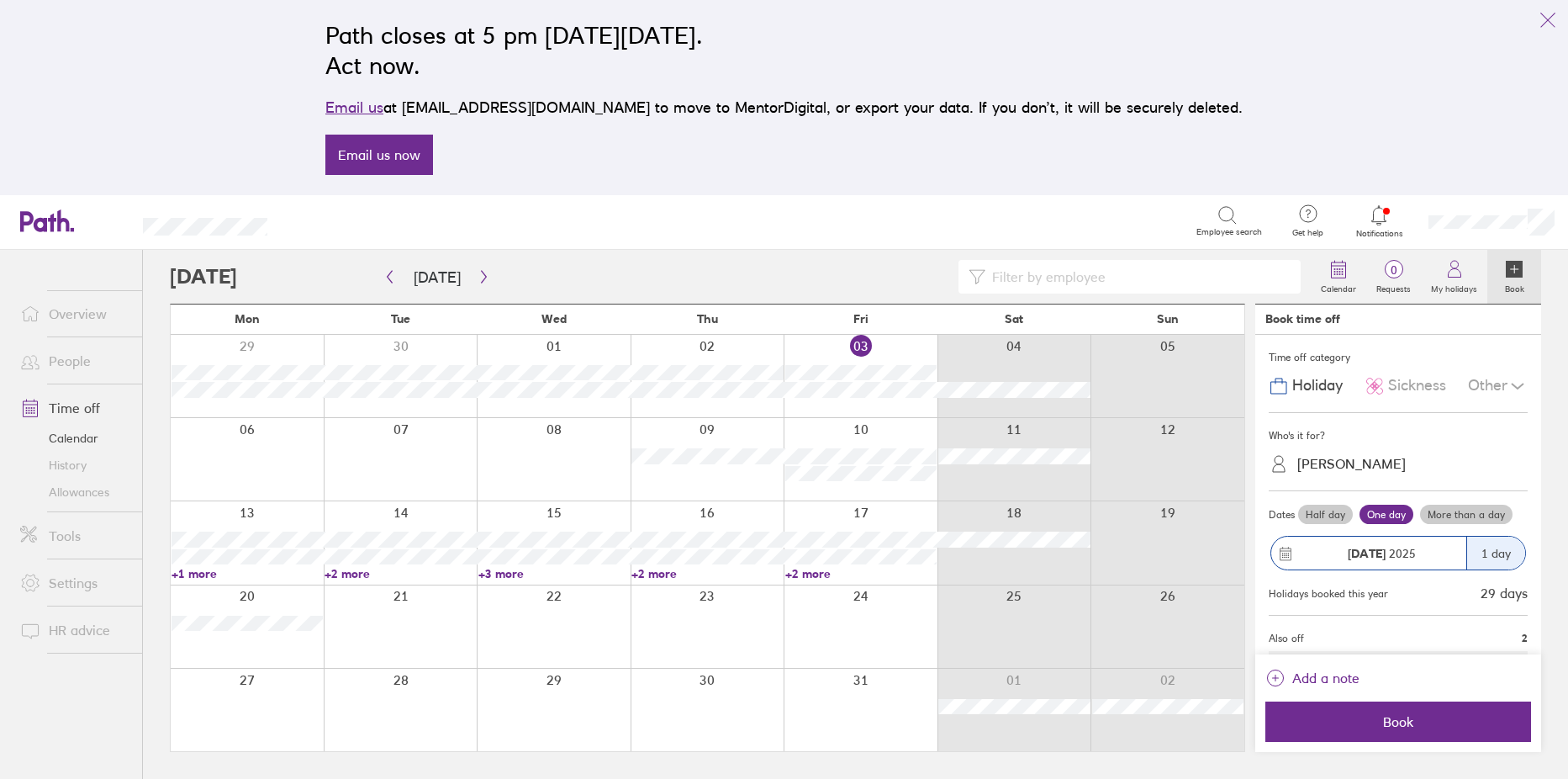
click at [1393, 377] on span "Sickness" at bounding box center [1416, 385] width 58 height 18
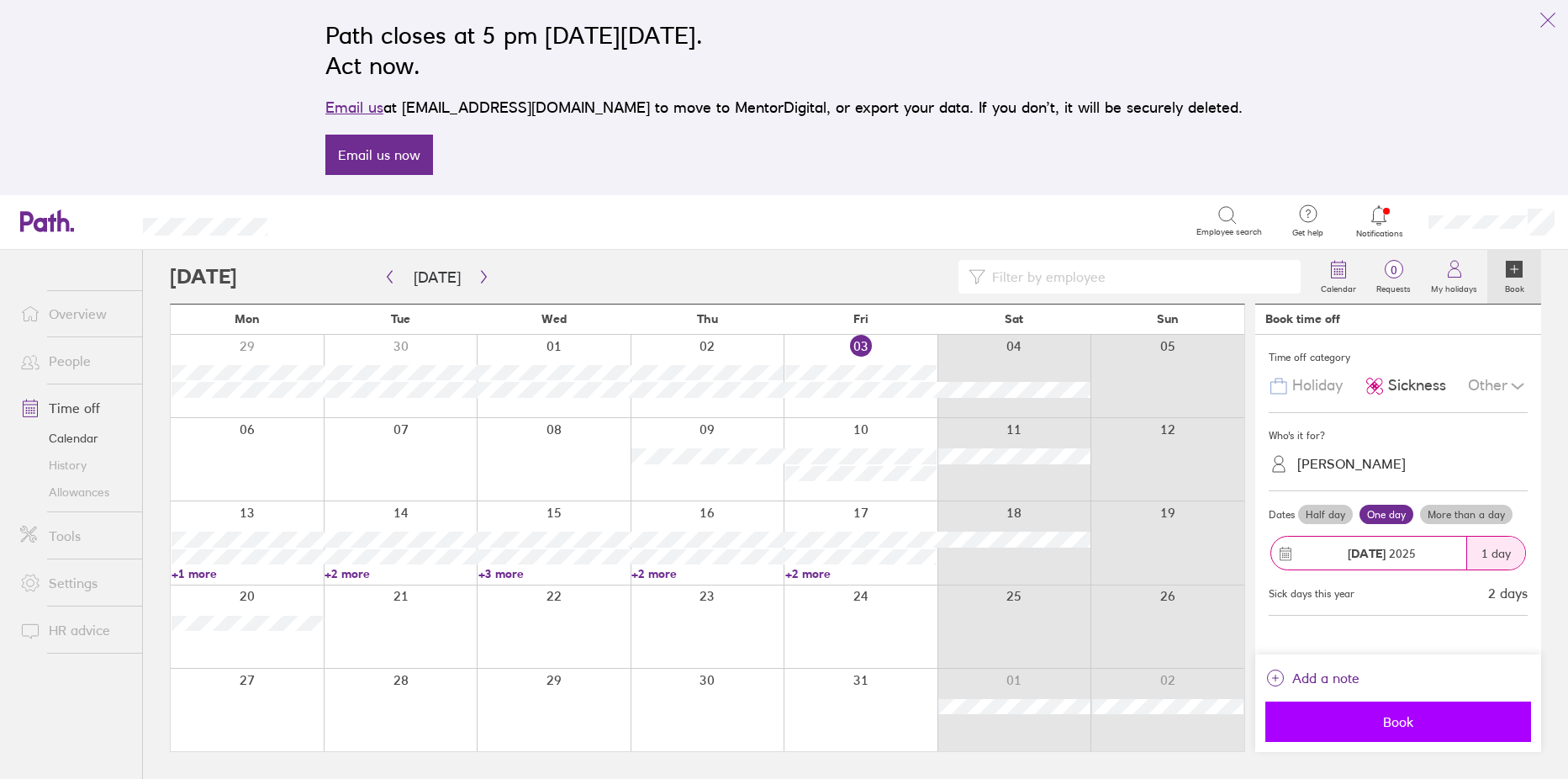
click at [1409, 714] on span "Book" at bounding box center [1397, 721] width 242 height 15
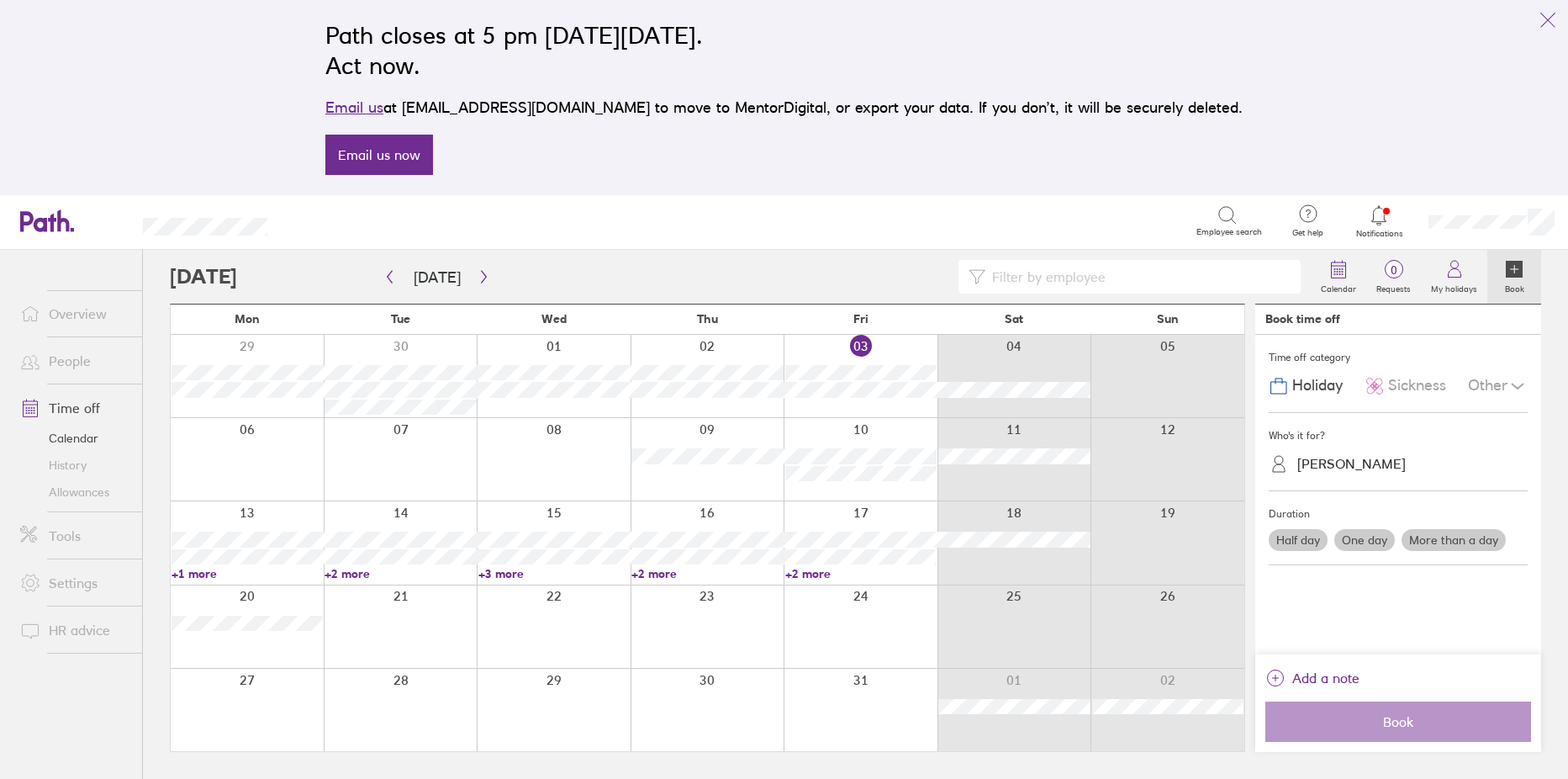
click at [660, 572] on link "+2 more" at bounding box center [706, 573] width 151 height 15
click at [482, 269] on icon "button" at bounding box center [483, 276] width 12 height 13
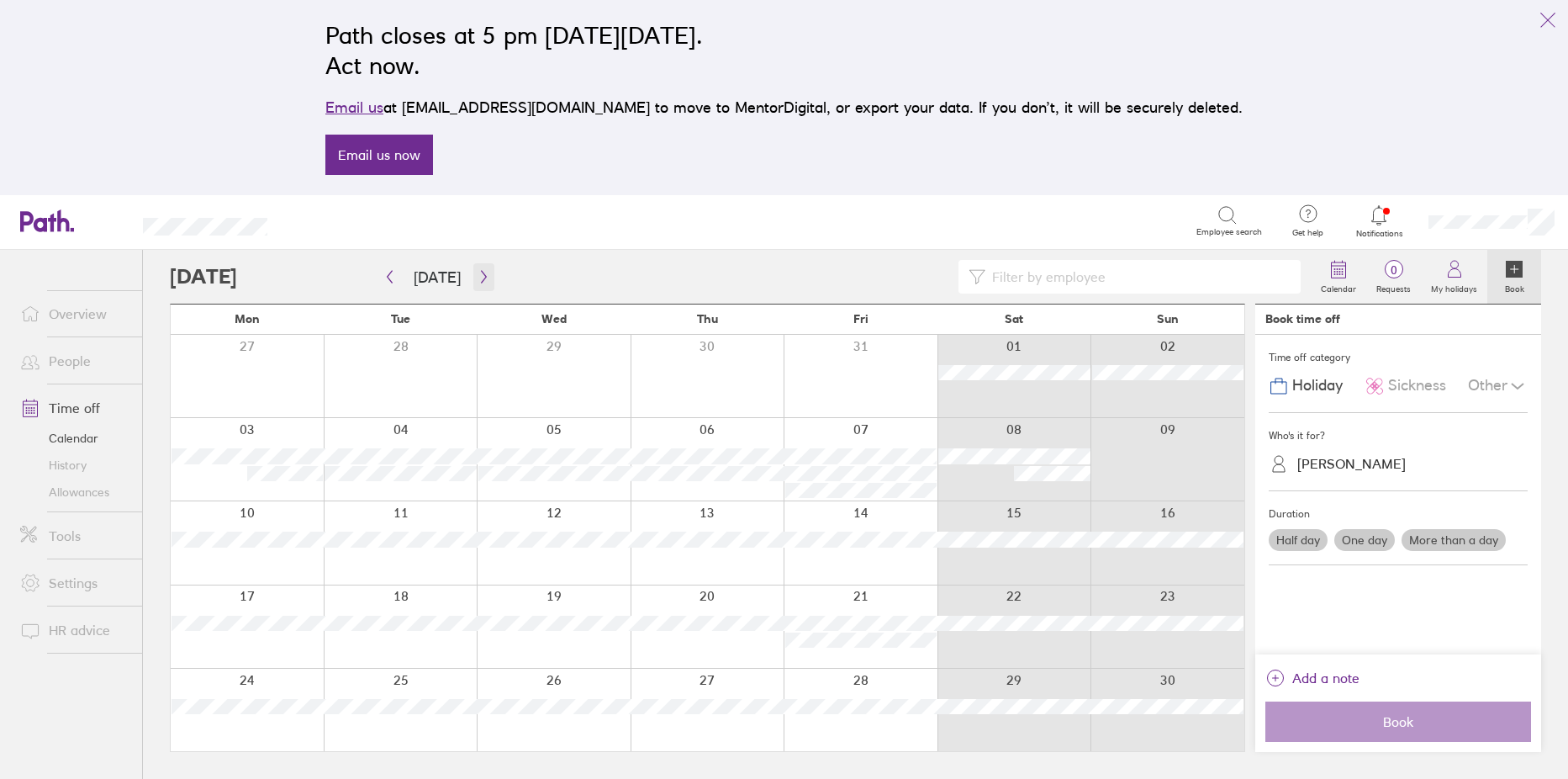
click at [477, 271] on icon "button" at bounding box center [483, 276] width 12 height 13
